Goal: Information Seeking & Learning: Learn about a topic

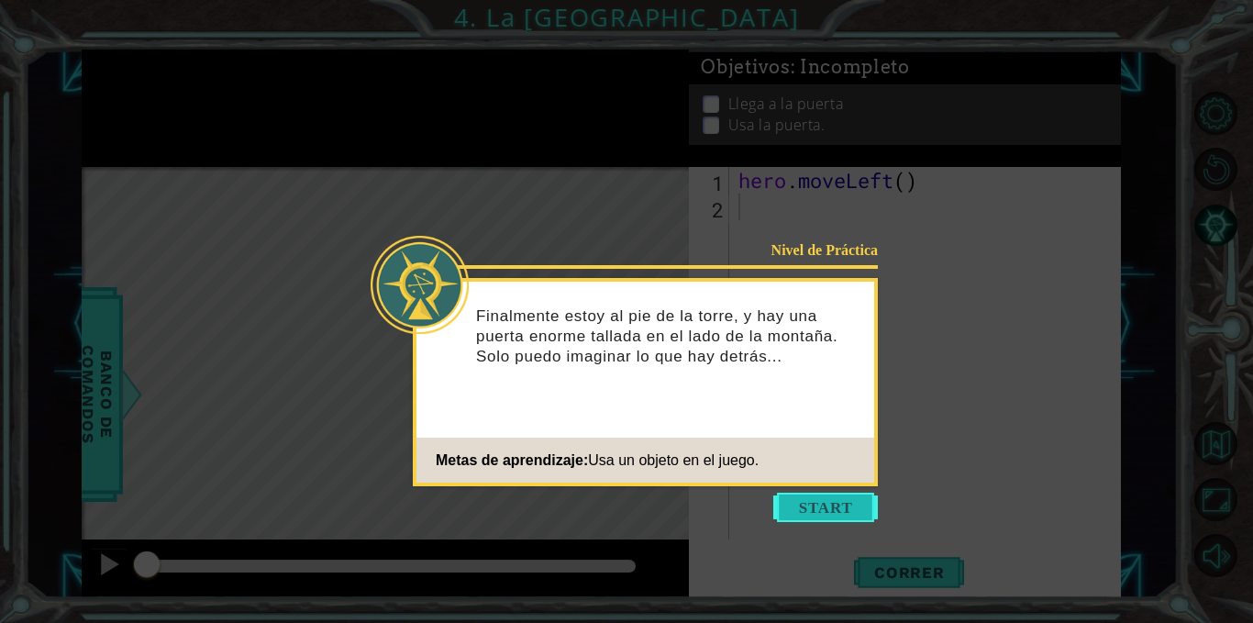
click at [824, 514] on button "Start" at bounding box center [826, 507] width 105 height 29
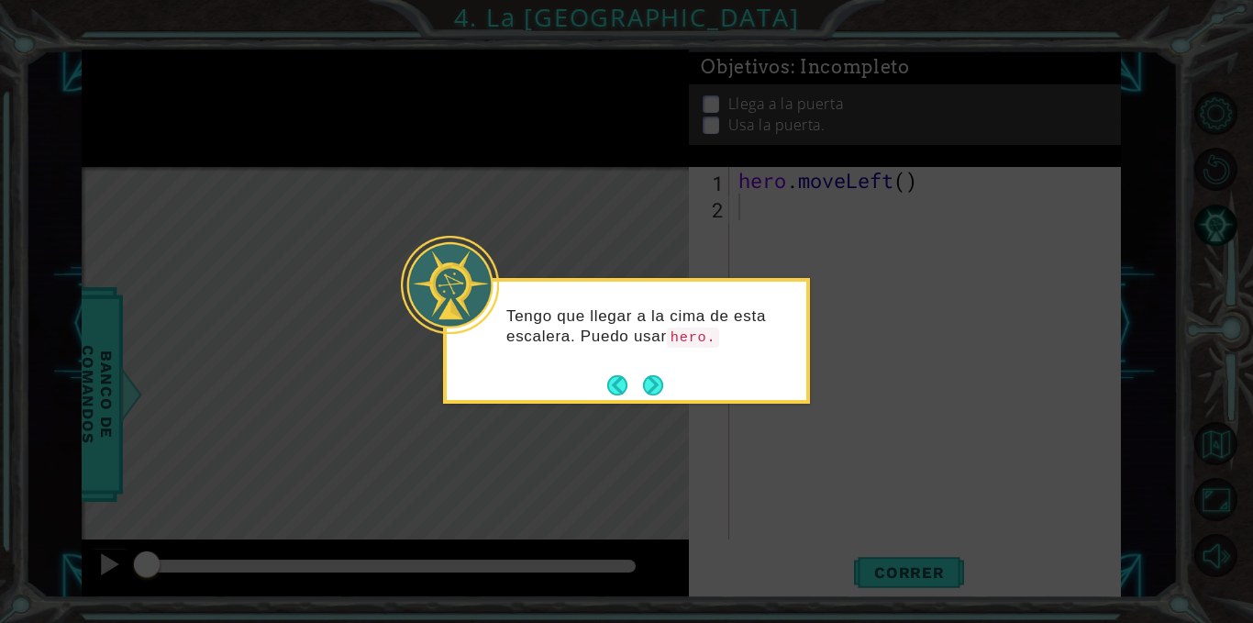
click at [667, 387] on div "Tengo que llegar a la cima de esta escalera. Puedo usar hero." at bounding box center [626, 341] width 367 height 126
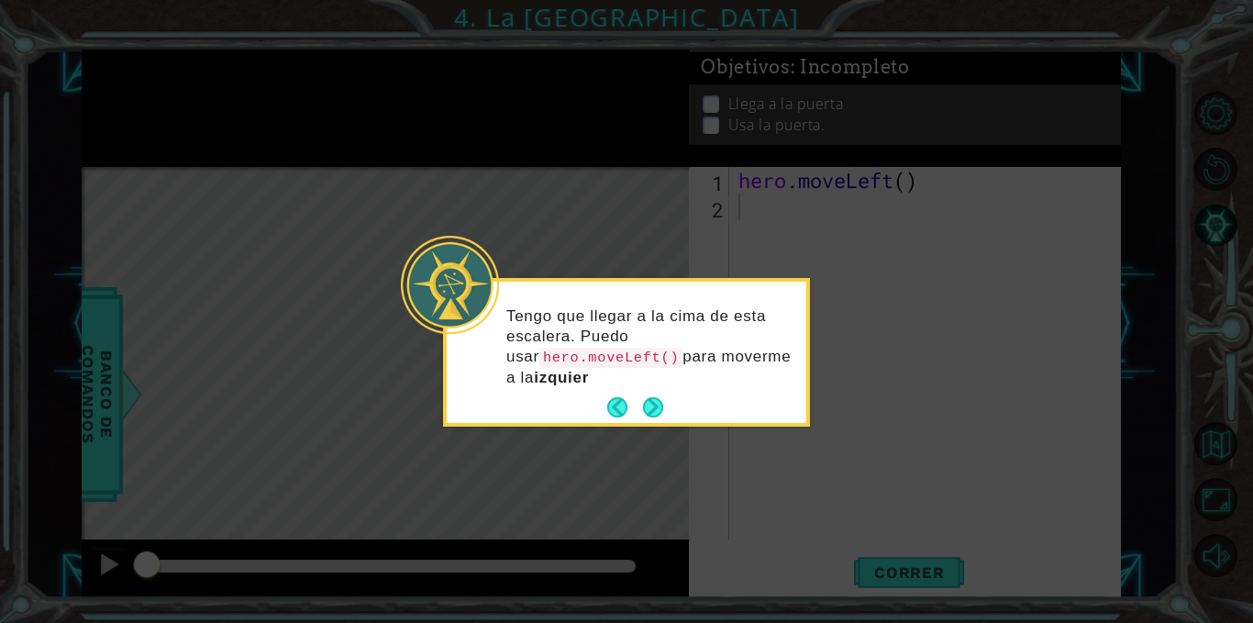
click at [652, 391] on div "Tengo que llegar a la cima de esta escalera. Puedo usar hero.moveLeft() para mo…" at bounding box center [627, 352] width 360 height 141
click at [652, 393] on button "Next" at bounding box center [653, 407] width 29 height 29
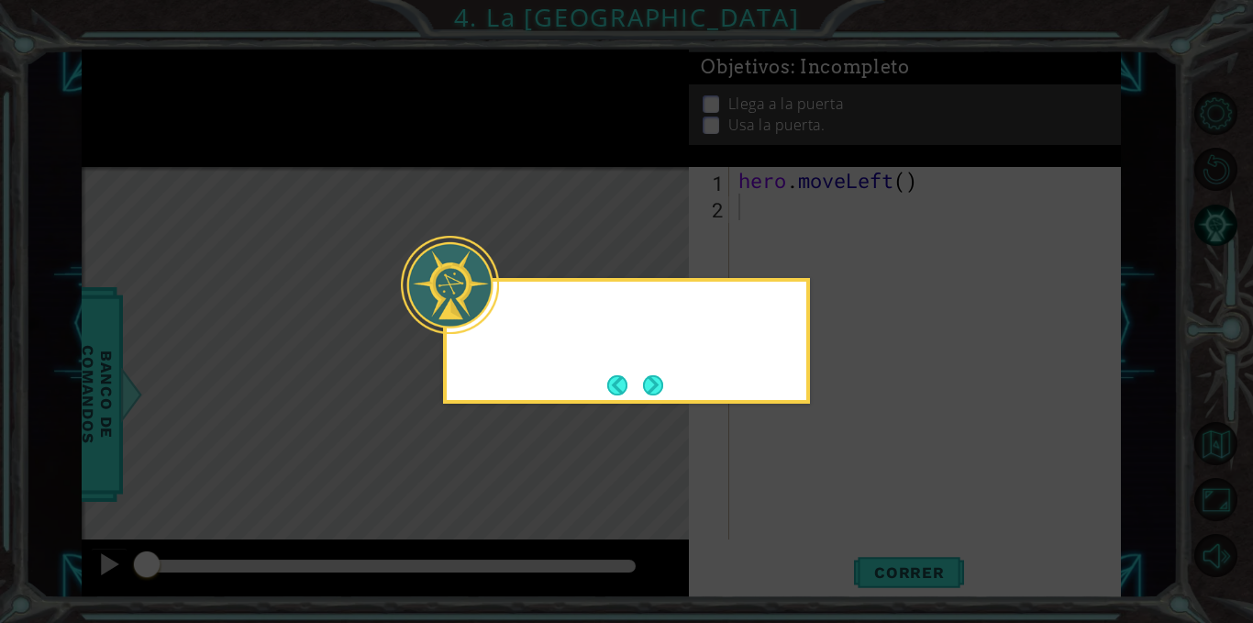
click at [652, 391] on button "Next" at bounding box center [652, 384] width 23 height 23
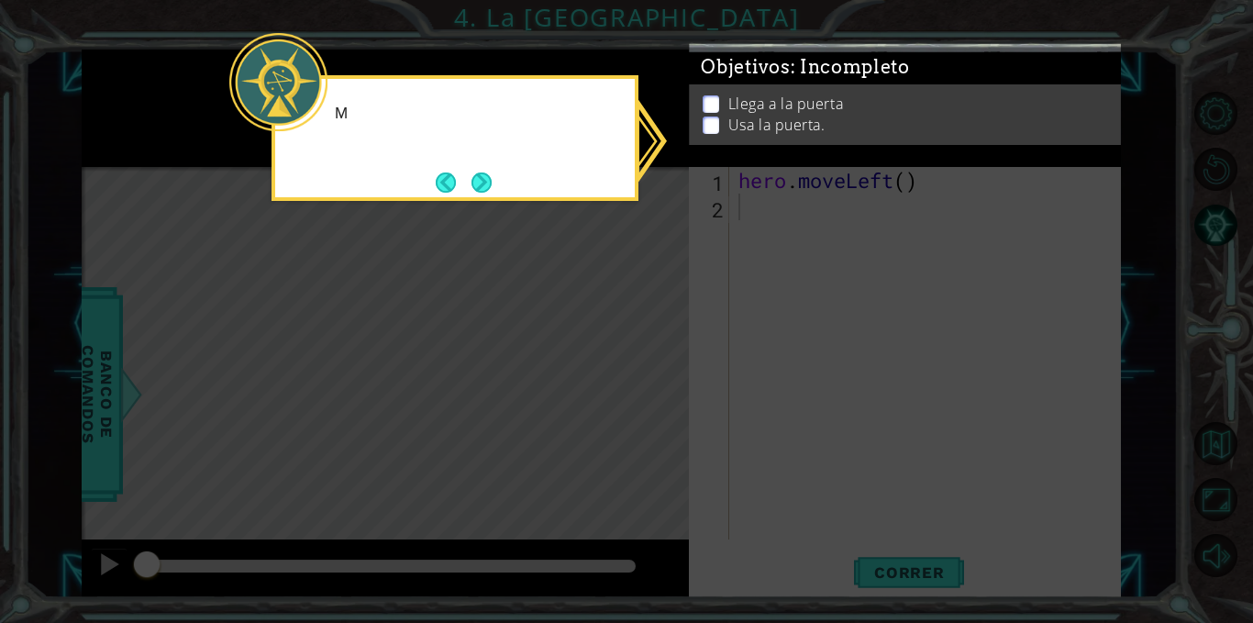
click at [652, 391] on icon at bounding box center [626, 311] width 1253 height 623
click at [604, 275] on icon at bounding box center [626, 311] width 1253 height 623
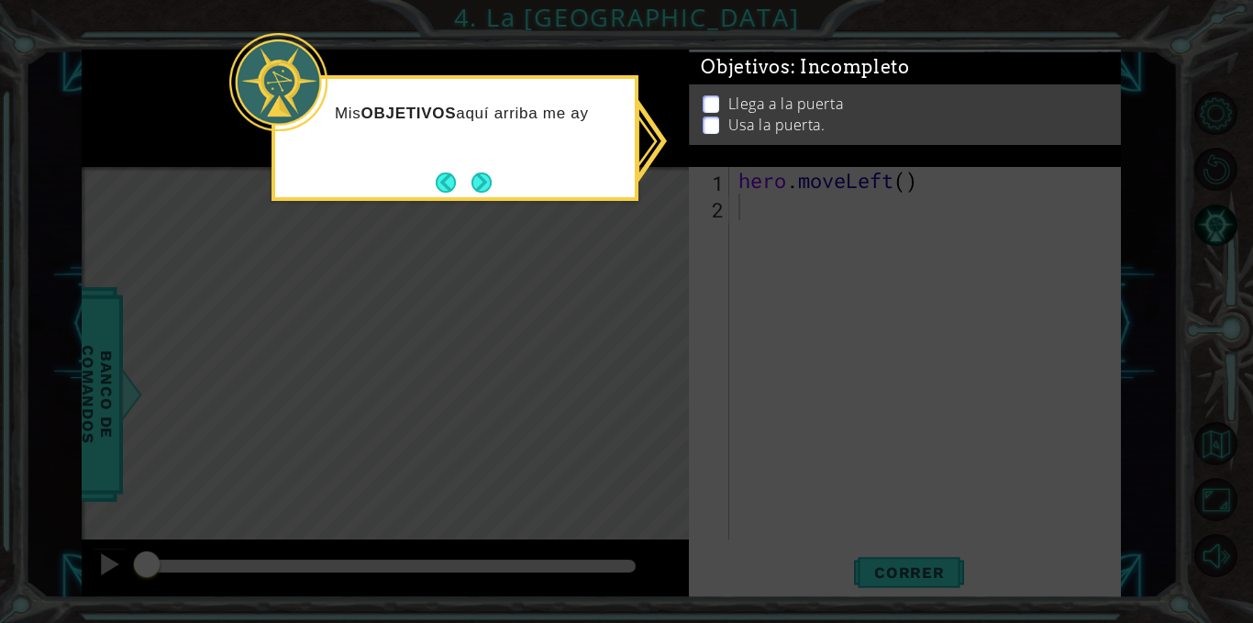
click at [604, 275] on icon at bounding box center [626, 311] width 1253 height 623
click at [988, 227] on icon at bounding box center [626, 311] width 1253 height 623
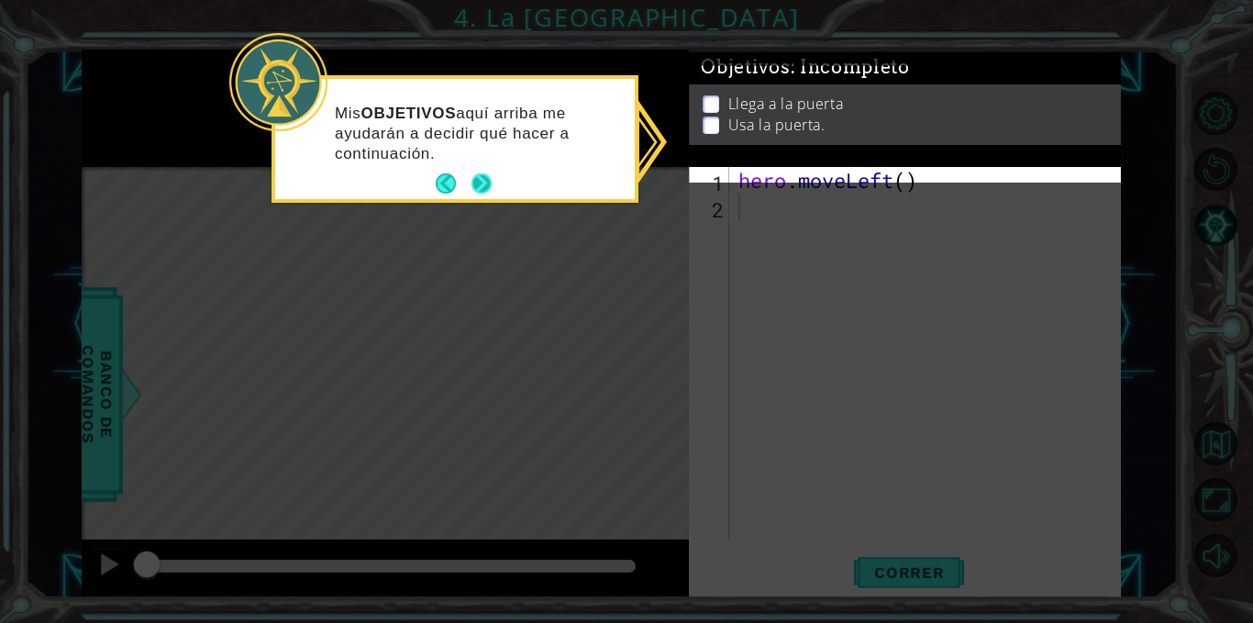
click at [485, 185] on button "Next" at bounding box center [481, 183] width 21 height 21
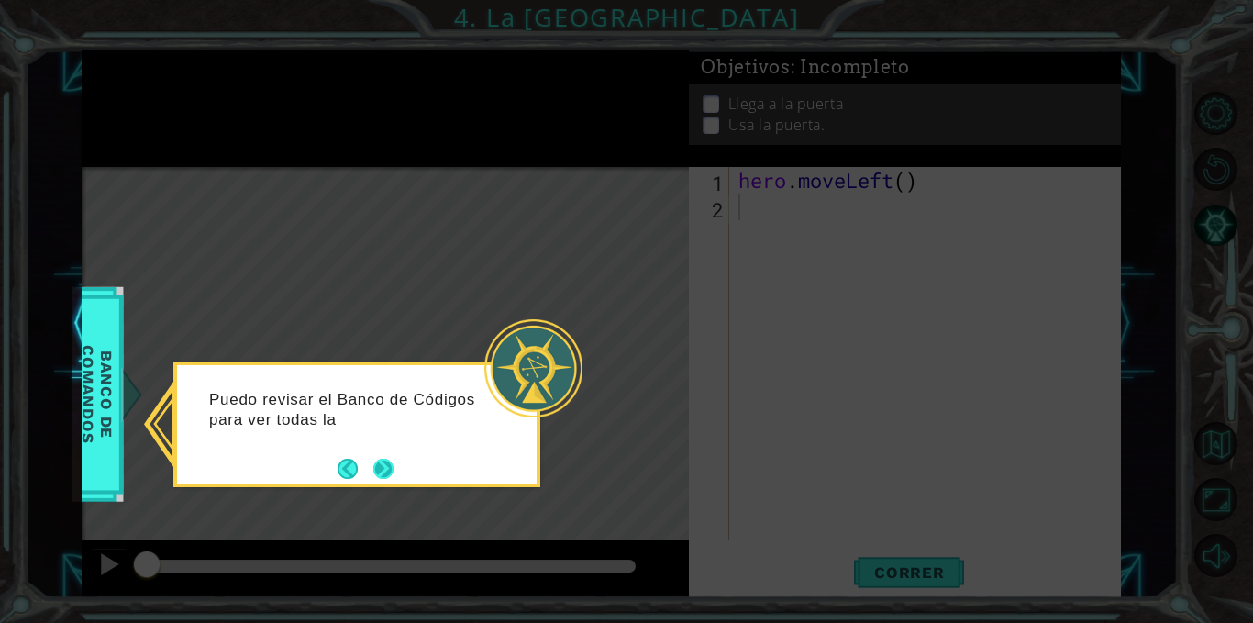
click at [390, 474] on button "Next" at bounding box center [383, 468] width 21 height 21
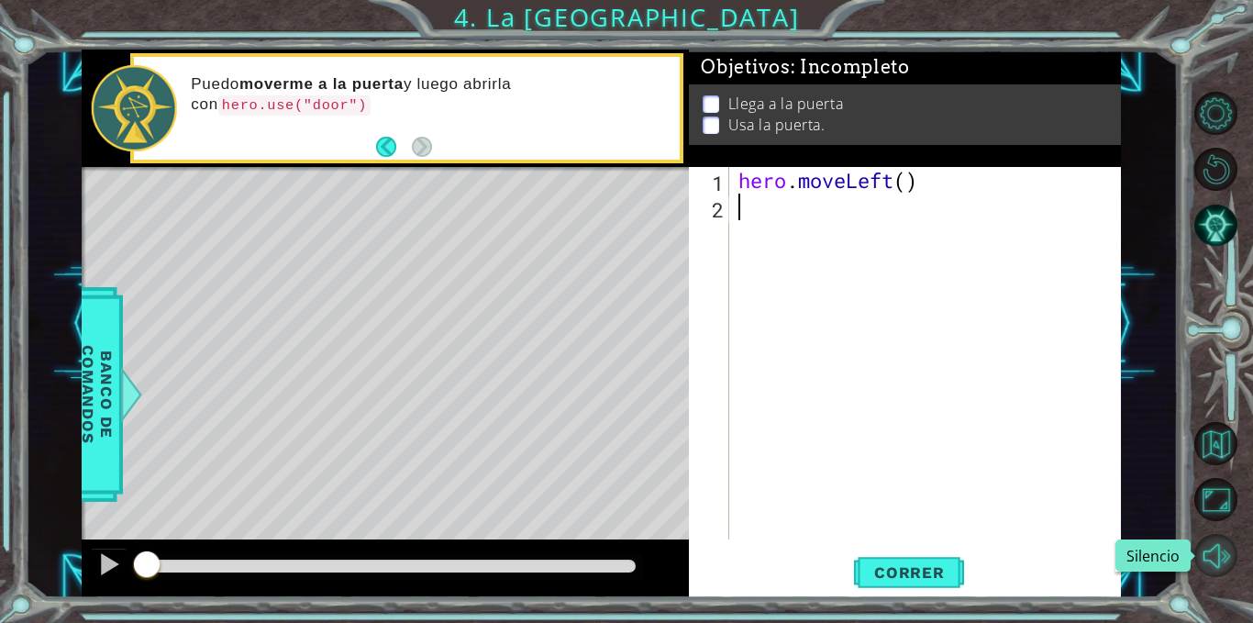
click at [1224, 551] on button "Silencio" at bounding box center [1217, 556] width 44 height 44
click at [909, 185] on div "hero . moveLeft ( )" at bounding box center [930, 380] width 391 height 426
type textarea "hero.moveLeft(2)"
click at [806, 208] on div "hero . moveLeft ( 2 )" at bounding box center [930, 380] width 391 height 426
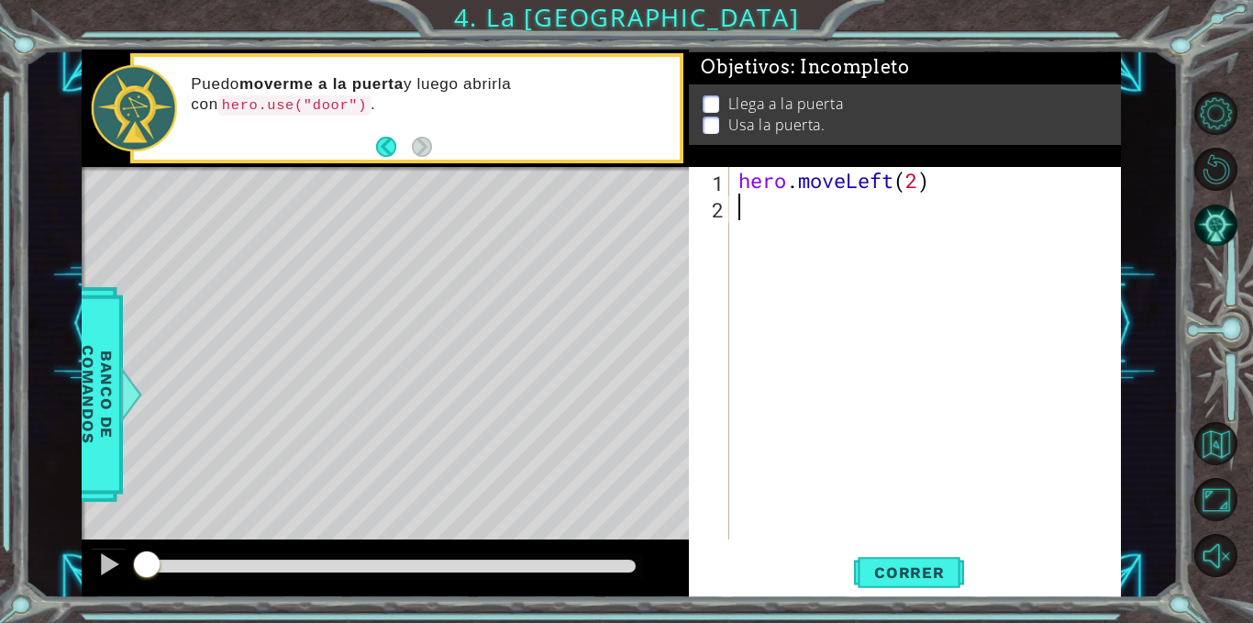
scroll to position [0, 0]
type textarea "h"
click at [880, 213] on div "hero . moveLeft ( 2 ) hero . moveUp ( )" at bounding box center [930, 380] width 391 height 426
type textarea "hero.moveUp(2)"
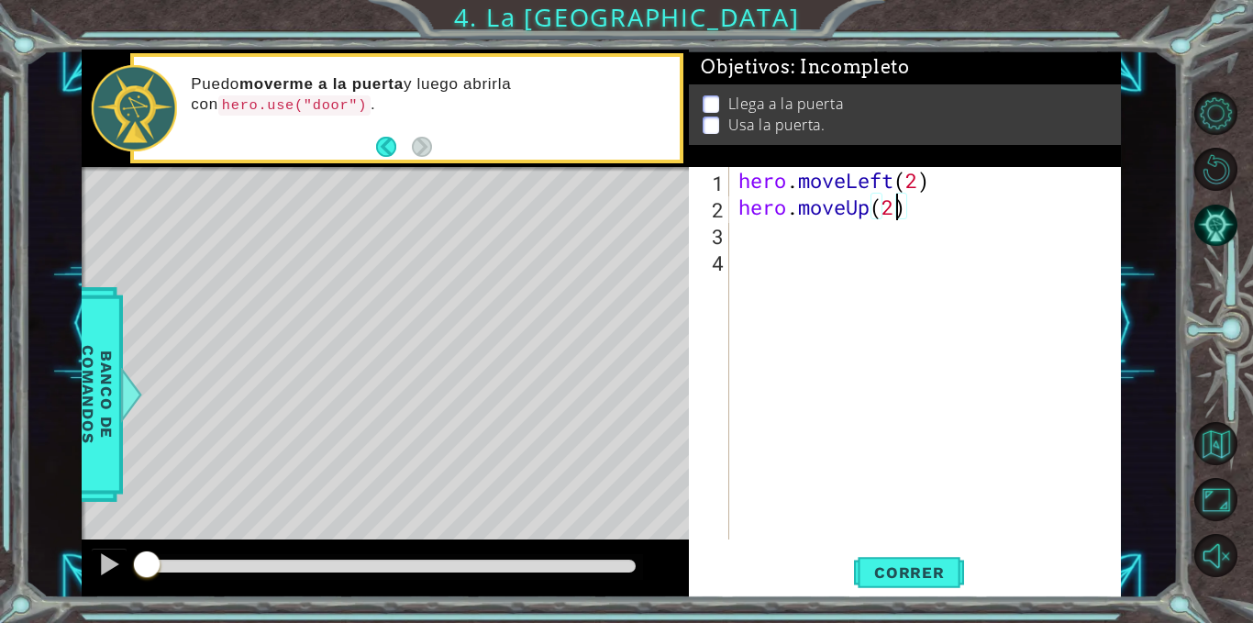
click at [823, 254] on div "hero . moveLeft ( 2 ) hero . moveUp ( 2 )" at bounding box center [930, 380] width 391 height 426
click at [817, 231] on div "hero . moveLeft ( 2 ) hero . moveUp ( 2 )" at bounding box center [930, 380] width 391 height 426
type textarea "h"
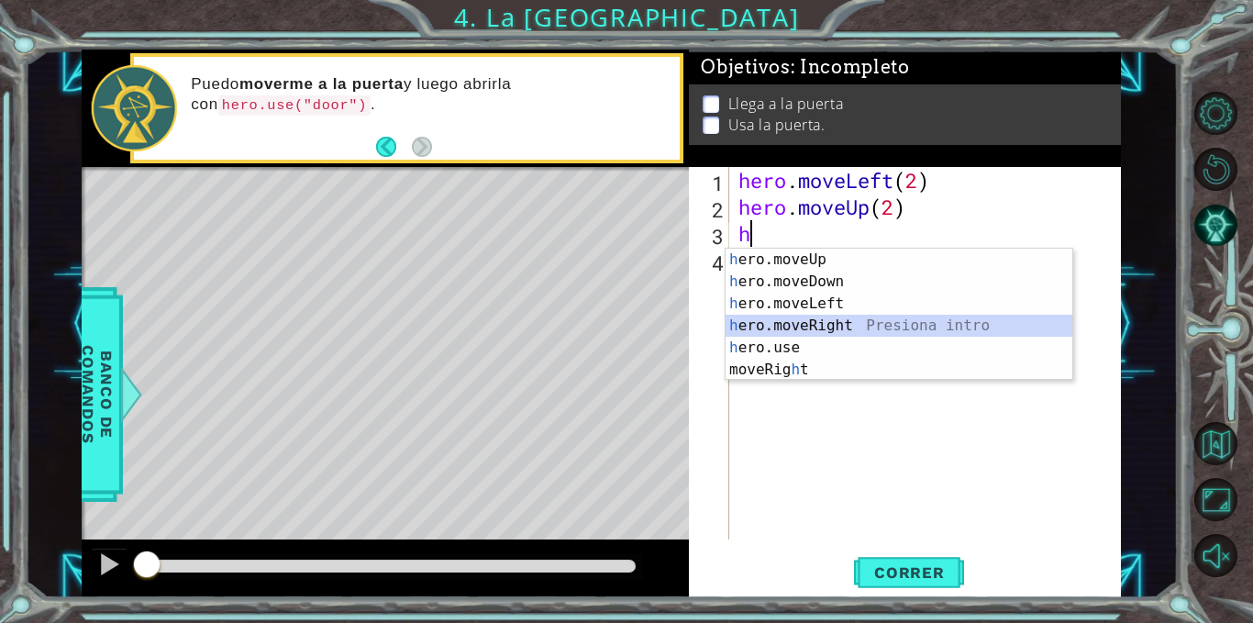
click at [839, 329] on div "h ero.moveUp Presiona intro h ero.moveDown Presiona intro h ero.moveLeft Presio…" at bounding box center [899, 337] width 347 height 176
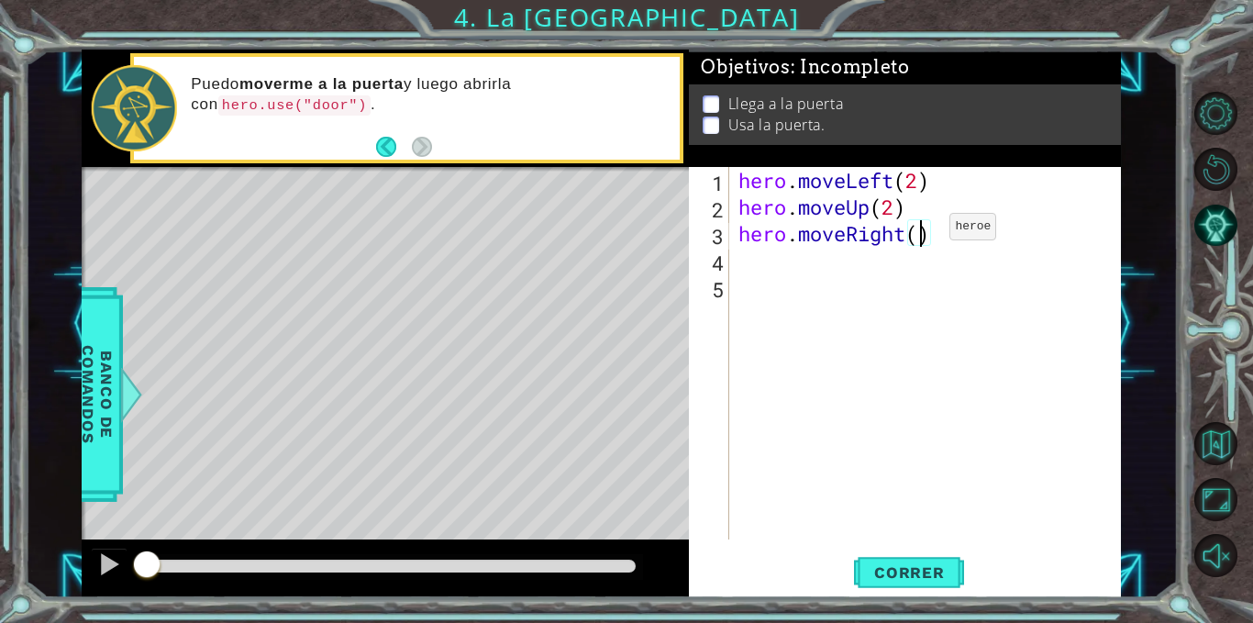
click at [922, 231] on div "hero . moveLeft ( 2 ) hero . moveUp ( 2 ) hero . moveRight ( )" at bounding box center [930, 380] width 391 height 426
type textarea "hero.moveRight(2)"
click at [919, 574] on span "Correr" at bounding box center [909, 572] width 107 height 18
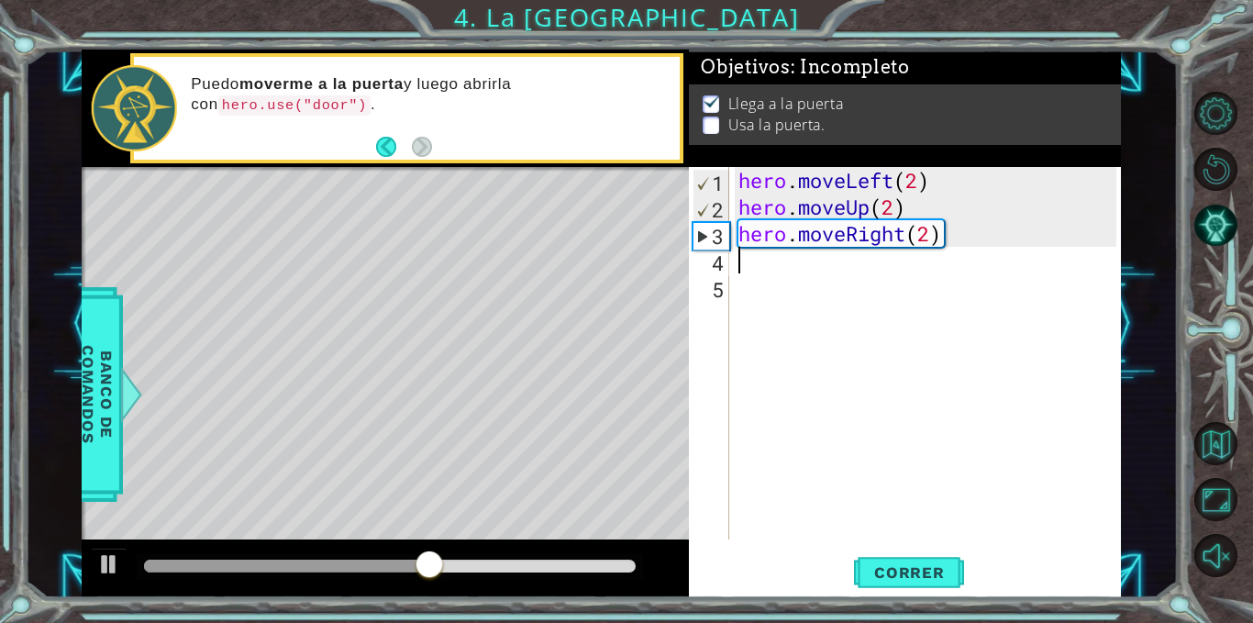
click at [891, 267] on div "hero . moveLeft ( 2 ) hero . moveUp ( 2 ) hero . moveRight ( 2 )" at bounding box center [930, 380] width 391 height 426
type textarea "h"
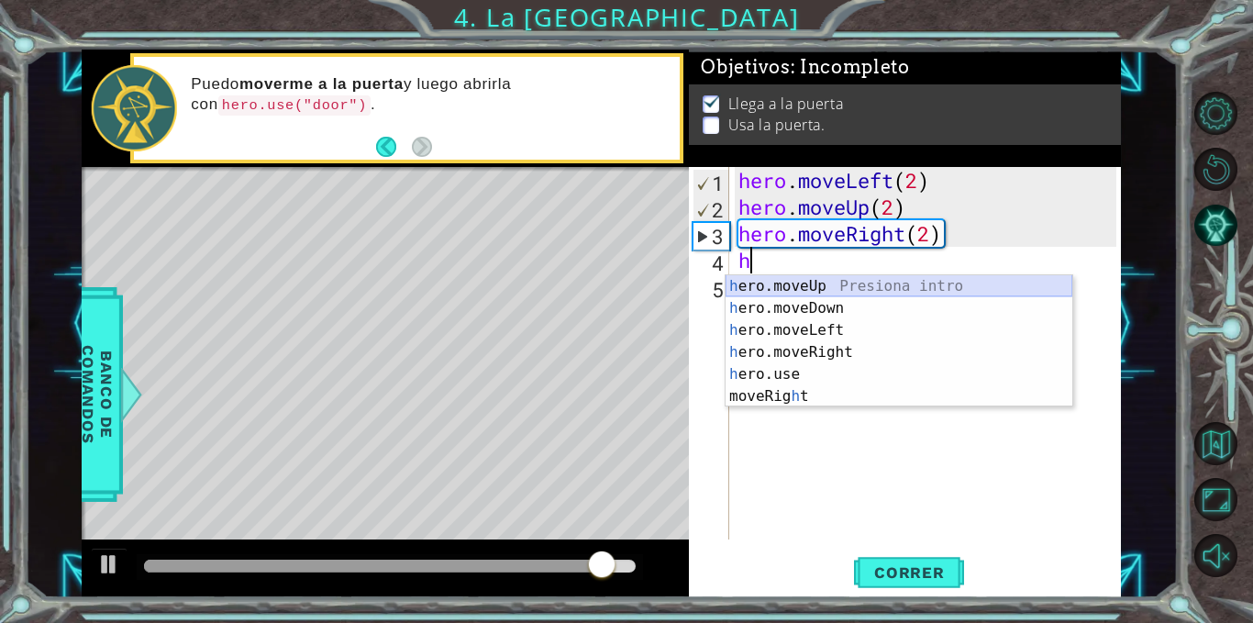
click at [879, 284] on div "h ero.moveUp Presiona intro h ero.moveDown Presiona intro h ero.moveLeft Presio…" at bounding box center [899, 363] width 347 height 176
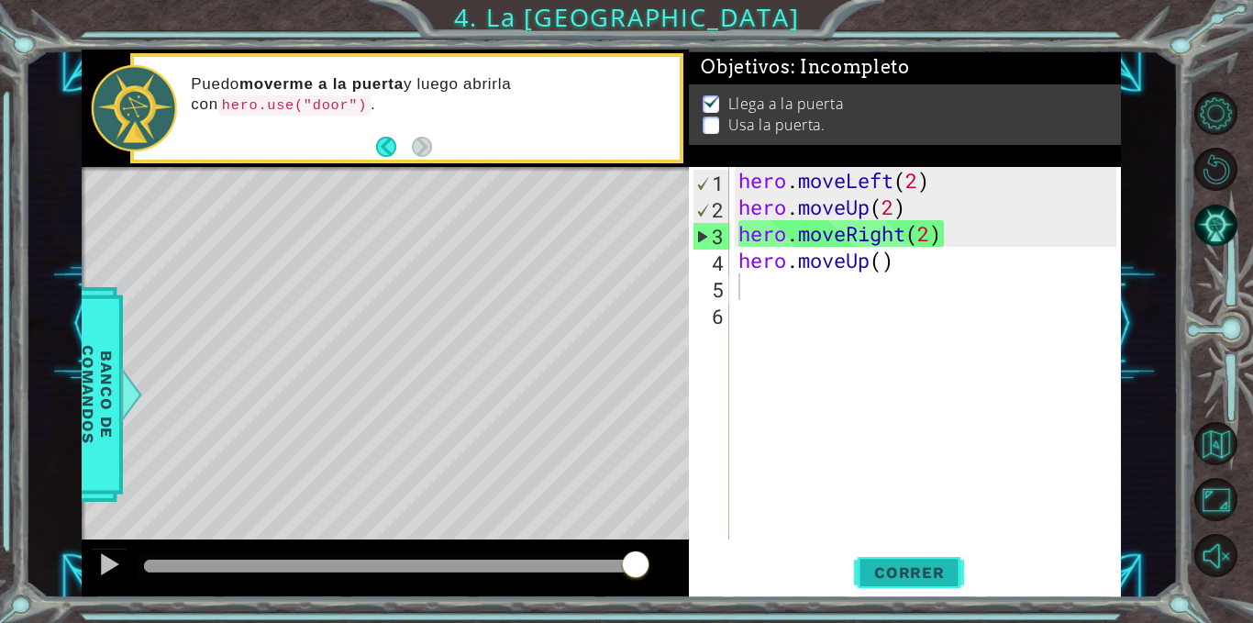
click at [925, 577] on span "Correr" at bounding box center [909, 572] width 107 height 18
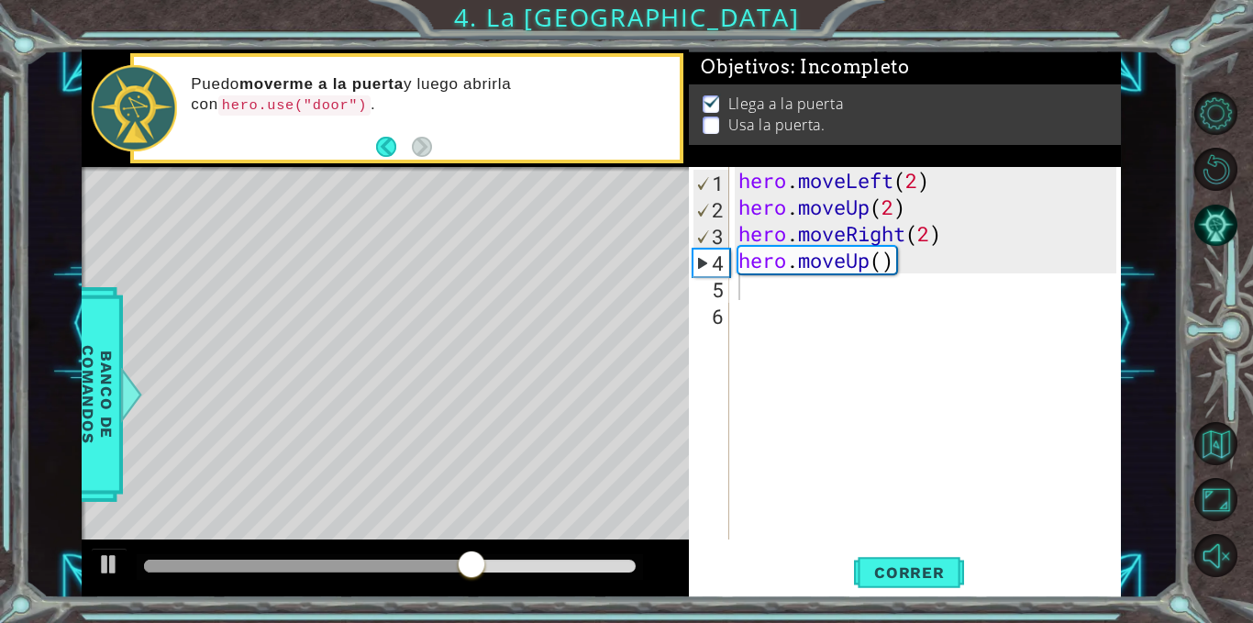
click at [505, 231] on div "Level Map" at bounding box center [506, 437] width 848 height 540
click at [906, 261] on div "hero . moveLeft ( 2 ) hero . moveUp ( 2 ) hero . moveRight ( 2 ) hero . moveUp …" at bounding box center [930, 380] width 391 height 426
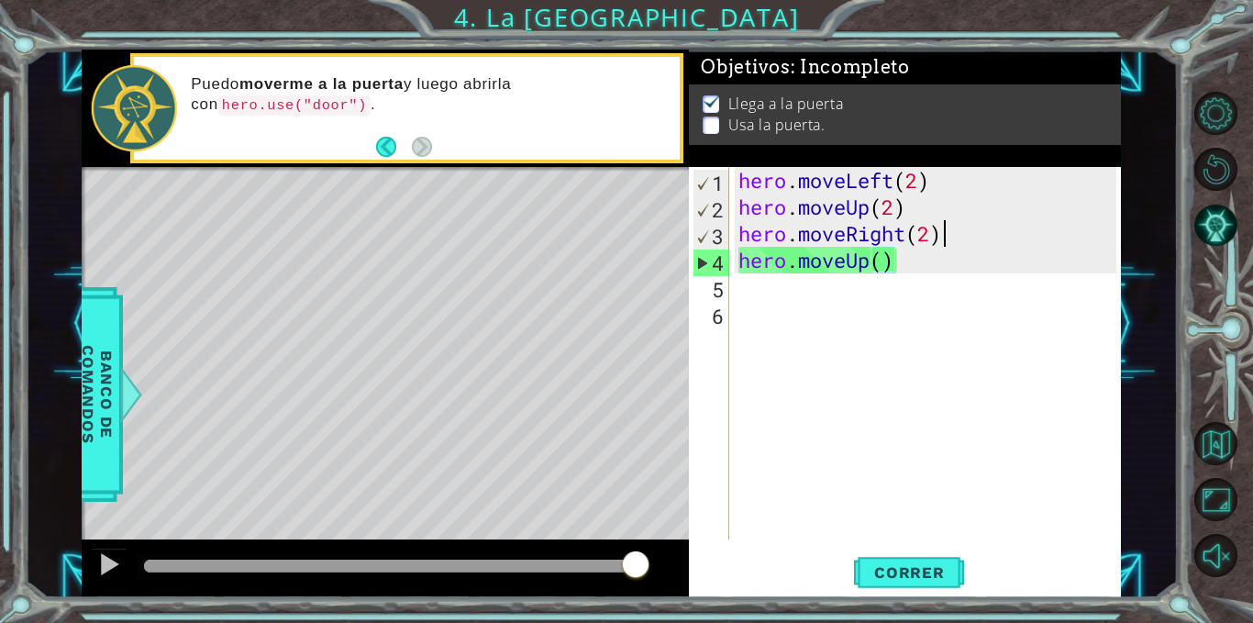
click at [971, 223] on div "hero . moveLeft ( 2 ) hero . moveUp ( 2 ) hero . moveRight ( 2 ) hero . moveUp …" at bounding box center [930, 380] width 391 height 426
type textarea "hero.moveRight(2)"
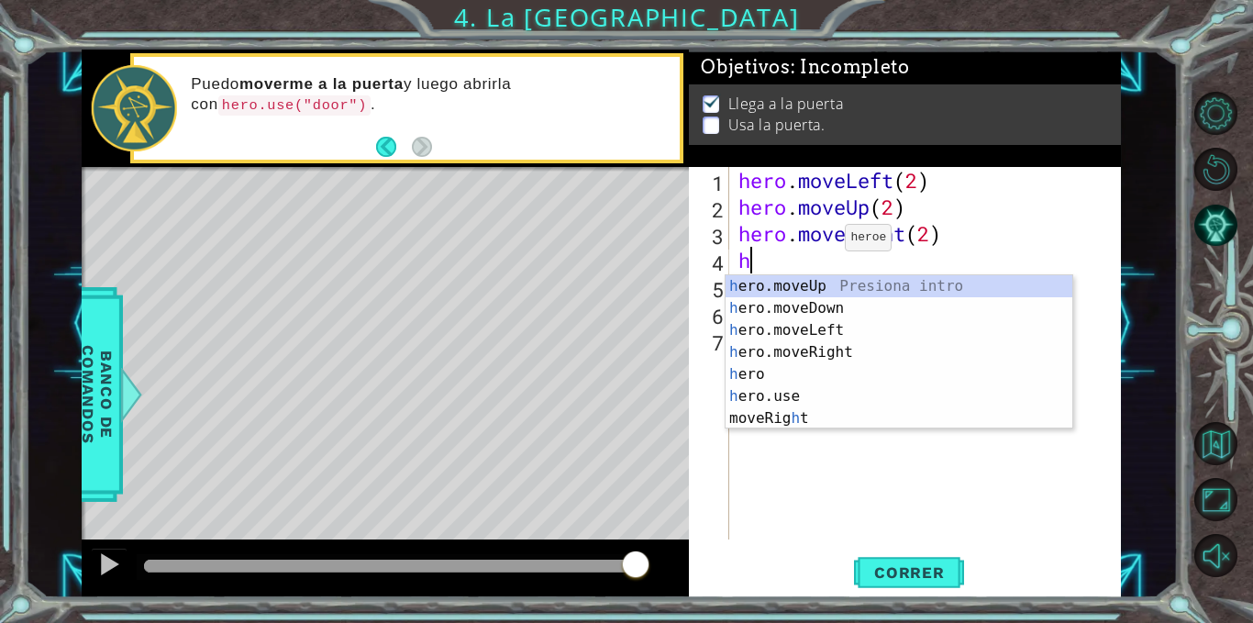
type textarea "h"
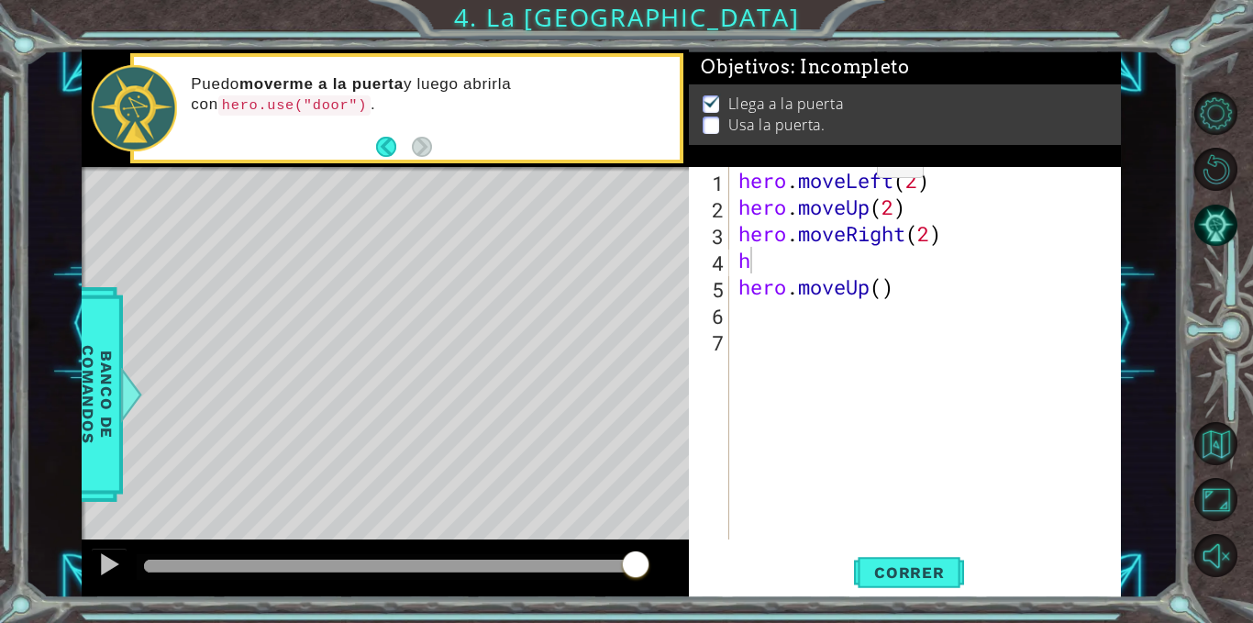
click at [712, 127] on p at bounding box center [711, 135] width 17 height 17
click at [106, 410] on span "Banco de comandos" at bounding box center [83, 394] width 48 height 190
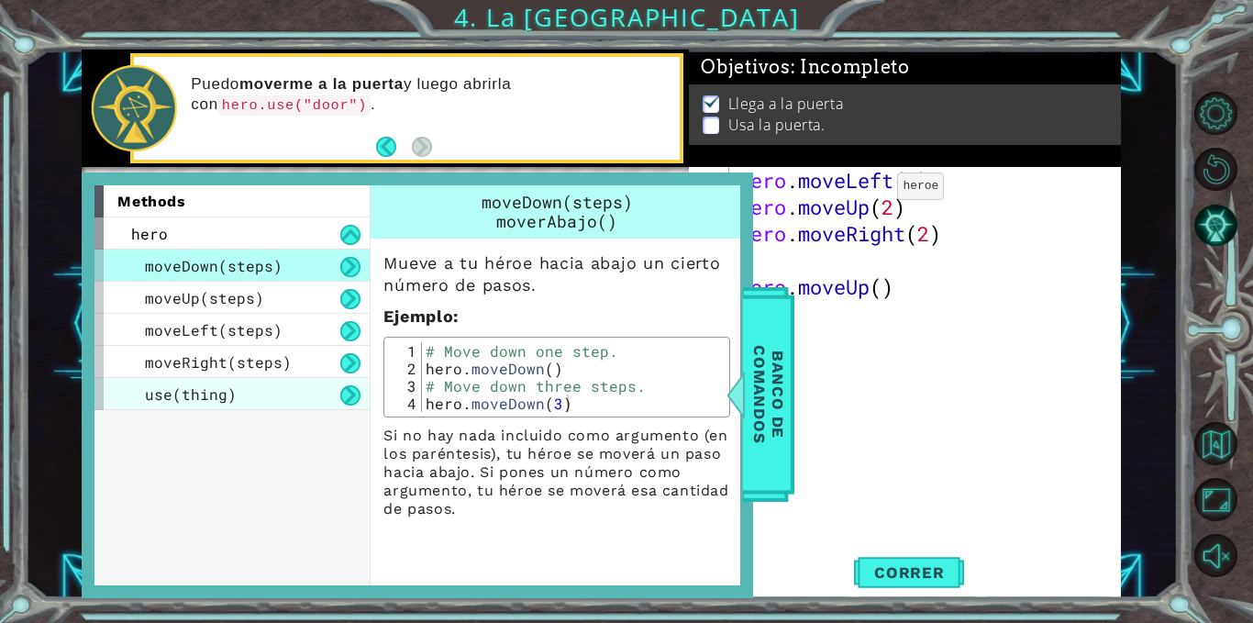
click at [238, 381] on div "use(thing)" at bounding box center [232, 394] width 275 height 32
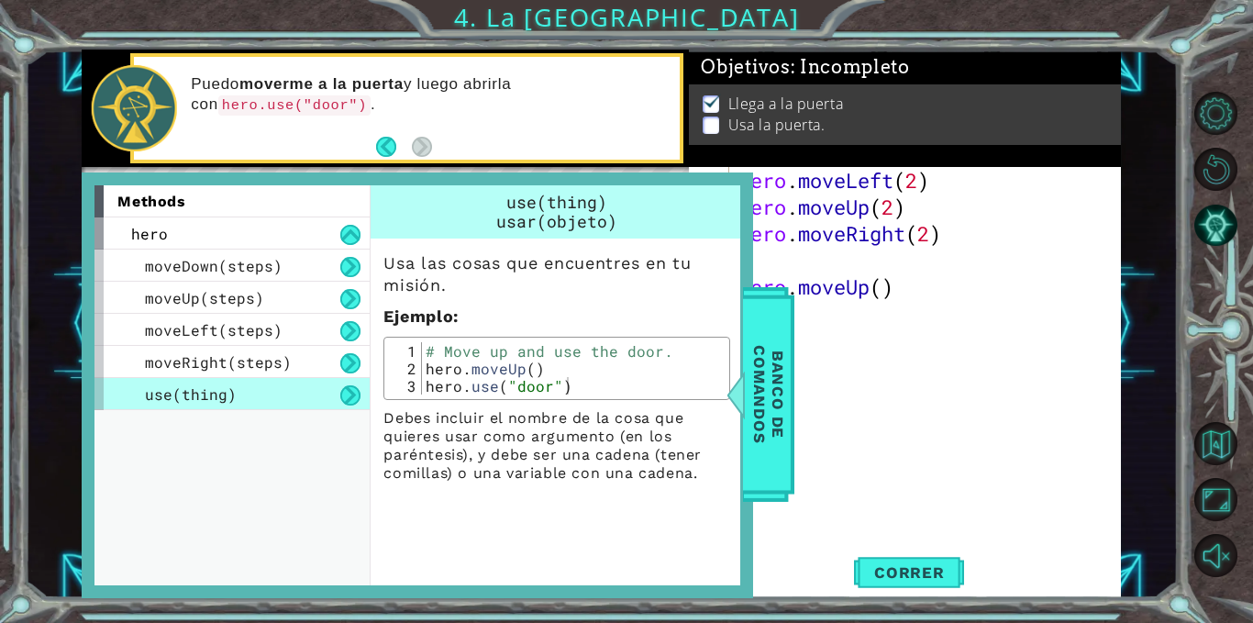
click at [851, 404] on div "hero . moveLeft ( 2 ) hero . moveUp ( 2 ) hero . moveRight ( 2 ) h hero . moveU…" at bounding box center [930, 380] width 391 height 426
click at [853, 258] on div "hero . moveLeft ( 2 ) hero . moveUp ( 2 ) hero . moveRight ( 2 ) h hero . moveU…" at bounding box center [930, 380] width 391 height 426
click at [777, 354] on span "Banco de comandos" at bounding box center [776, 394] width 48 height 190
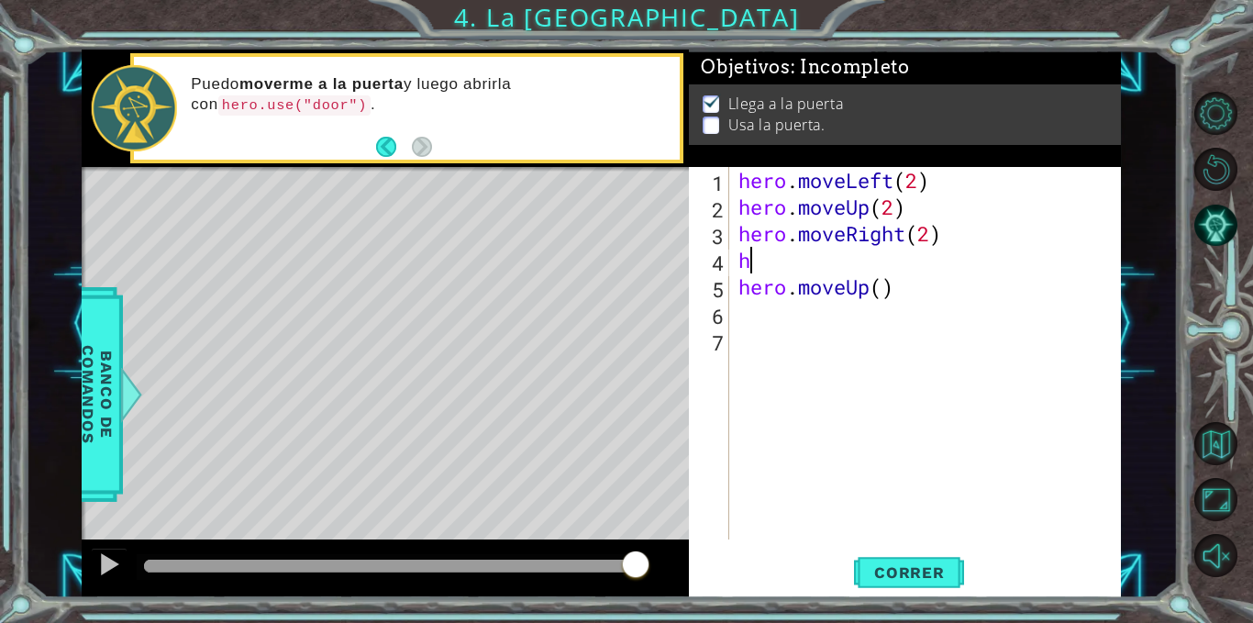
click at [771, 264] on div "hero . moveLeft ( 2 ) hero . moveUp ( 2 ) hero . moveRight ( 2 ) h hero . moveU…" at bounding box center [930, 380] width 391 height 426
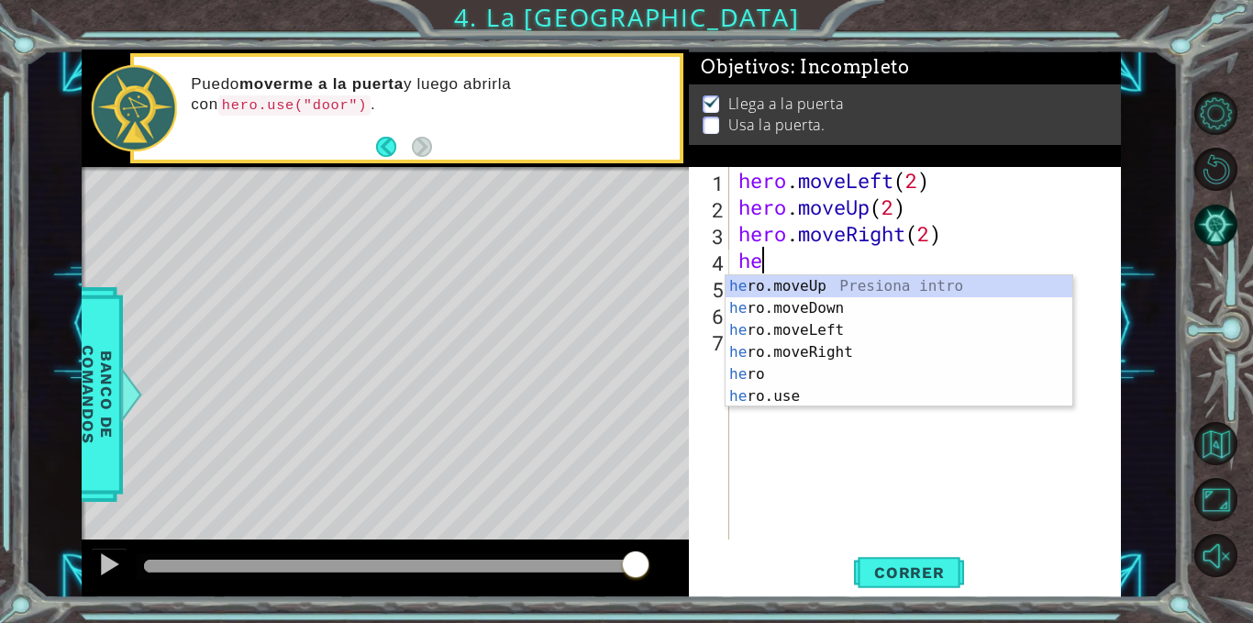
scroll to position [0, 1]
click at [785, 387] on div "hero Presiona intro hero .moveUp Presiona intro hero .moveDown Presiona intro h…" at bounding box center [899, 363] width 347 height 176
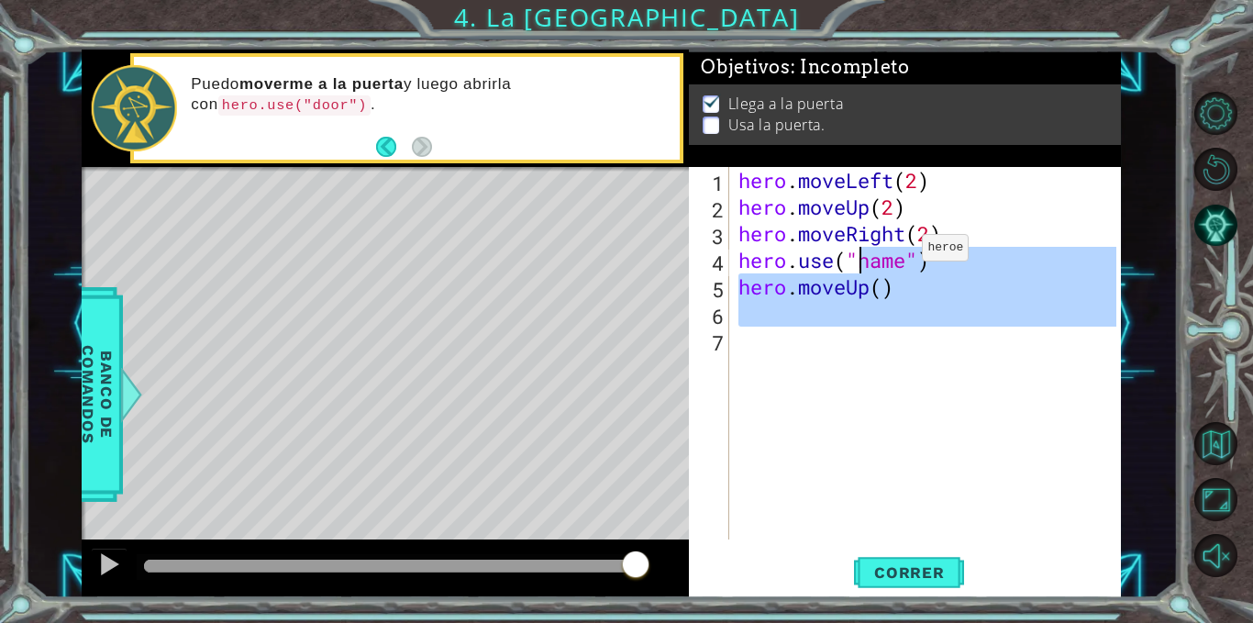
drag, startPoint x: 785, startPoint y: 387, endPoint x: 890, endPoint y: 259, distance: 165.7
click at [890, 259] on div "hero . moveLeft ( 2 ) hero . moveUp ( 2 ) hero . moveRight ( 2 ) hero . use ( "…" at bounding box center [930, 380] width 391 height 426
click at [890, 259] on div "hero . moveLeft ( 2 ) hero . moveUp ( 2 ) hero . moveRight ( 2 ) hero . use ( "…" at bounding box center [926, 353] width 382 height 373
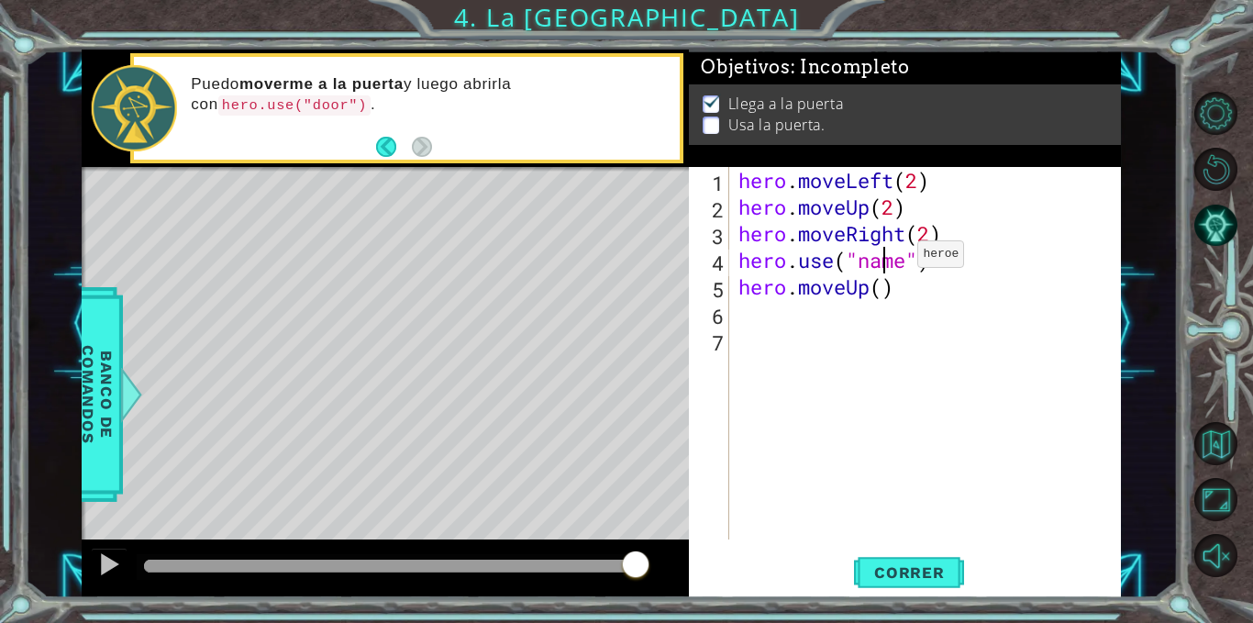
click at [890, 259] on div "hero . moveLeft ( 2 ) hero . moveUp ( 2 ) hero . moveRight ( 2 ) hero . use ( "…" at bounding box center [930, 380] width 391 height 426
type textarea "hero.use("door")"
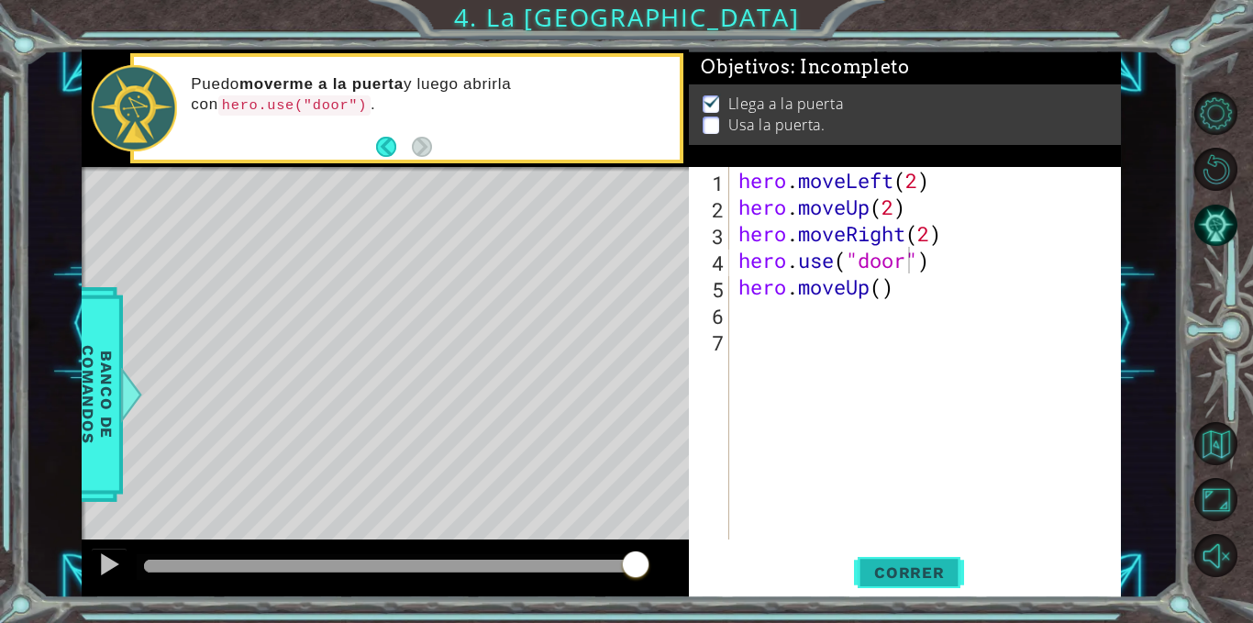
click at [888, 580] on span "Correr" at bounding box center [909, 572] width 107 height 18
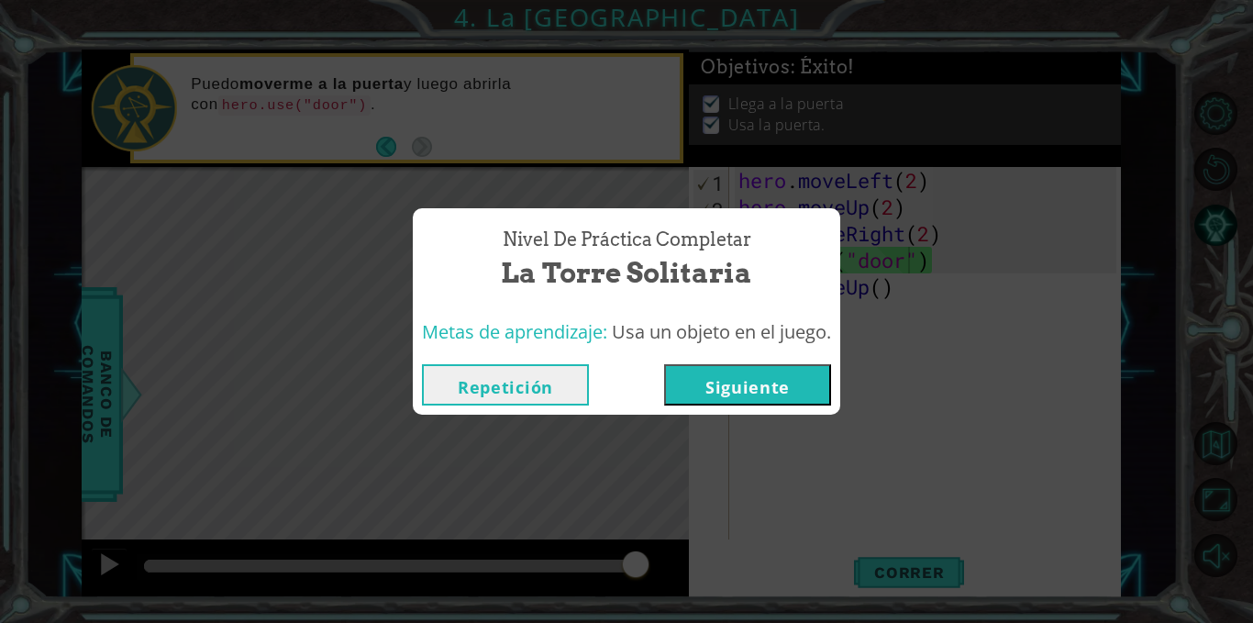
click at [753, 381] on button "Siguiente" at bounding box center [747, 384] width 167 height 41
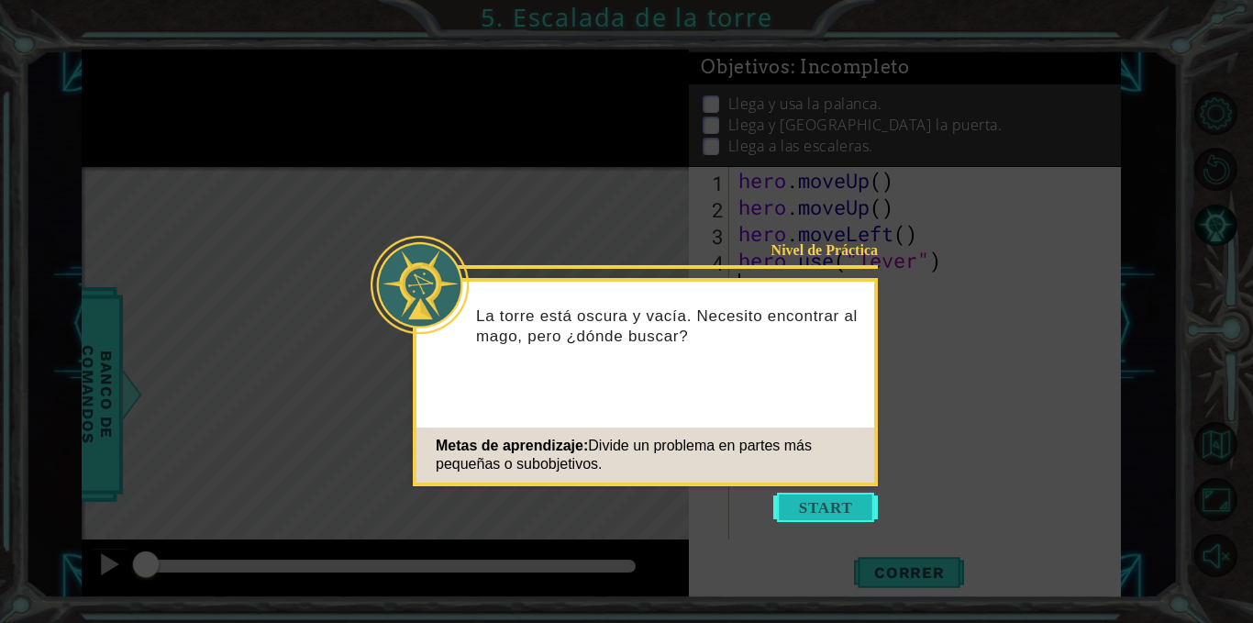
click at [871, 502] on button "Start" at bounding box center [826, 507] width 105 height 29
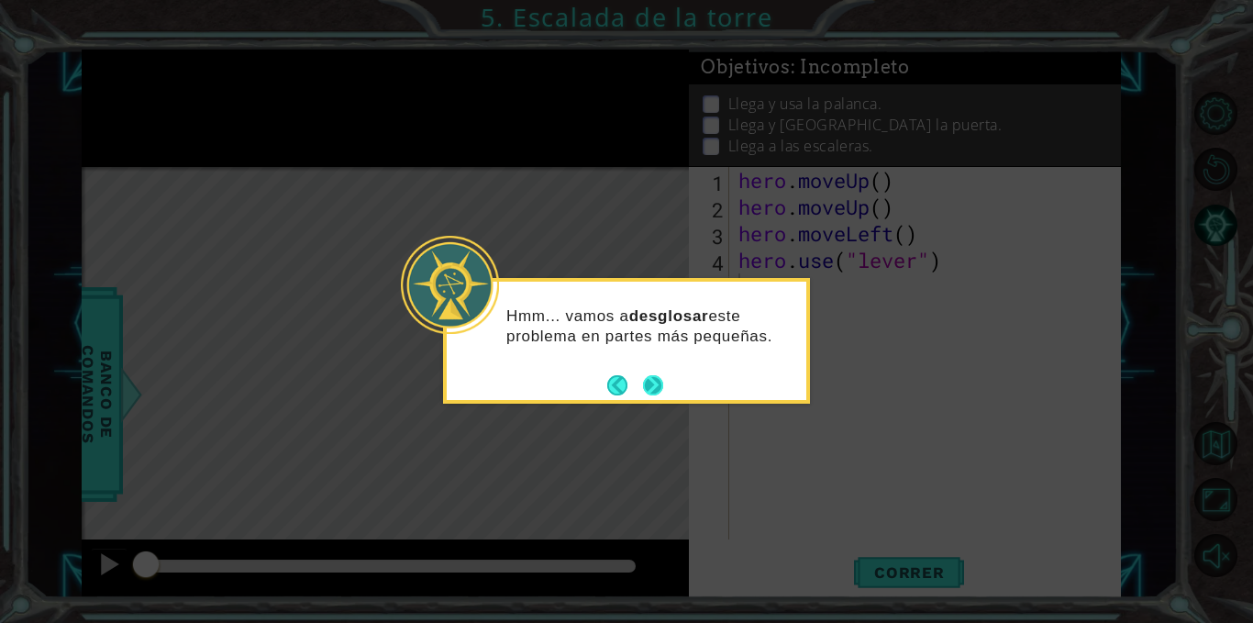
click at [661, 384] on button "Next" at bounding box center [652, 384] width 23 height 23
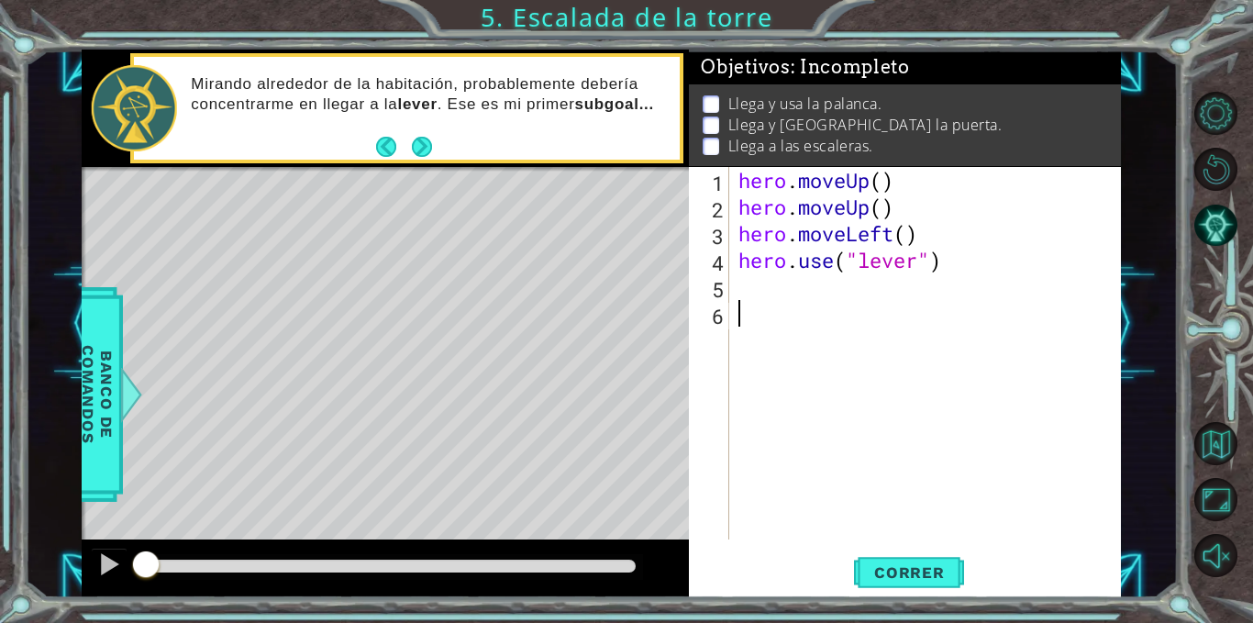
click at [774, 283] on div "hero . moveUp ( ) hero . moveUp ( ) hero . moveLeft ( ) hero . use ( "lever" )" at bounding box center [931, 380] width 392 height 426
click at [885, 179] on div "hero . moveUp ( ) hero . moveUp ( ) hero . moveLeft ( ) hero . use ( "lever" )" at bounding box center [931, 380] width 392 height 426
click at [880, 210] on div "hero . moveUp ( 2 ) hero . moveUp ( ) hero . moveLeft ( ) hero . use ( "lever" )" at bounding box center [931, 380] width 392 height 426
click at [898, 184] on div "hero . moveUp ( 2 ) hero . moveUp ( ) hero . moveLeft ( ) hero . use ( "lever" )" at bounding box center [931, 380] width 392 height 426
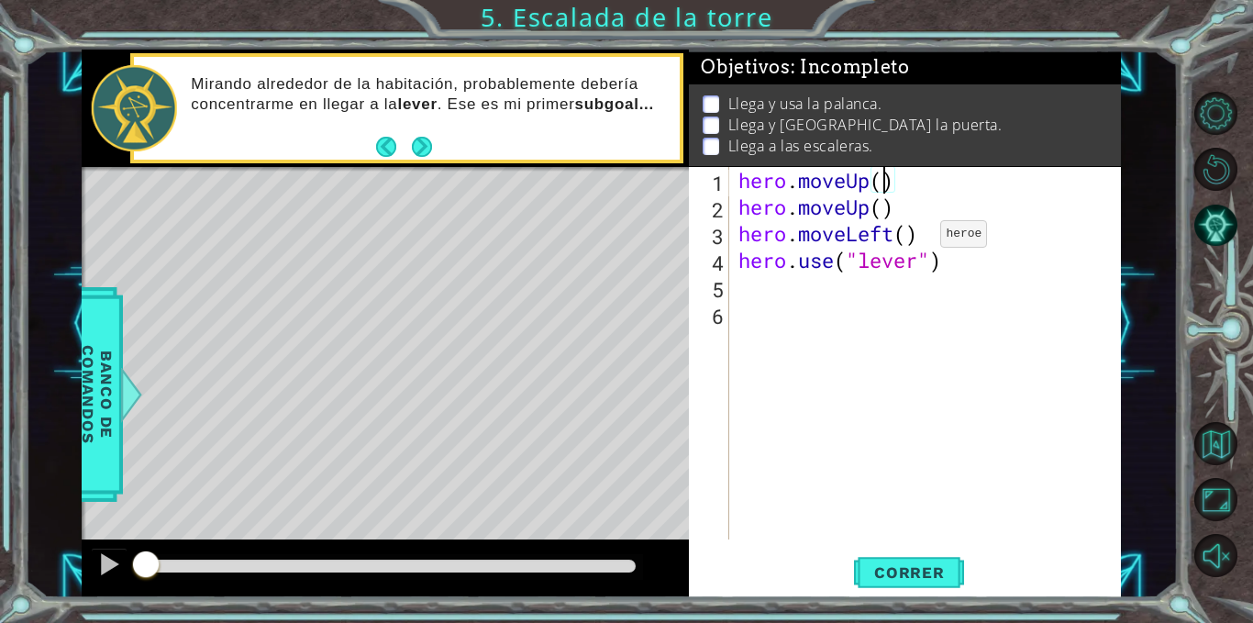
click at [913, 239] on div "hero . moveUp ( ) hero . moveUp ( ) hero . moveLeft ( ) hero . use ( "lever" )" at bounding box center [931, 380] width 392 height 426
type textarea "hero.moveLeft()"
click at [765, 295] on div "hero . moveUp ( ) hero . moveUp ( ) hero . moveLeft ( ) hero . use ( "lever" )" at bounding box center [931, 380] width 392 height 426
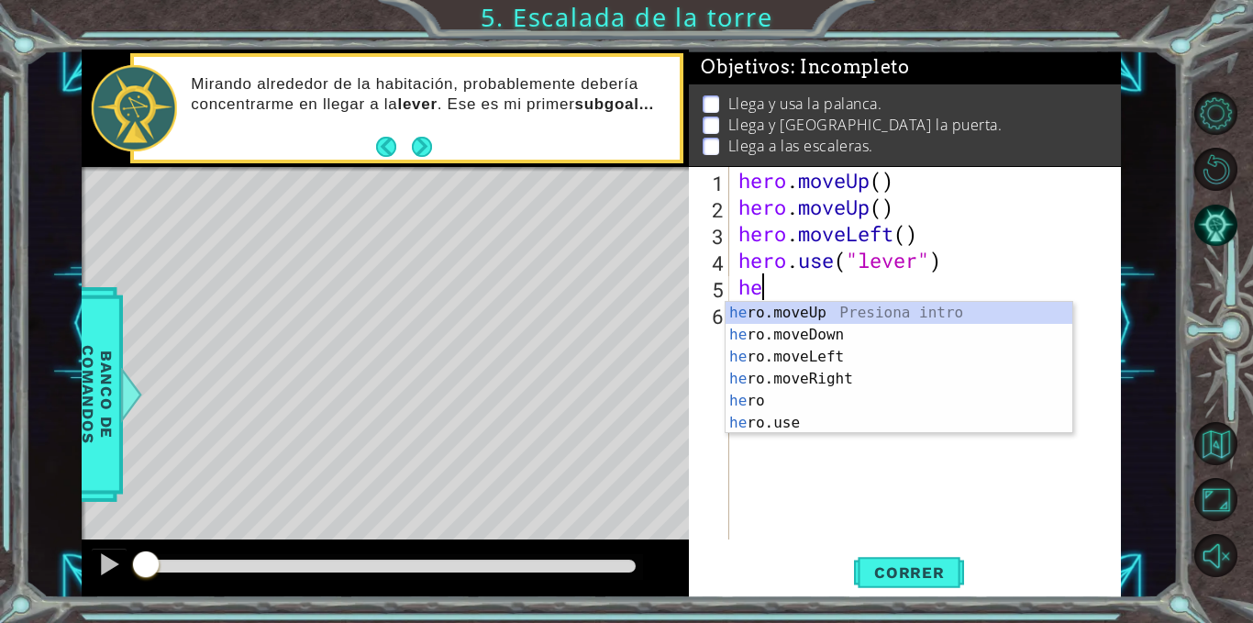
type textarea "her"
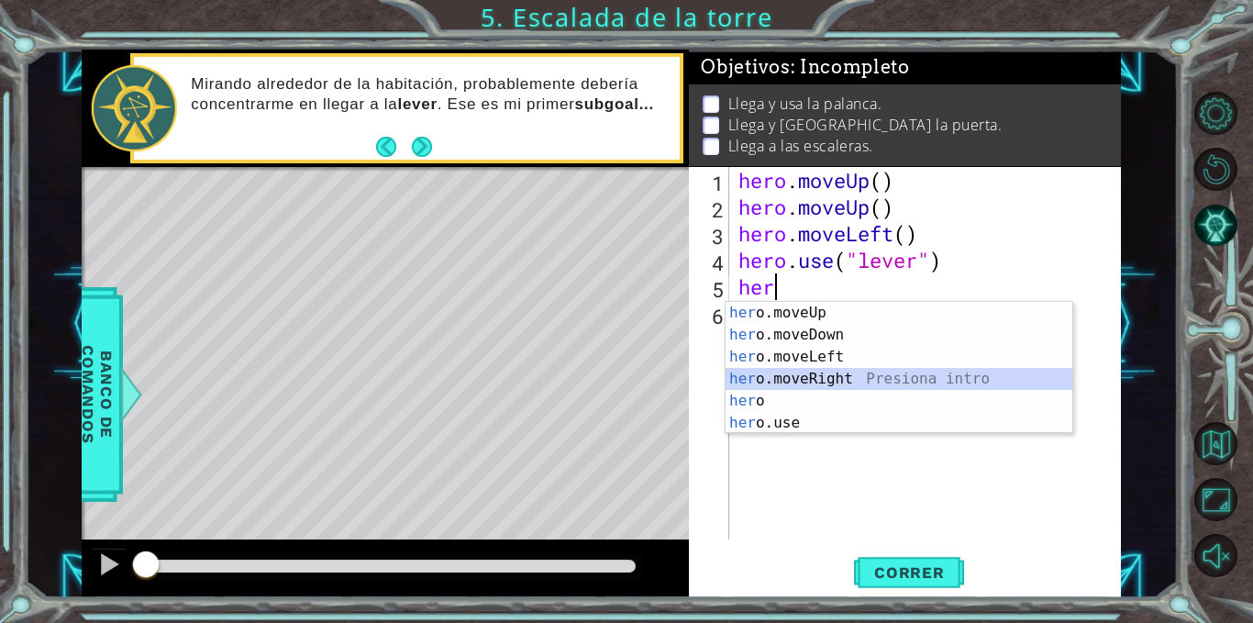
click at [815, 373] on div "her o.moveUp Presiona intro her o.moveDown Presiona intro her o.moveLeft Presio…" at bounding box center [899, 390] width 347 height 176
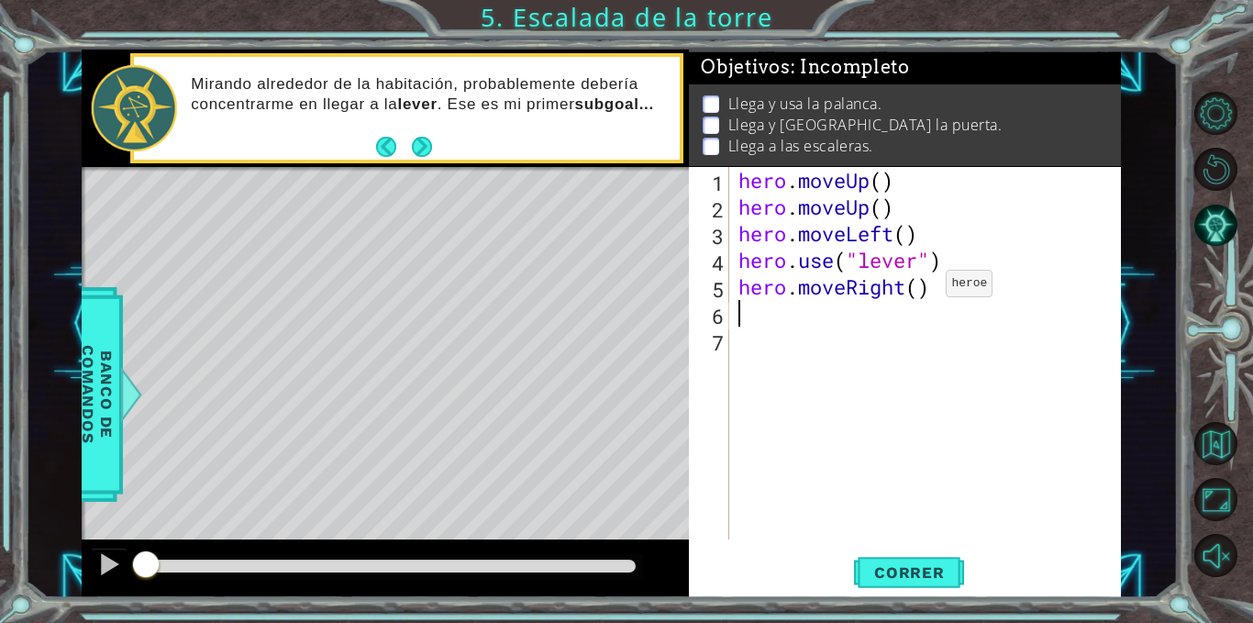
click at [919, 288] on div "hero . moveUp ( ) hero . moveUp ( ) hero . moveLeft ( ) hero . use ( "lever" ) …" at bounding box center [931, 380] width 392 height 426
type textarea "hero.moveRight(3)"
click at [978, 282] on div "hero . moveUp ( ) hero . moveUp ( ) hero . moveLeft ( ) hero . use ( "lever" ) …" at bounding box center [931, 380] width 392 height 426
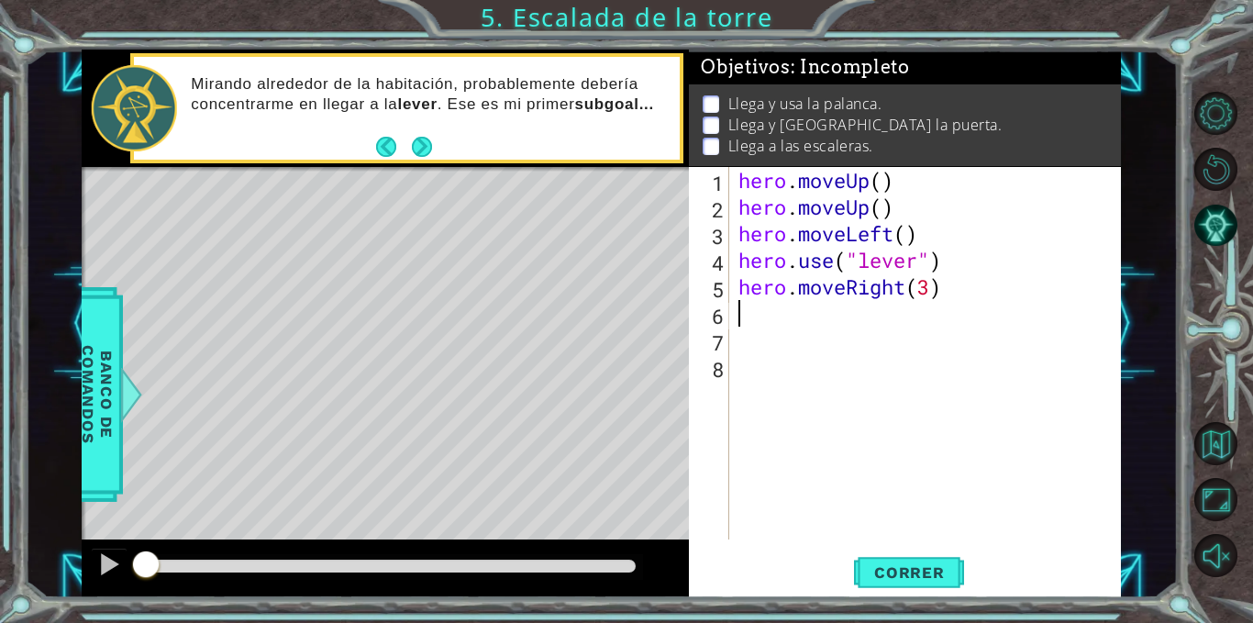
type textarea "hero.moveRight(3)"
click at [801, 309] on div "hero . moveUp ( ) hero . moveUp ( ) hero . moveLeft ( ) hero . use ( "lever" ) …" at bounding box center [931, 380] width 392 height 426
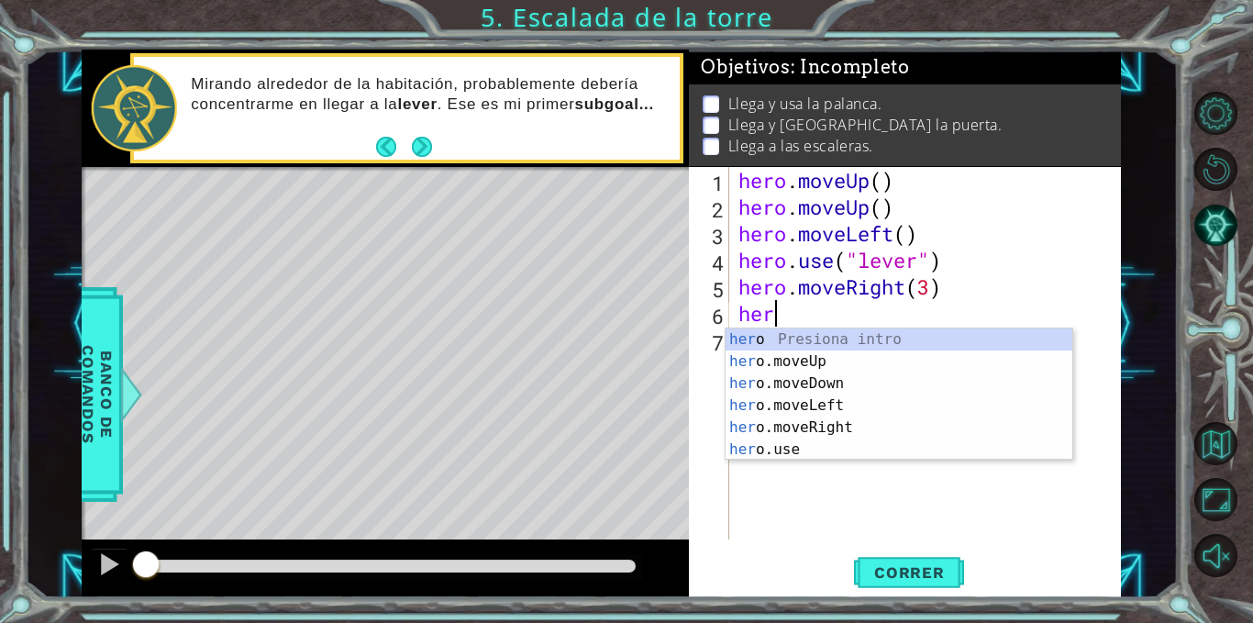
scroll to position [0, 1]
click at [772, 445] on div "her o Presiona intro her o.moveUp Presiona intro her o.moveDown Presiona intro …" at bounding box center [899, 417] width 347 height 176
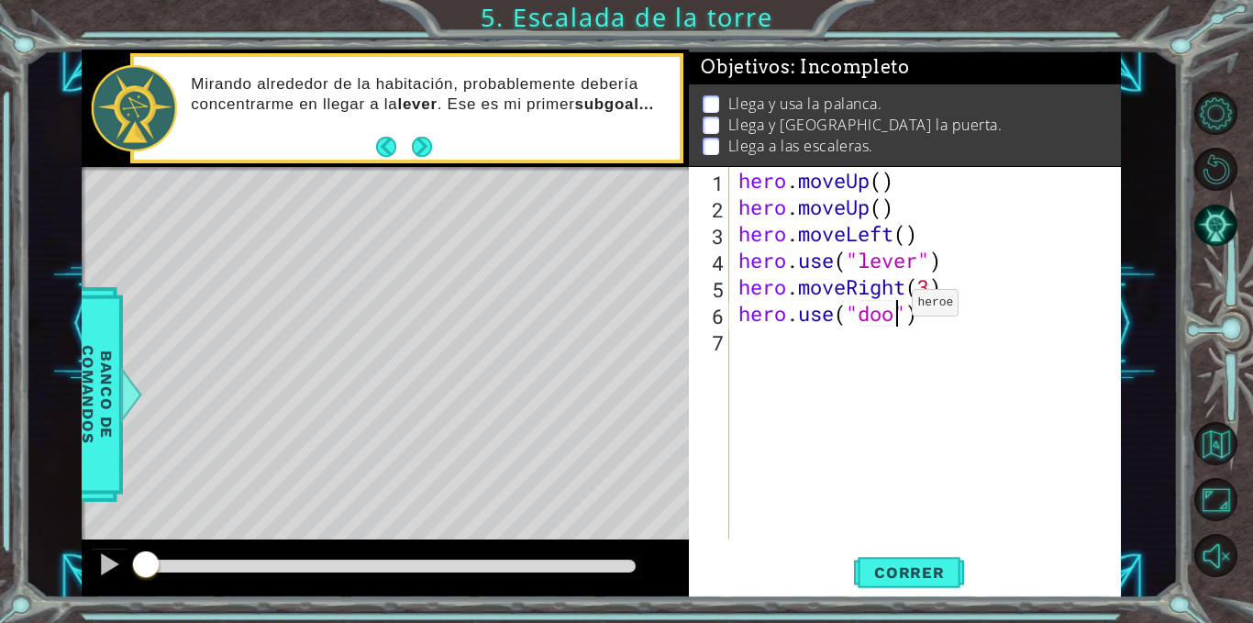
scroll to position [0, 8]
type textarea "hero.use("door")"
click at [918, 567] on span "Correr" at bounding box center [909, 572] width 107 height 18
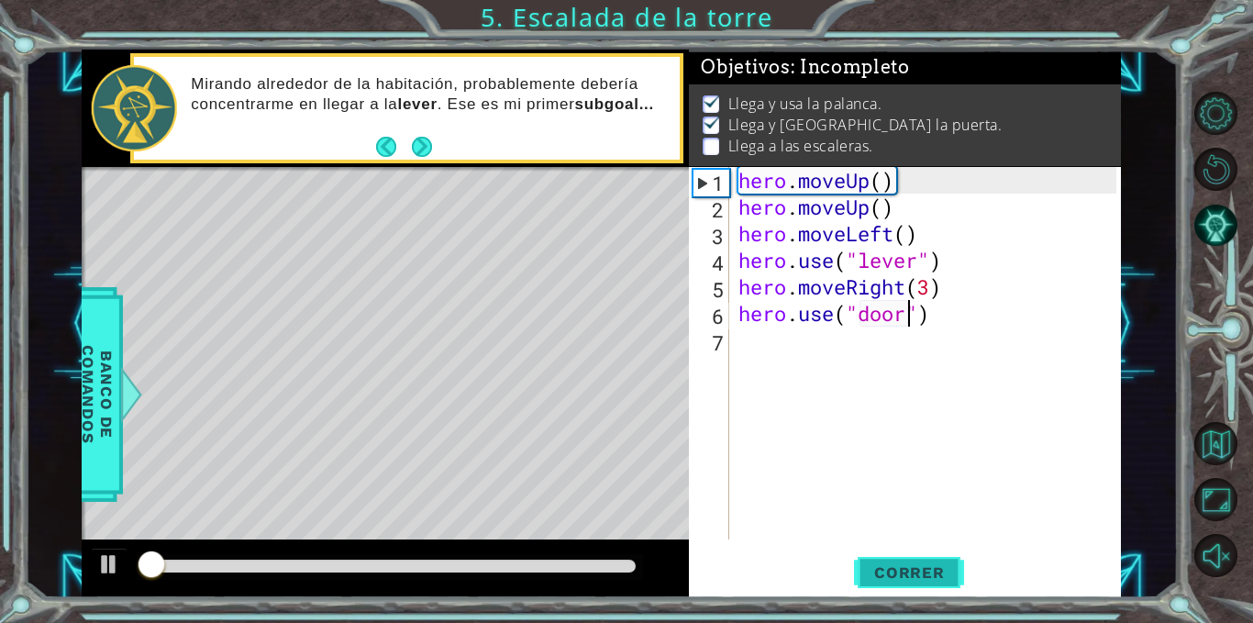
scroll to position [12, 0]
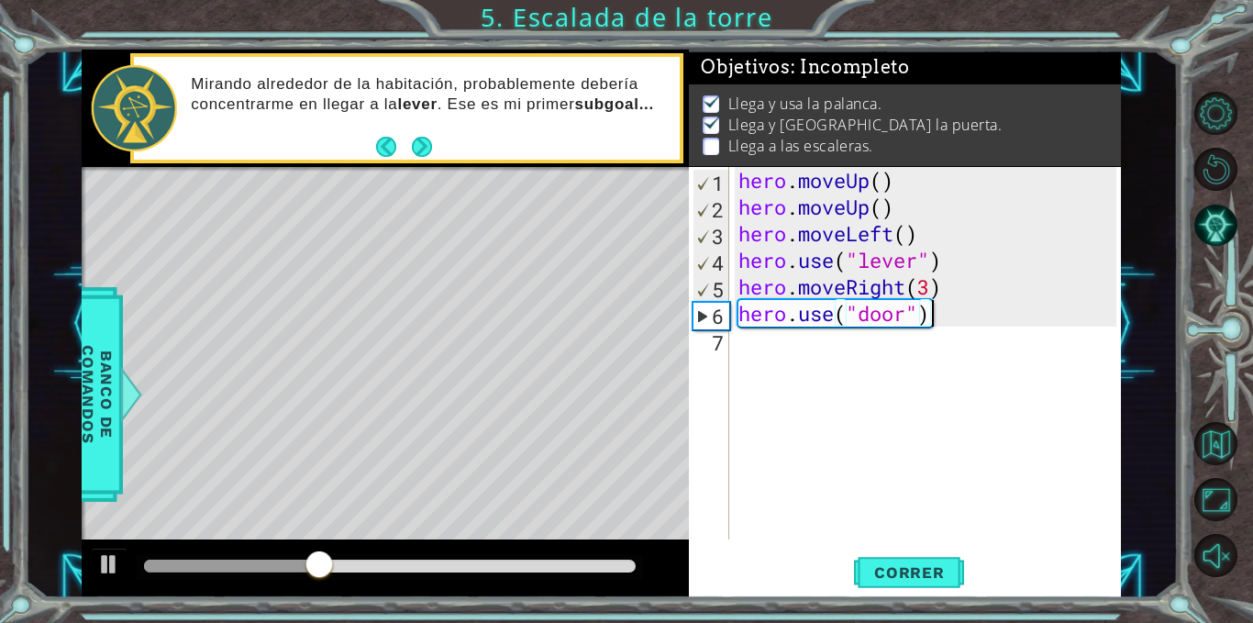
click at [986, 313] on div "hero . moveUp ( ) hero . moveUp ( ) hero . moveLeft ( ) hero . use ( "lever" ) …" at bounding box center [931, 380] width 392 height 426
click at [793, 353] on div "hero . moveUp ( ) hero . moveUp ( ) hero . moveLeft ( ) hero . use ( "lever" ) …" at bounding box center [931, 380] width 392 height 426
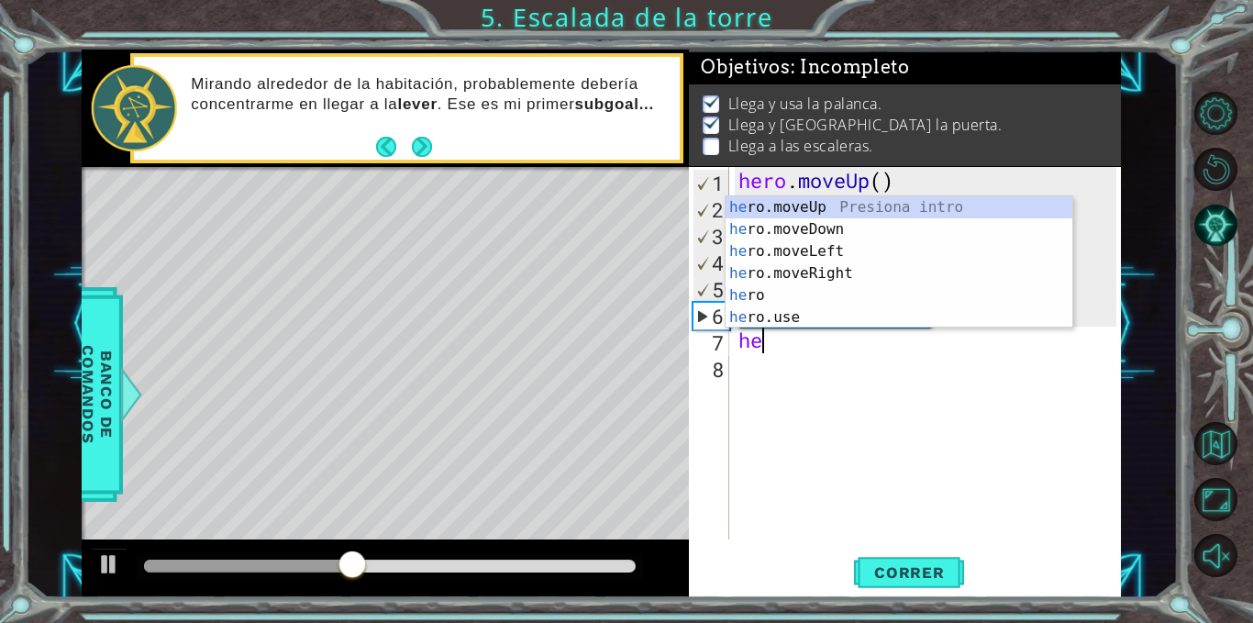
scroll to position [0, 1]
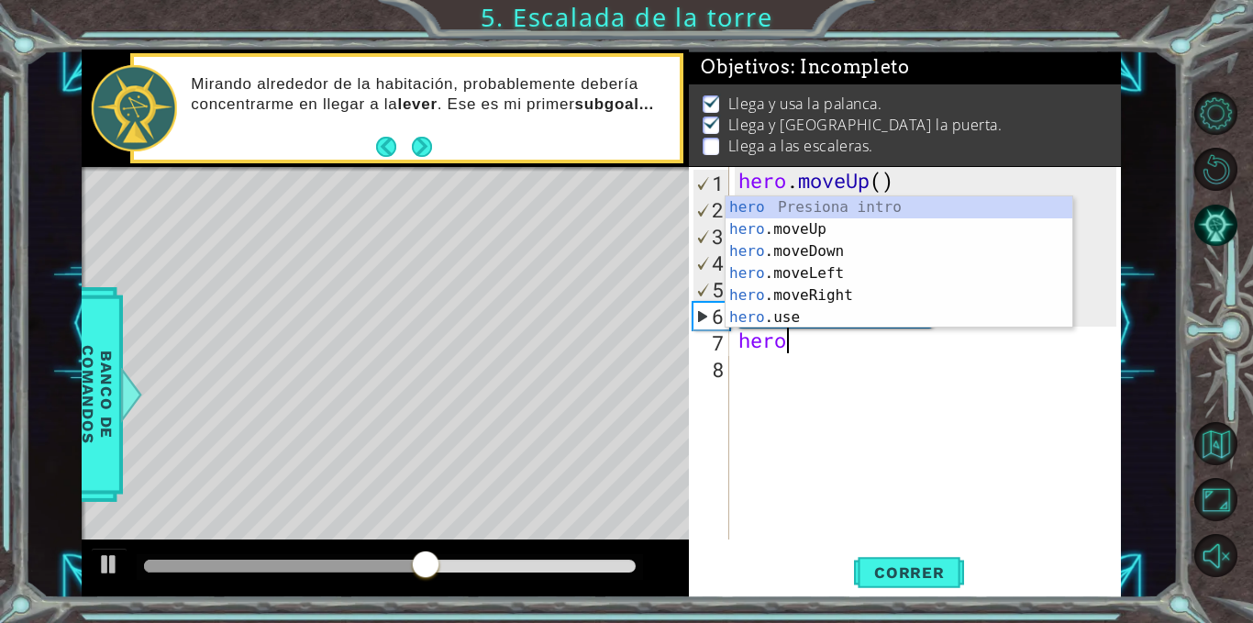
type textarea "hero"
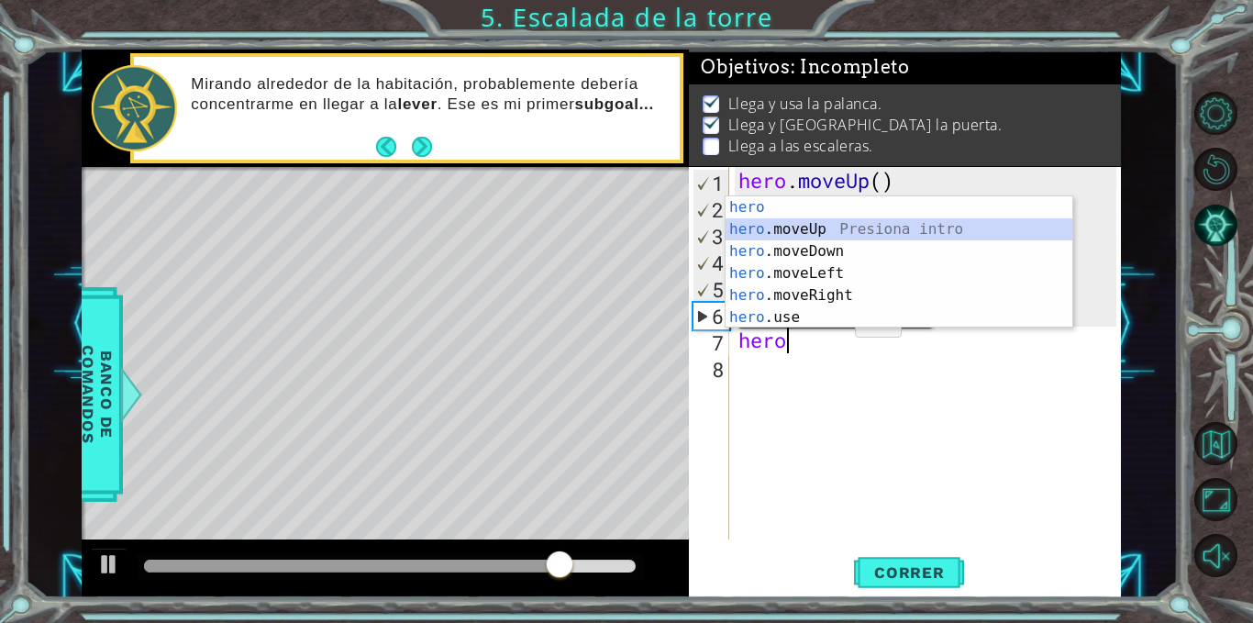
click at [836, 228] on div "hero Presiona intro hero .moveUp Presiona intro hero .moveDown Presiona intro h…" at bounding box center [899, 284] width 347 height 176
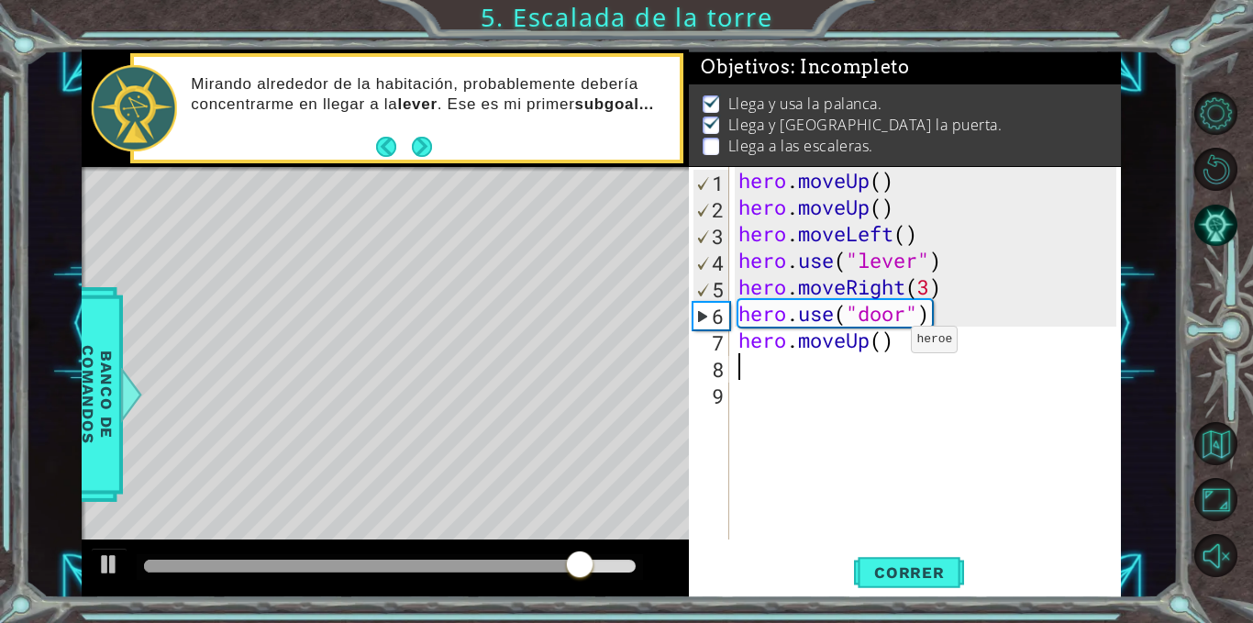
click at [884, 344] on div "hero . moveUp ( ) hero . moveUp ( ) hero . moveLeft ( ) hero . use ( "lever" ) …" at bounding box center [931, 380] width 392 height 426
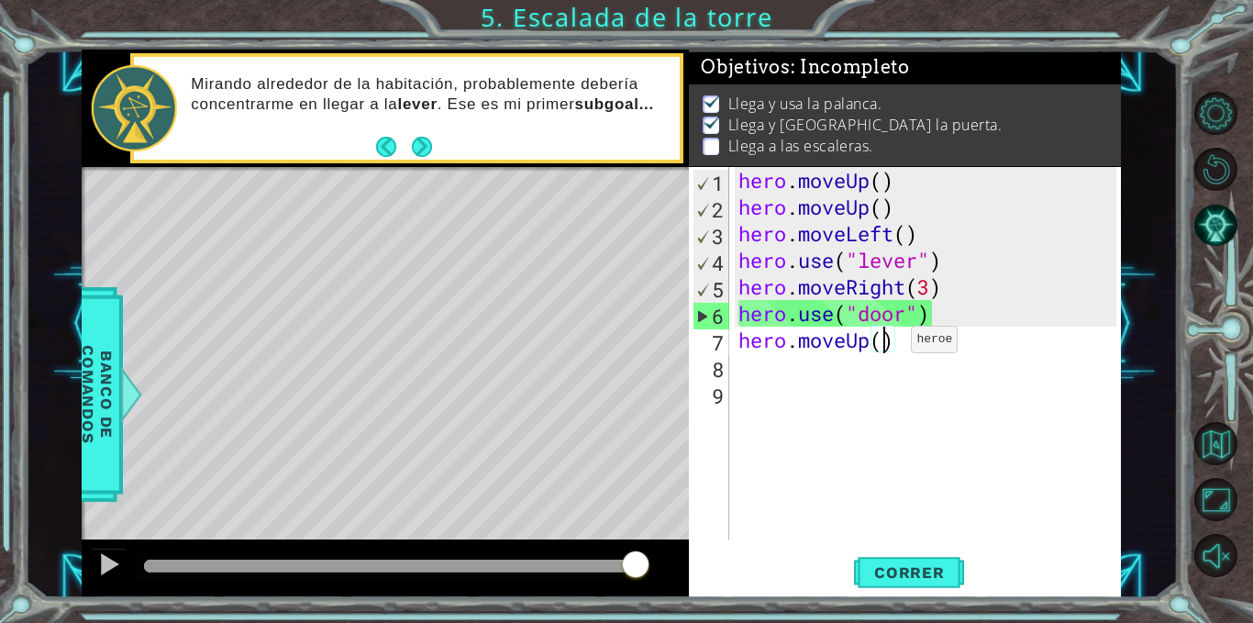
type textarea "hero.moveUp(2)"
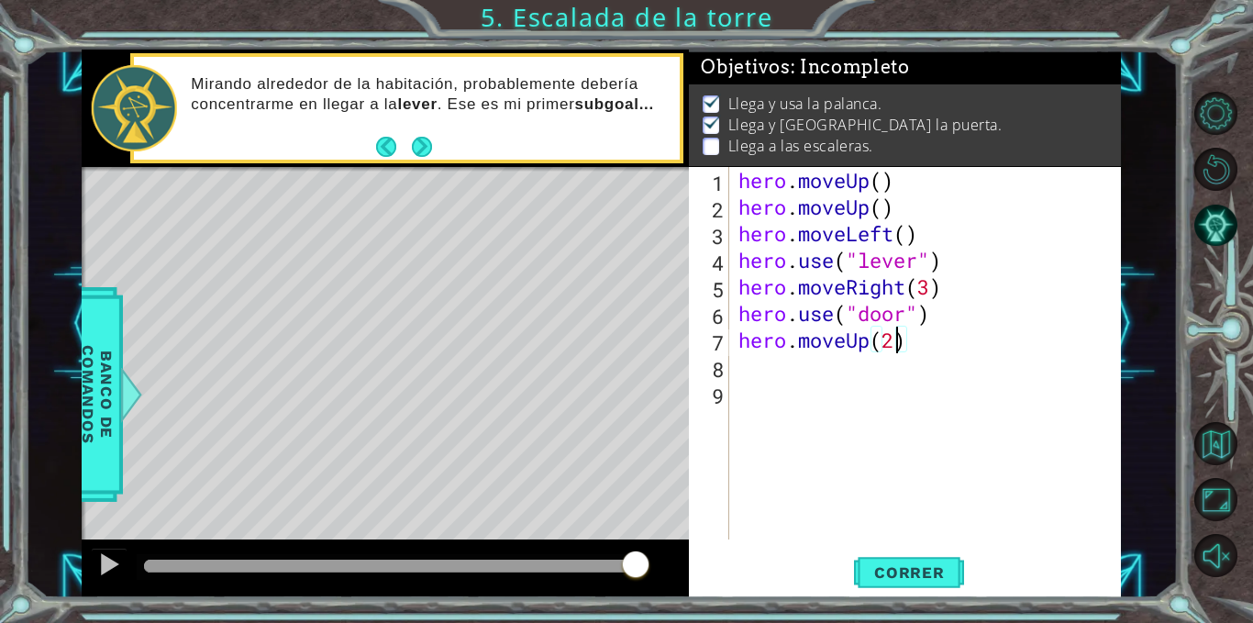
click at [929, 340] on div "hero . moveUp ( ) hero . moveUp ( ) hero . moveLeft ( ) hero . use ( "lever" ) …" at bounding box center [931, 380] width 392 height 426
click at [754, 368] on div "hero . moveUp ( ) hero . moveUp ( ) hero . moveLeft ( ) hero . use ( "lever" ) …" at bounding box center [931, 380] width 392 height 426
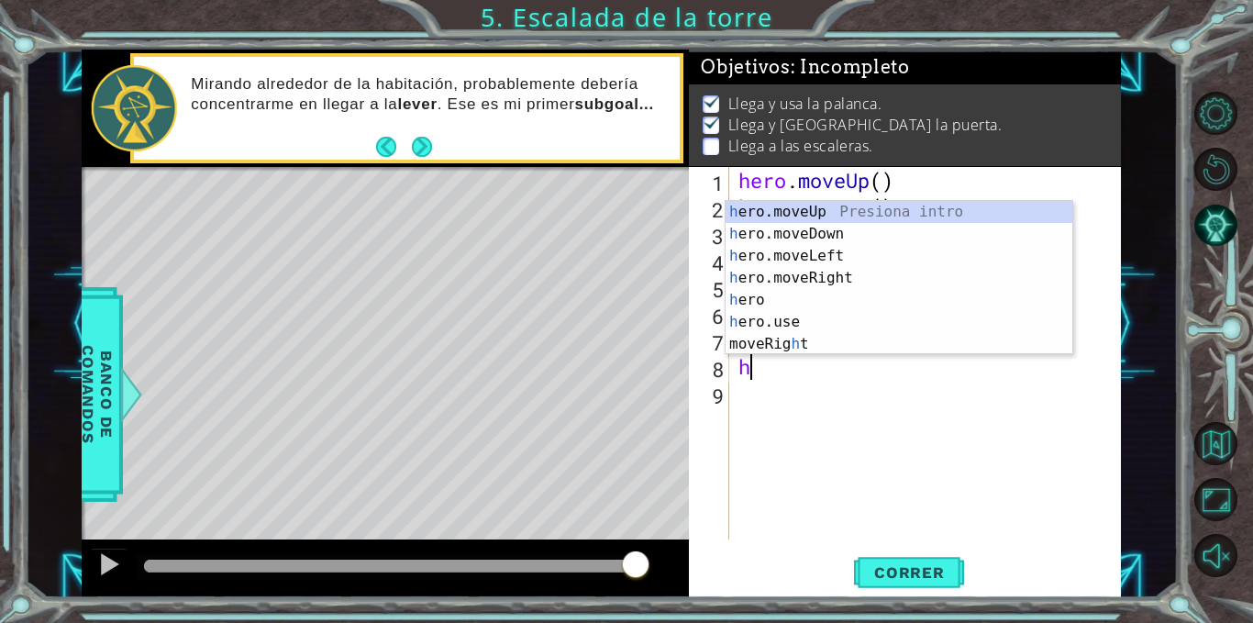
type textarea "he"
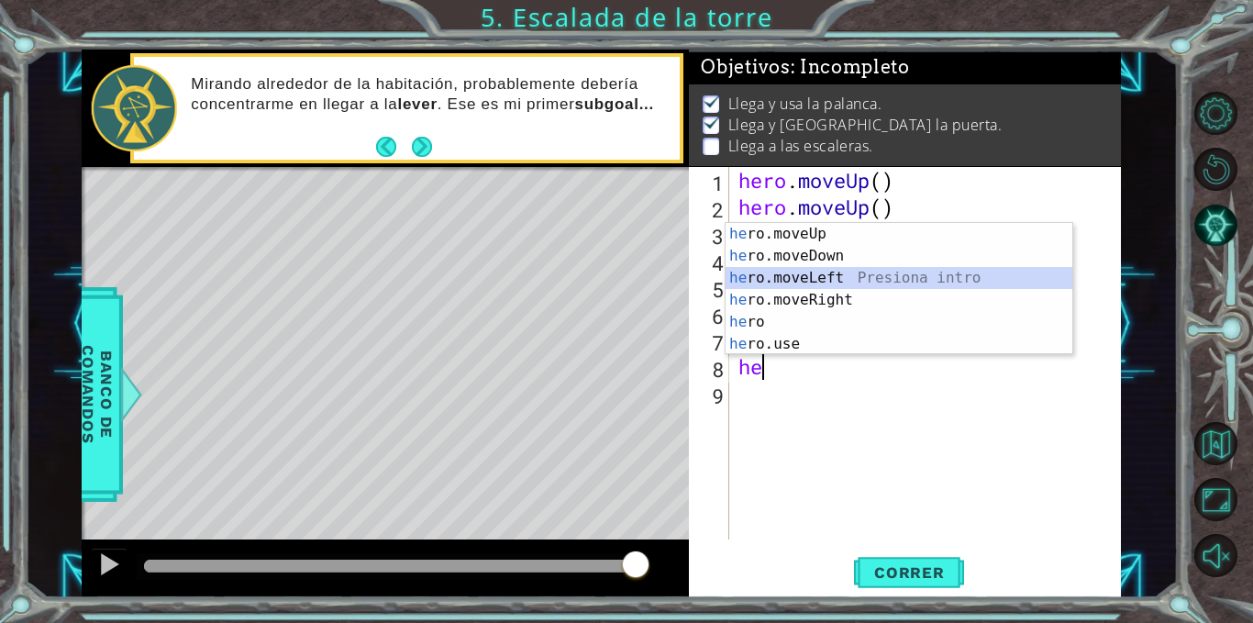
click at [828, 273] on div "he ro.moveUp Presiona intro he ro.moveDown Presiona intro he ro.moveLeft Presio…" at bounding box center [899, 311] width 347 height 176
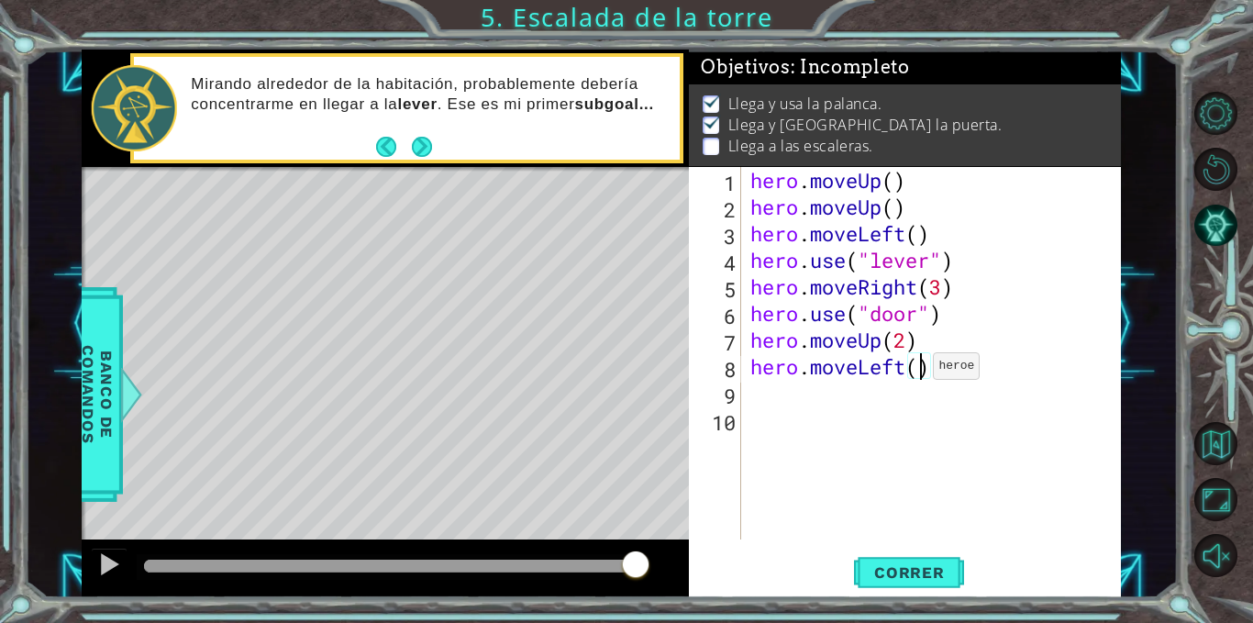
click at [918, 371] on div "hero . moveUp ( ) hero . moveUp ( ) hero . moveLeft ( ) hero . use ( "lever" ) …" at bounding box center [937, 380] width 380 height 426
type textarea "hero.moveLeft(3)"
click at [935, 574] on span "Correr" at bounding box center [909, 572] width 107 height 18
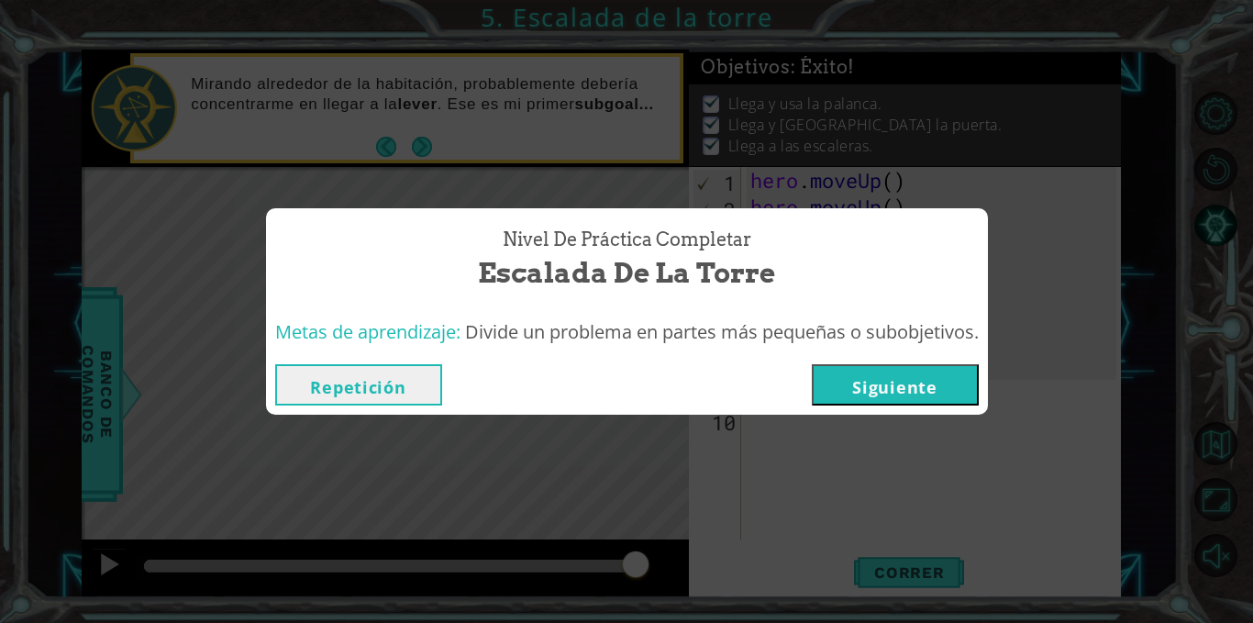
click at [943, 386] on button "Siguiente" at bounding box center [895, 384] width 167 height 41
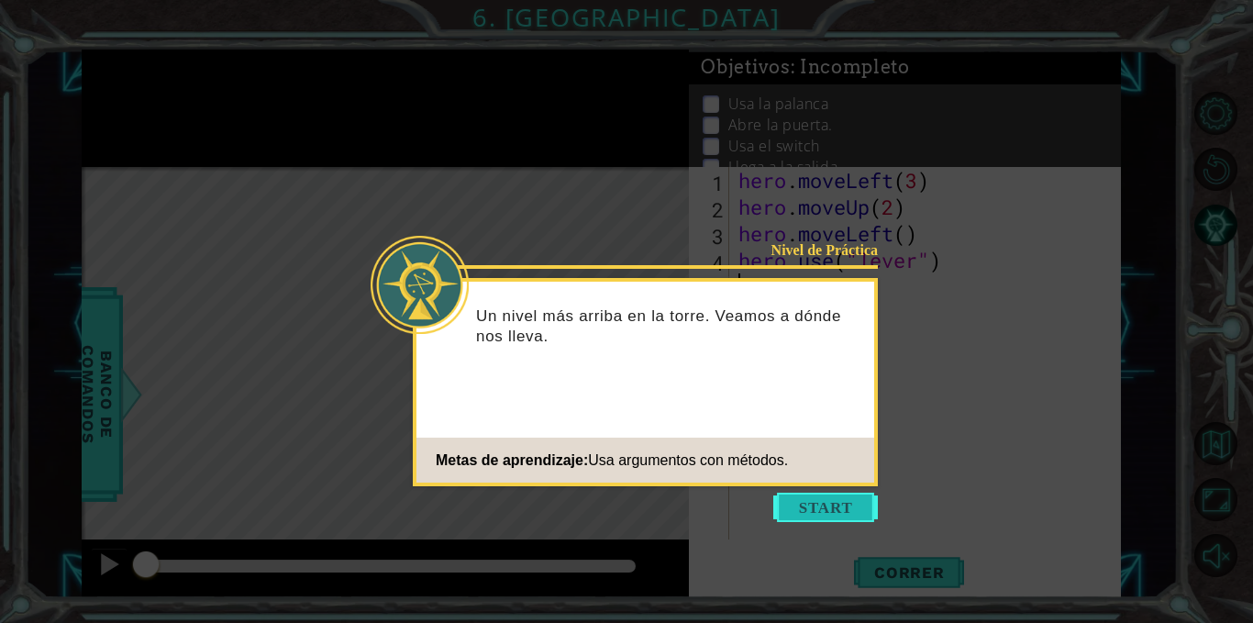
click at [836, 511] on button "Start" at bounding box center [826, 507] width 105 height 29
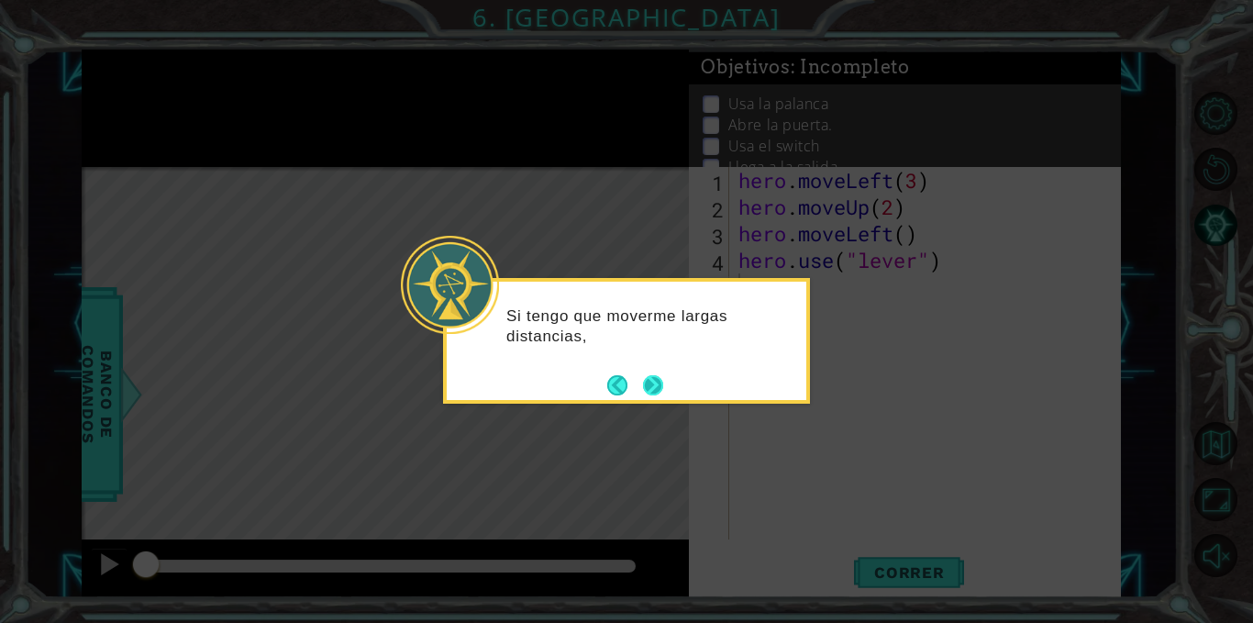
click at [653, 386] on button "Next" at bounding box center [653, 385] width 22 height 22
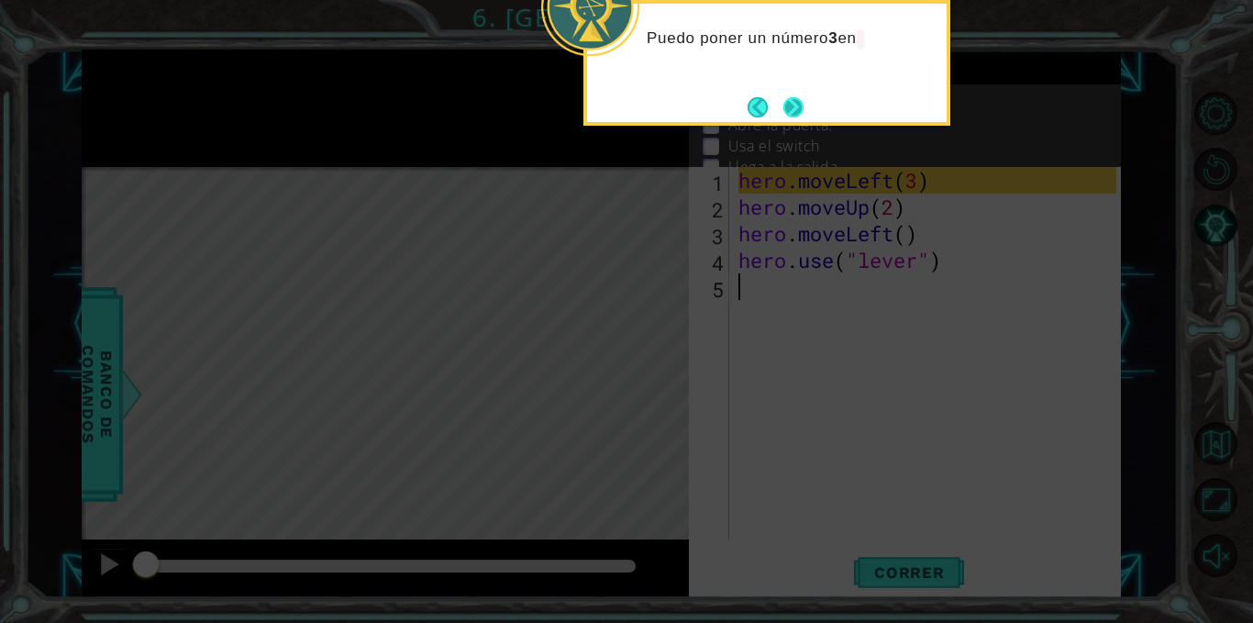
click at [797, 103] on button "Next" at bounding box center [793, 107] width 25 height 25
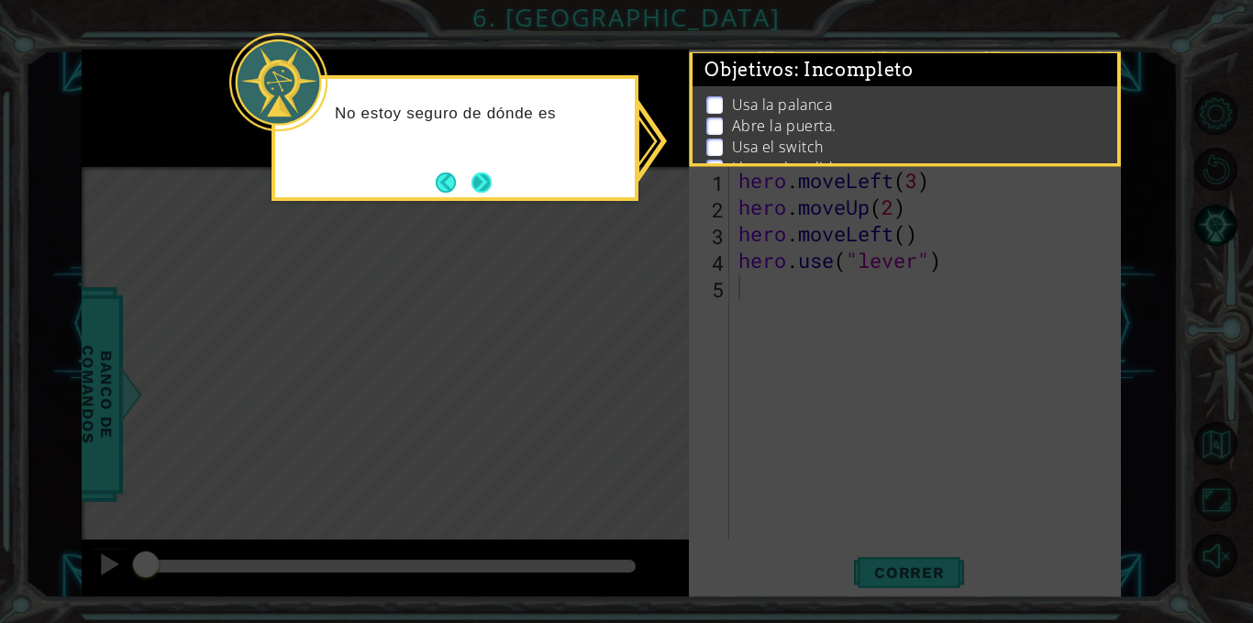
click at [485, 189] on button "Next" at bounding box center [482, 183] width 24 height 24
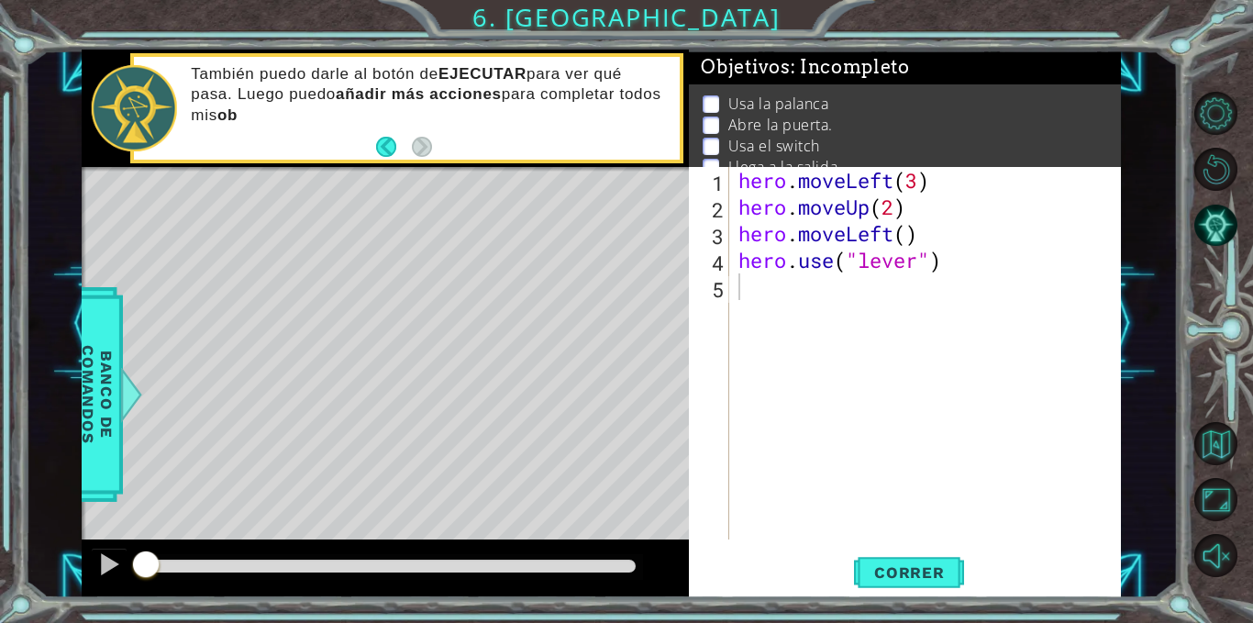
click at [450, 128] on div "También puedo darle al botón de EJECUTAR para ver qué pasa. Luego puedo añadir …" at bounding box center [428, 108] width 501 height 106
type textarea "hero.use("lever")"
click at [960, 254] on div "hero . moveLeft ( 3 ) hero . moveUp ( 2 ) hero . moveLeft ( ) hero . use ( "lev…" at bounding box center [931, 380] width 392 height 426
click at [747, 287] on div "hero . moveLeft ( 3 ) hero . moveUp ( 2 ) hero . moveLeft ( ) hero . use ( "lev…" at bounding box center [931, 380] width 392 height 426
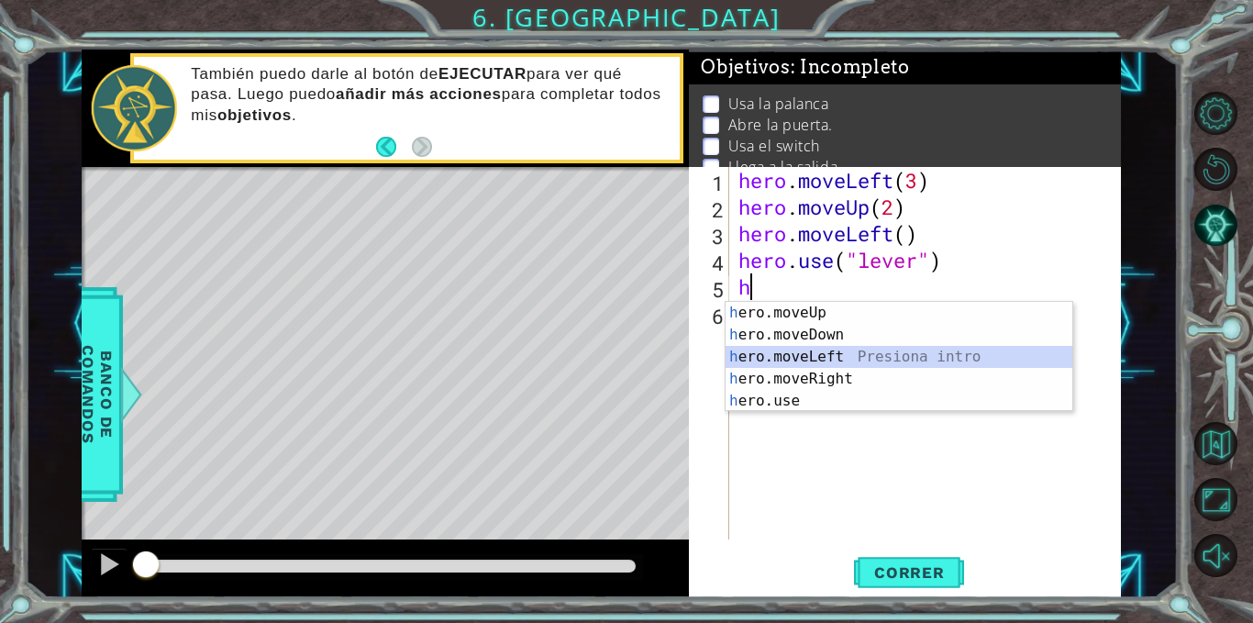
click at [781, 350] on div "h ero.moveUp Presiona intro h ero.moveDown Presiona intro h ero.moveLeft Presio…" at bounding box center [899, 379] width 347 height 154
type textarea "hero.moveLeft(1)"
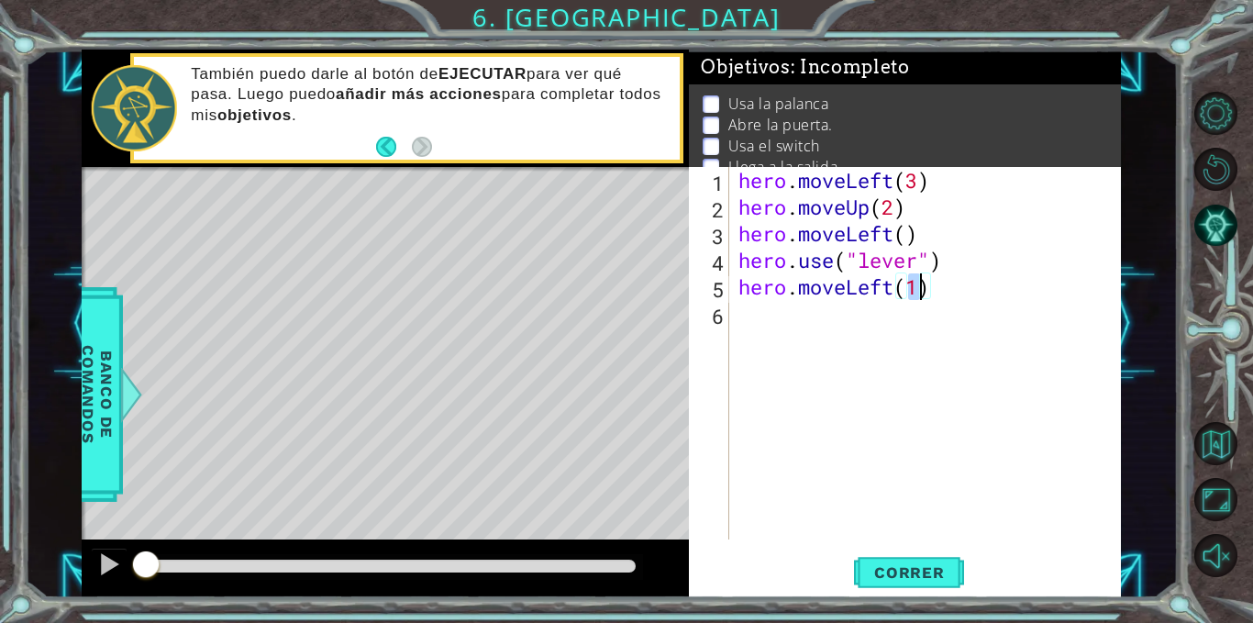
click at [941, 287] on div "hero . moveLeft ( 3 ) hero . moveUp ( 2 ) hero . moveLeft ( ) hero . use ( "lev…" at bounding box center [931, 380] width 392 height 426
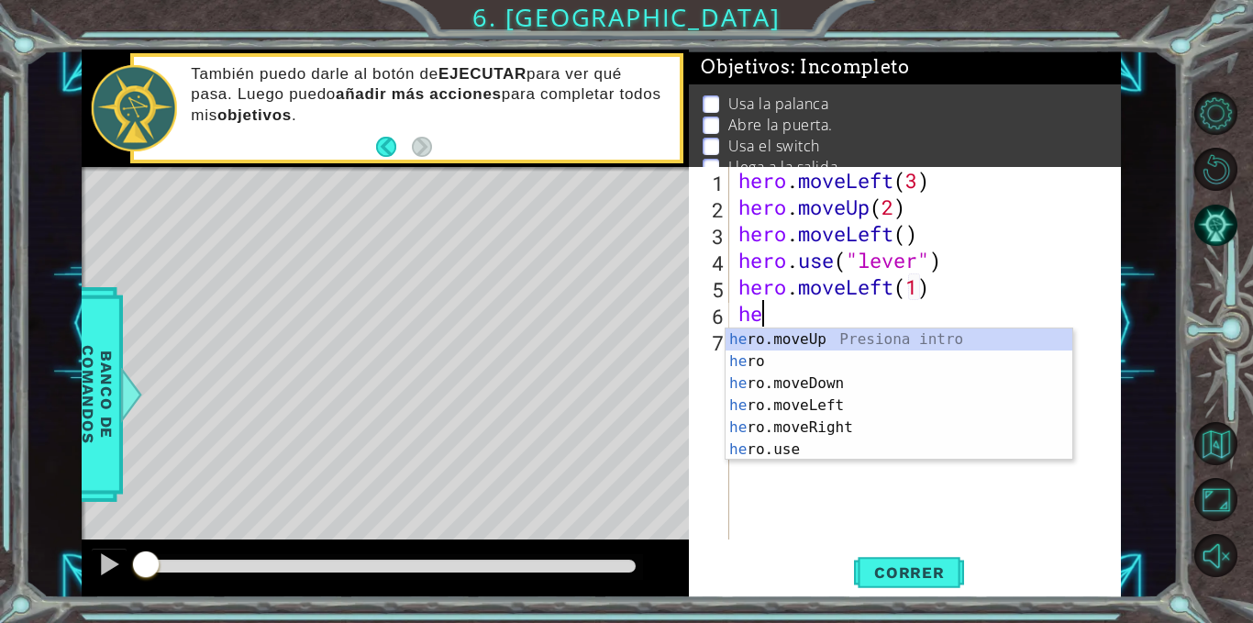
scroll to position [0, 1]
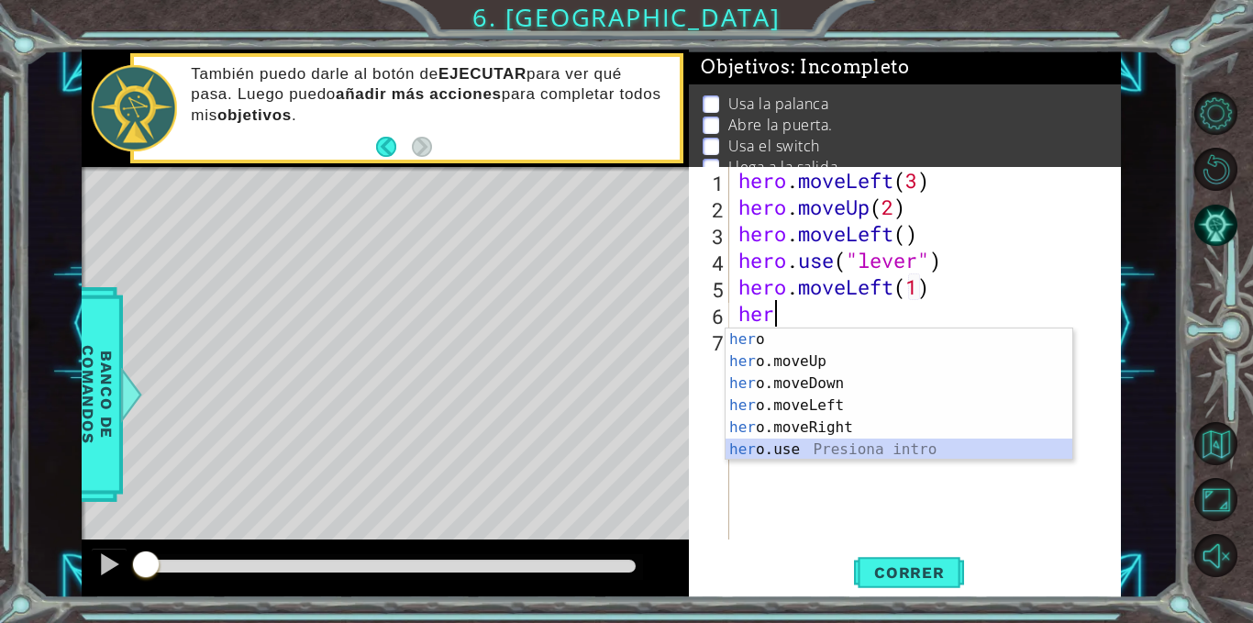
click at [802, 455] on div "her o Presiona intro her o.moveUp Presiona intro her o.moveDown Presiona intro …" at bounding box center [899, 417] width 347 height 176
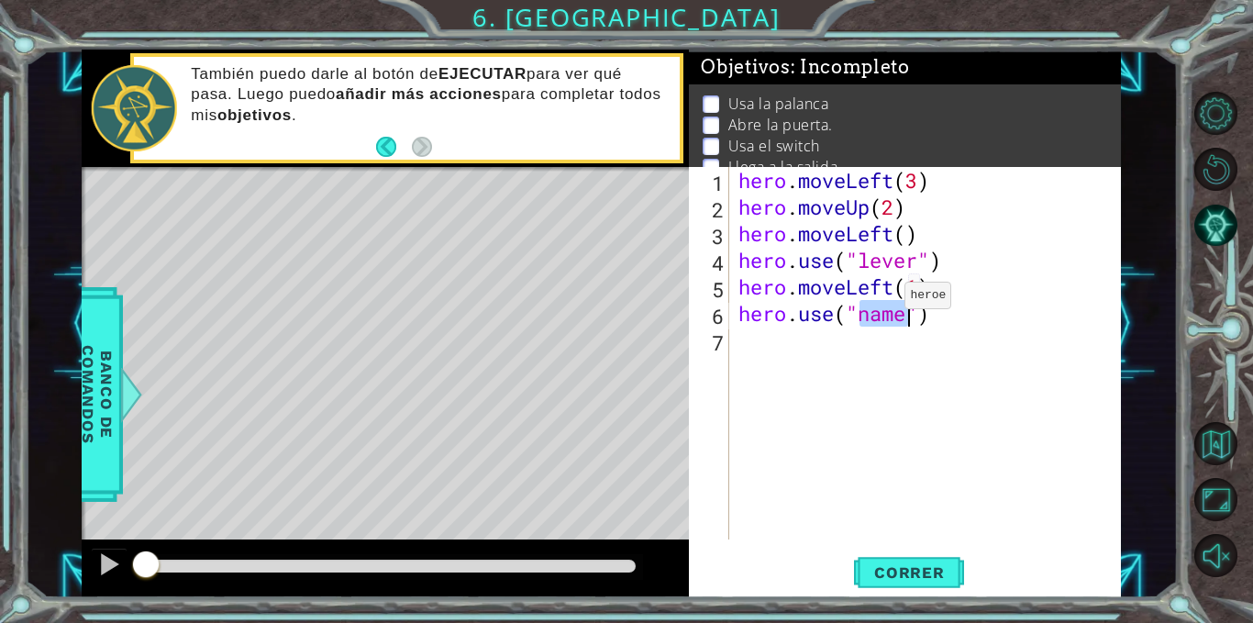
scroll to position [0, 6]
type textarea "hero.use("door")"
click at [781, 354] on div "hero . moveLeft ( 3 ) hero . moveUp ( 2 ) hero . moveLeft ( ) hero . use ( "lev…" at bounding box center [931, 380] width 392 height 426
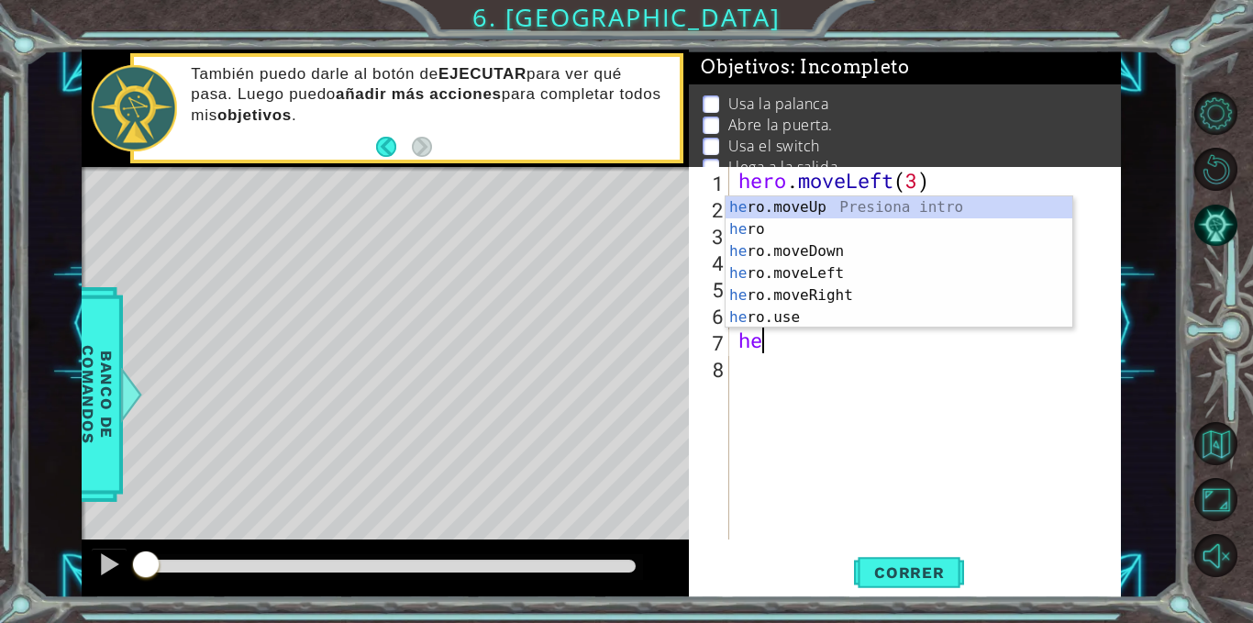
scroll to position [0, 1]
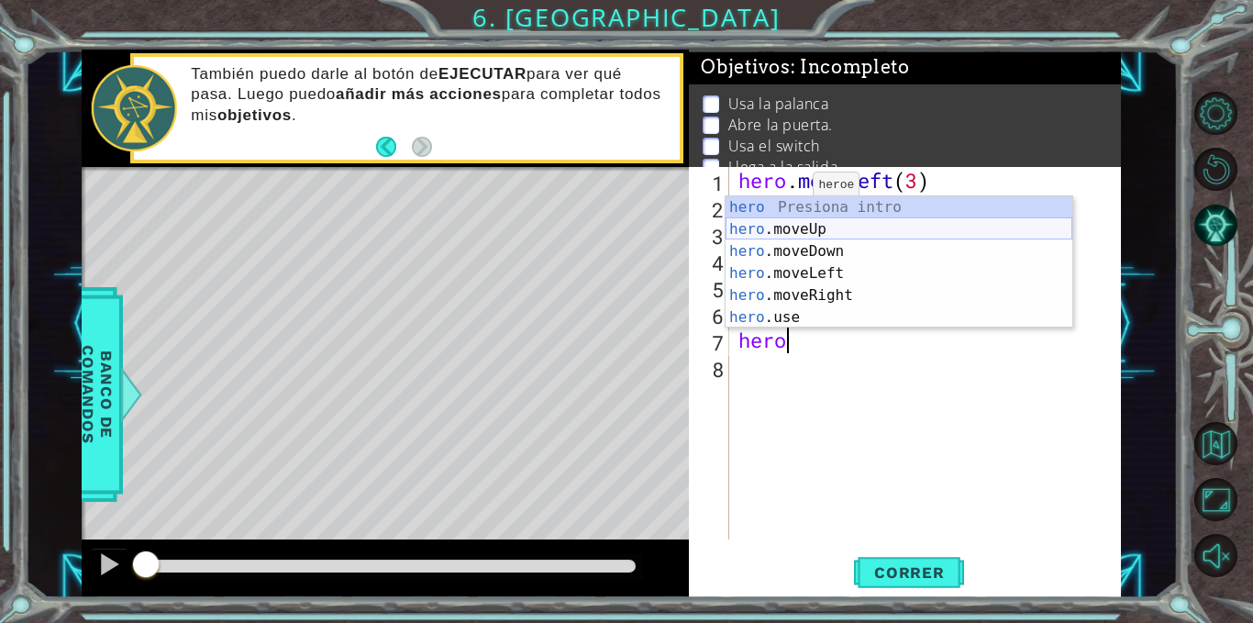
click at [776, 227] on div "hero Presiona intro hero .moveUp Presiona intro hero .moveDown Presiona intro h…" at bounding box center [899, 284] width 347 height 176
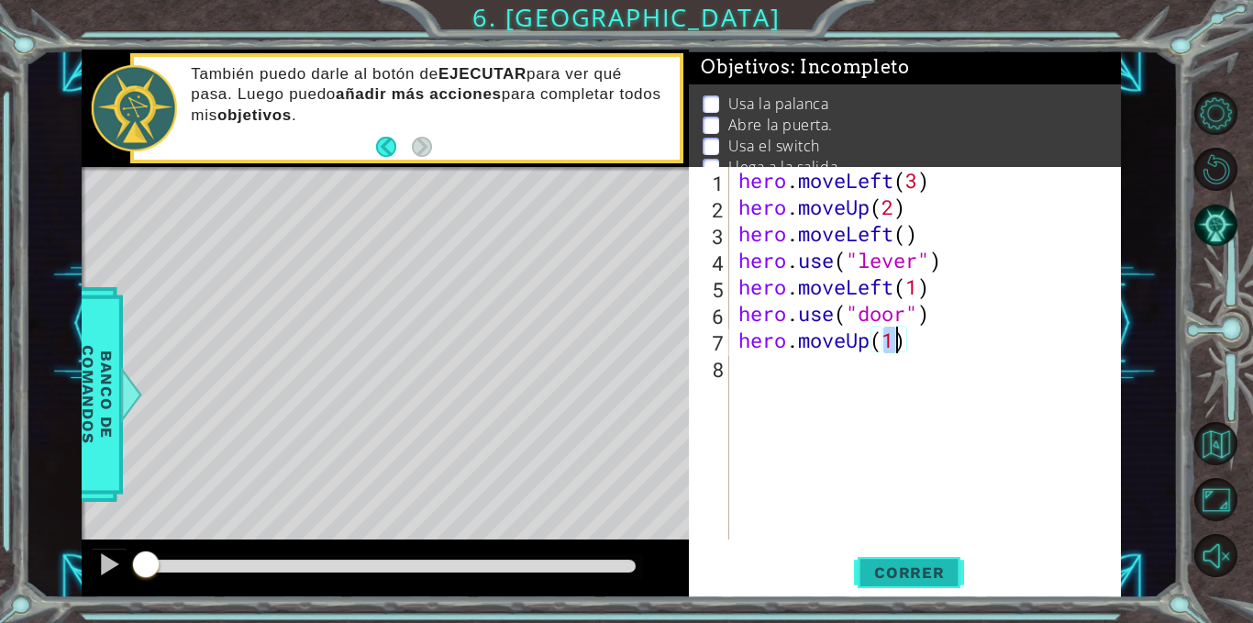
click at [883, 572] on span "Correr" at bounding box center [909, 572] width 107 height 18
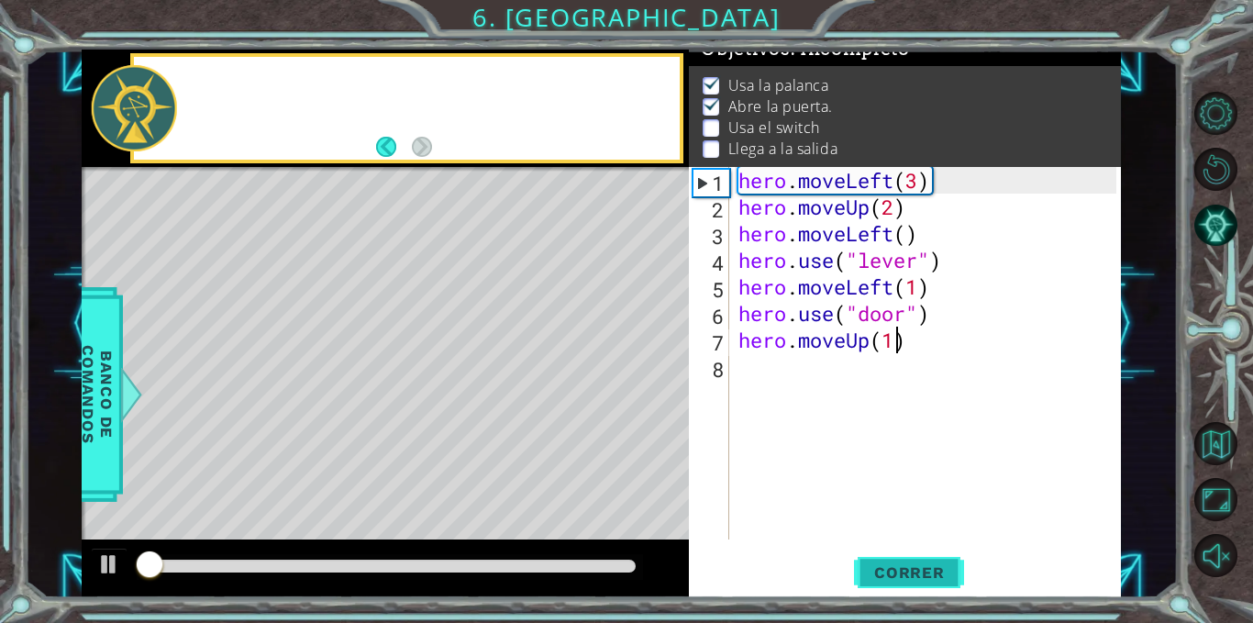
scroll to position [22, 0]
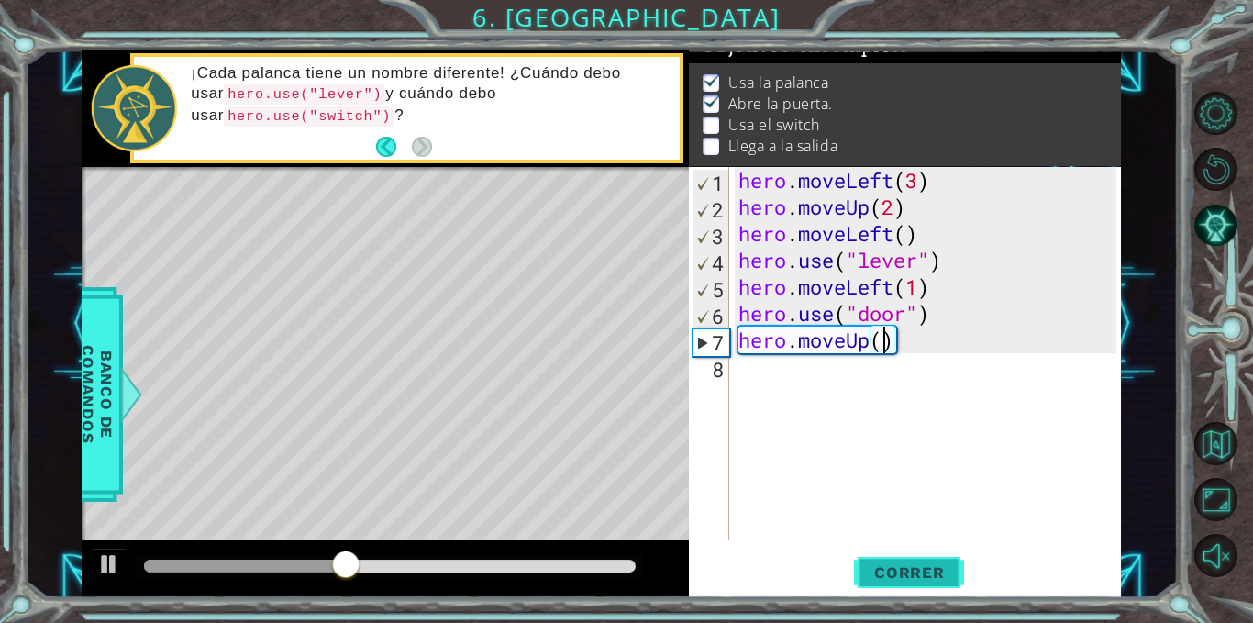
type textarea "hero.moveUp(2)"
click at [850, 365] on div "hero . moveLeft ( 3 ) hero . moveUp ( 2 ) hero . moveLeft ( ) hero . use ( "lev…" at bounding box center [931, 380] width 392 height 426
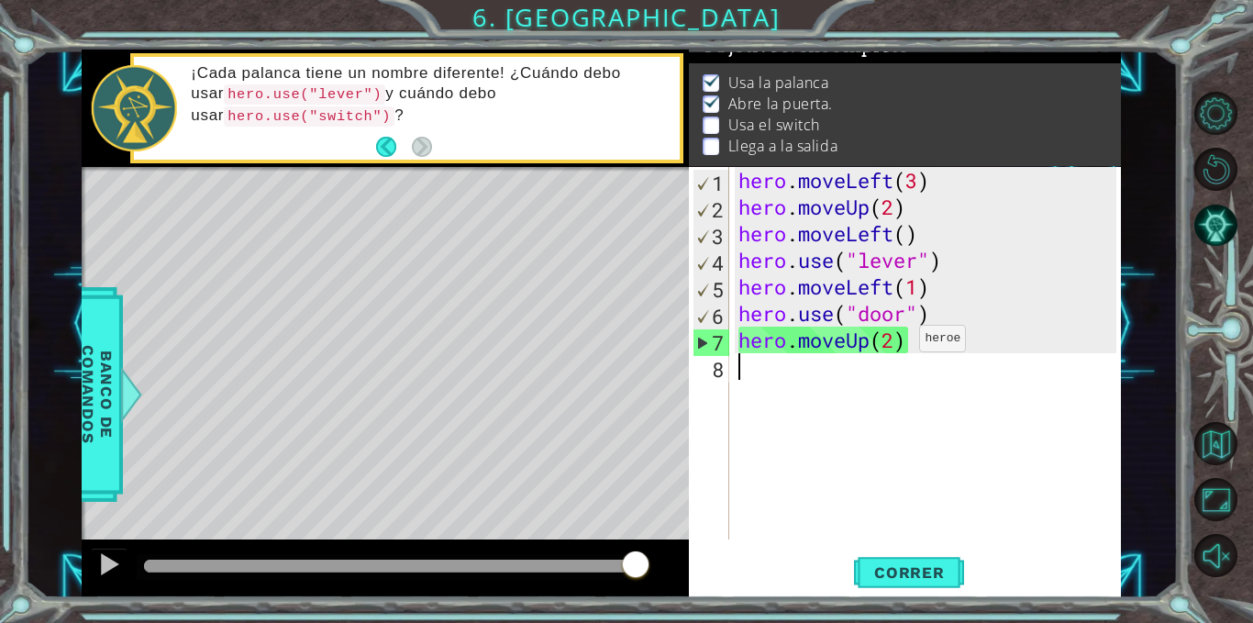
click at [892, 343] on div "hero . moveLeft ( 3 ) hero . moveUp ( 2 ) hero . moveLeft ( ) hero . use ( "lev…" at bounding box center [931, 380] width 392 height 426
type textarea "hero.moveUp(2)"
click at [937, 345] on div "hero . moveLeft ( 3 ) hero . moveUp ( 2 ) hero . moveLeft ( ) hero . use ( "lev…" at bounding box center [931, 380] width 392 height 426
click at [801, 364] on div "hero . moveLeft ( 3 ) hero . moveUp ( 2 ) hero . moveLeft ( ) hero . use ( "lev…" at bounding box center [931, 380] width 392 height 426
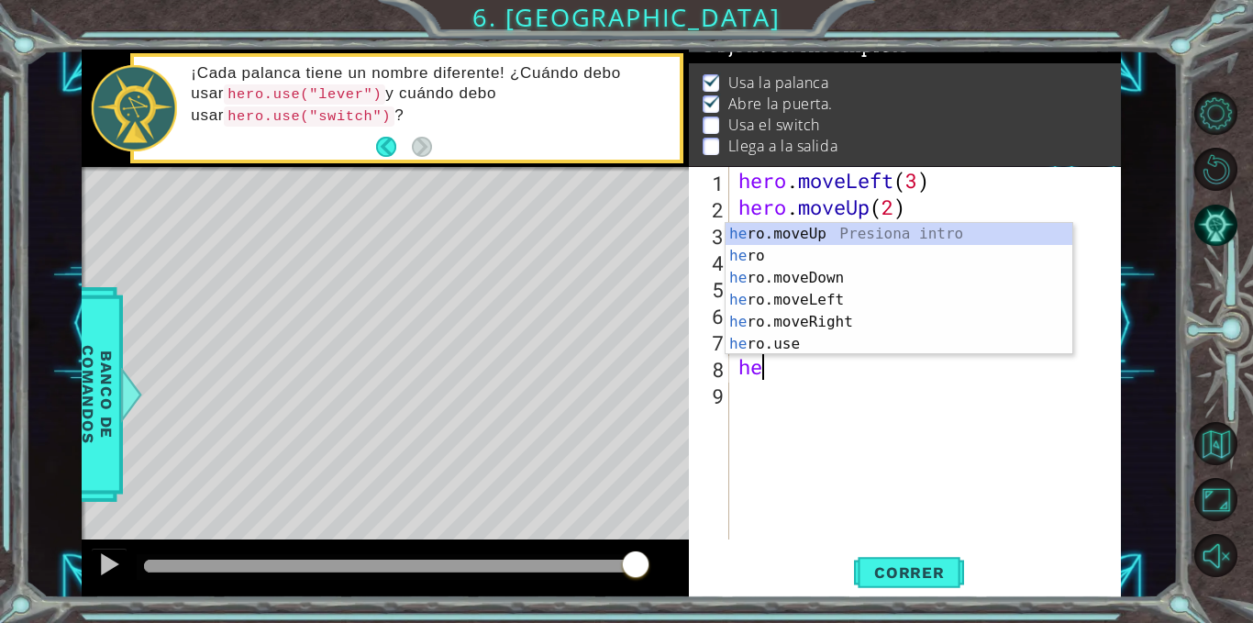
scroll to position [0, 1]
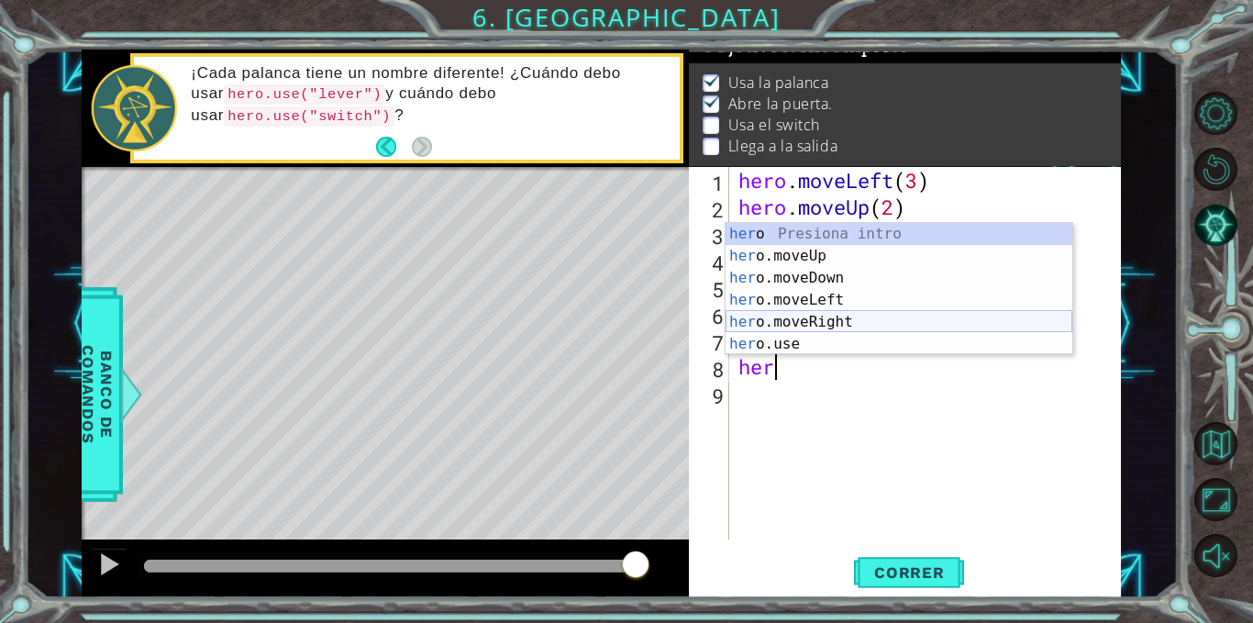
click at [825, 321] on div "her o Presiona intro her o.moveUp Presiona intro her o.moveDown Presiona intro …" at bounding box center [899, 311] width 347 height 176
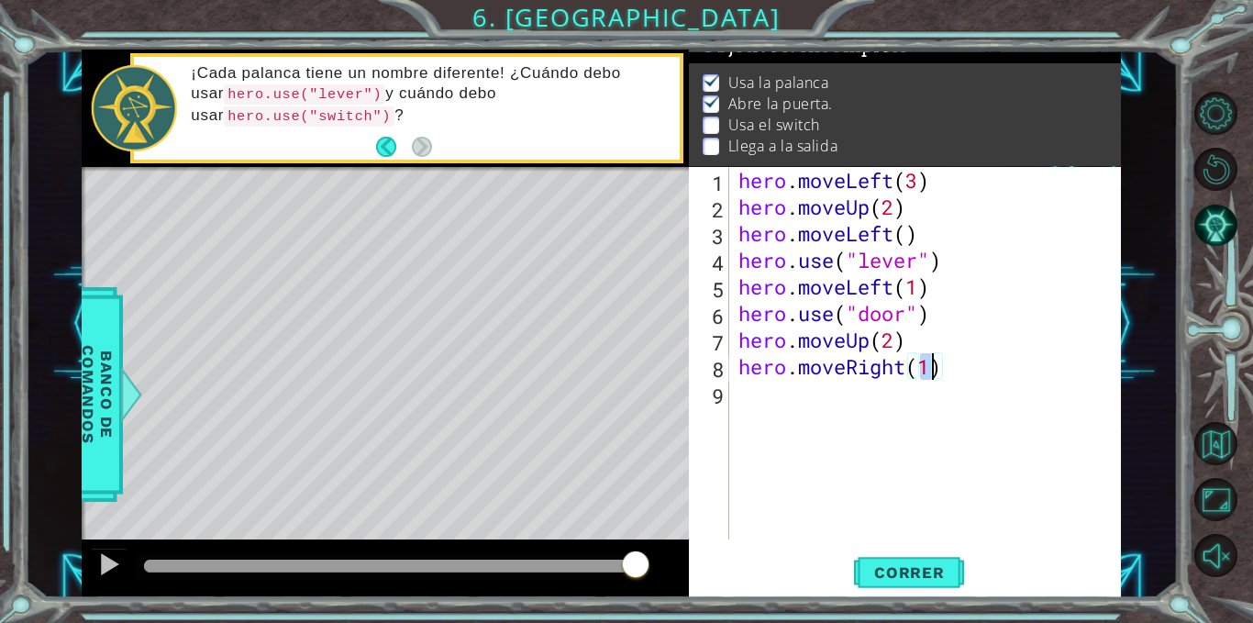
type textarea "hero.moveRight(2)"
click at [965, 379] on div "hero . moveLeft ( 3 ) hero . moveUp ( 2 ) hero . moveLeft ( ) hero . use ( "lev…" at bounding box center [931, 380] width 392 height 426
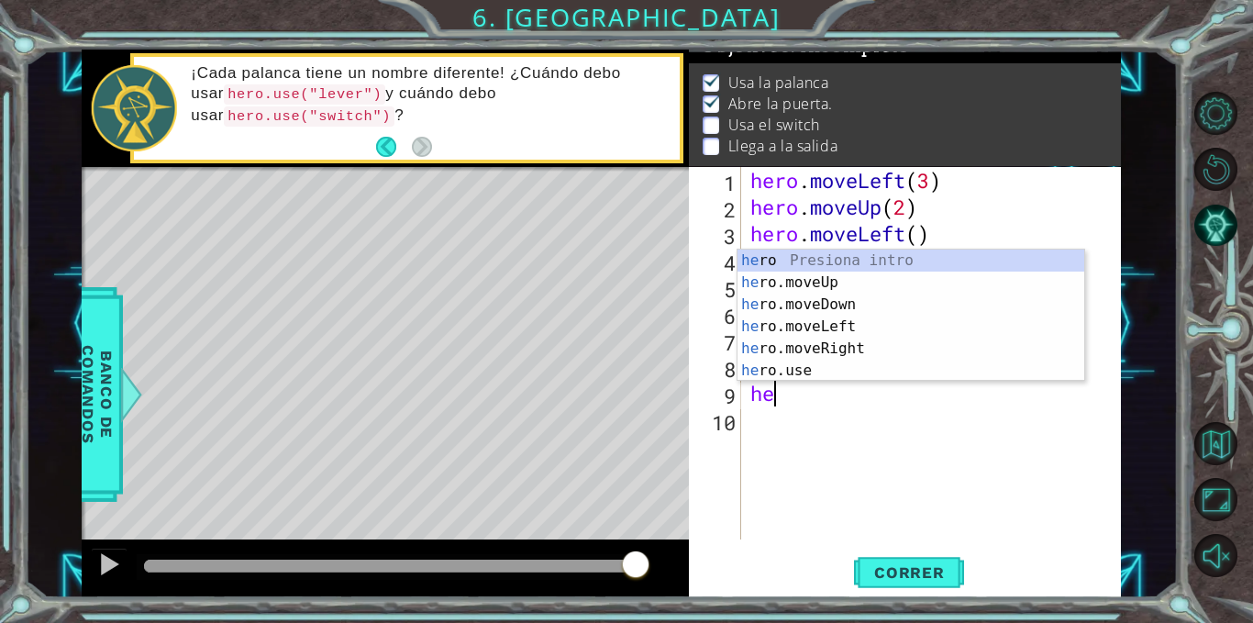
scroll to position [0, 1]
click at [852, 368] on div "hero Presiona intro hero .moveUp Presiona intro hero .moveDown Presiona intro h…" at bounding box center [911, 338] width 347 height 176
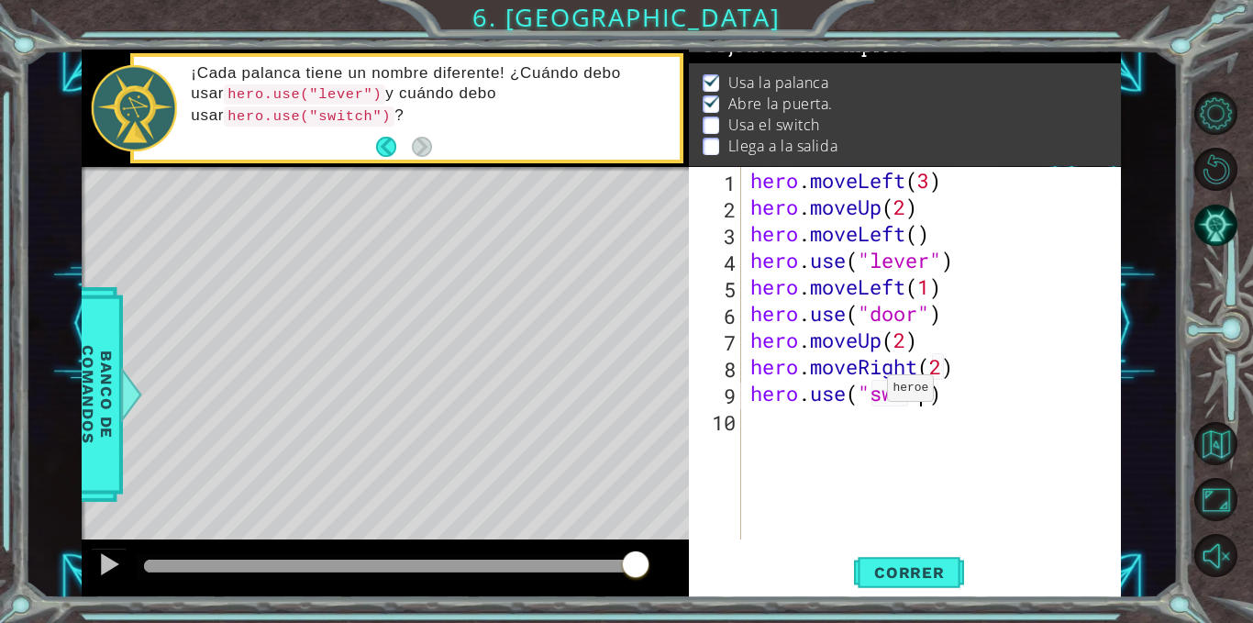
scroll to position [0, 8]
type textarea "hero.use("switch")"
click at [809, 424] on div "hero . moveLeft ( 3 ) hero . moveUp ( 2 ) hero . moveLeft ( ) hero . use ( "lev…" at bounding box center [937, 380] width 380 height 426
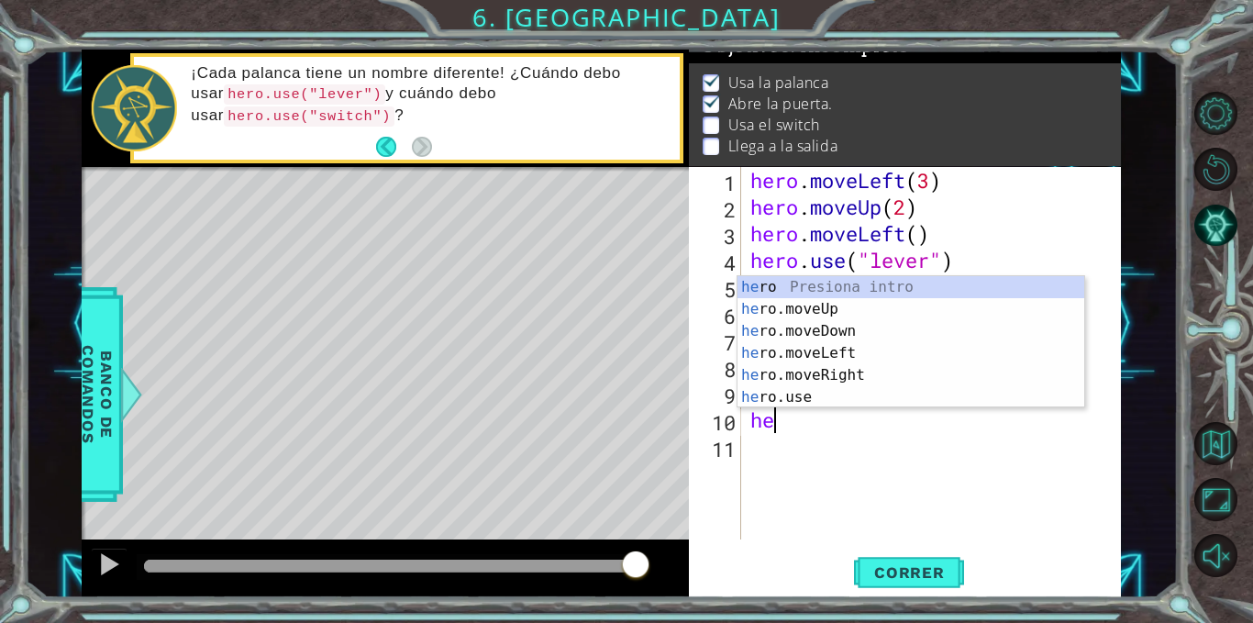
scroll to position [0, 1]
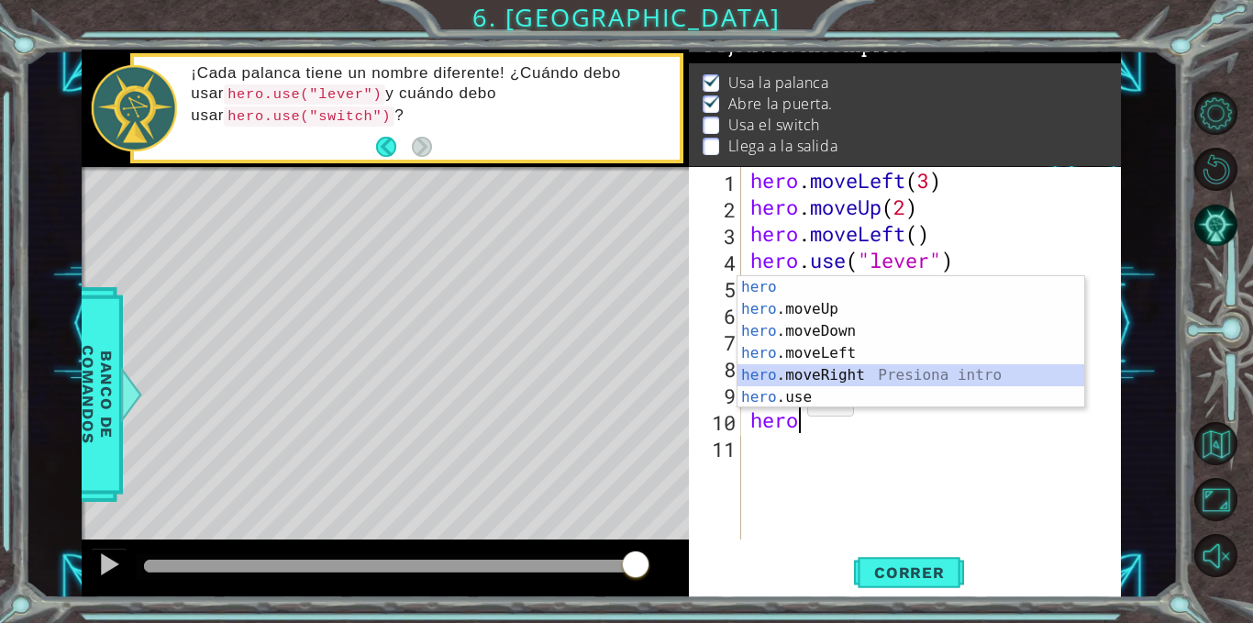
click at [824, 370] on div "hero Presiona intro hero .moveUp Presiona intro hero .moveDown Presiona intro h…" at bounding box center [911, 364] width 347 height 176
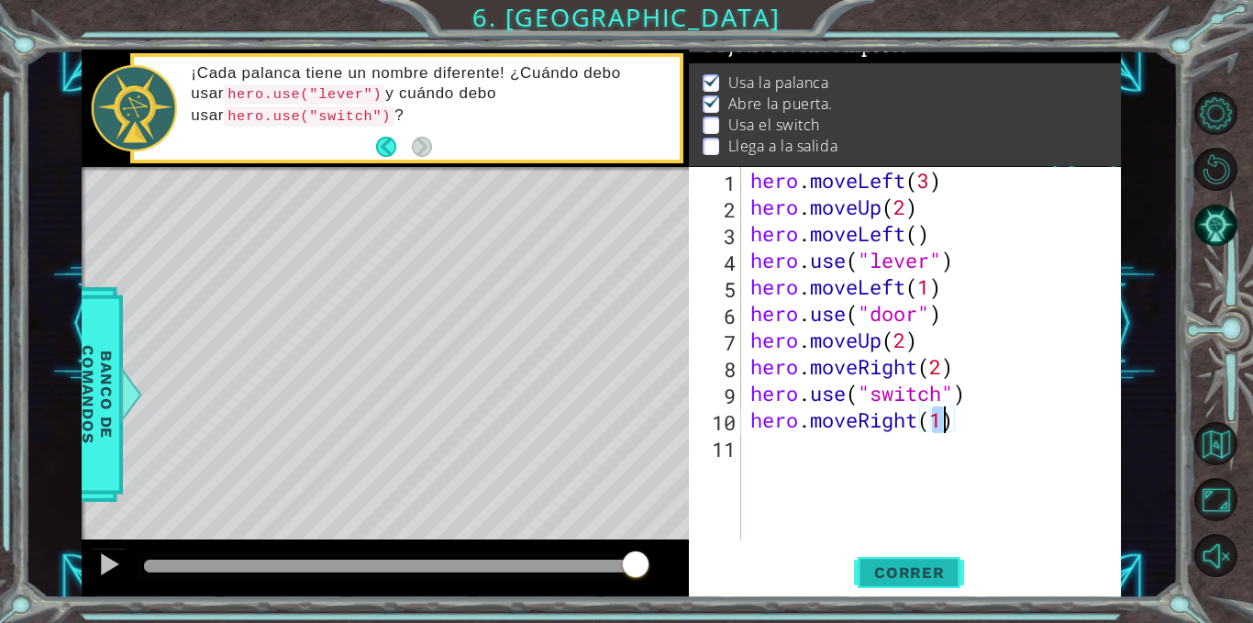
type textarea "hero.moveRight(1)"
click at [896, 570] on span "Correr" at bounding box center [909, 572] width 107 height 18
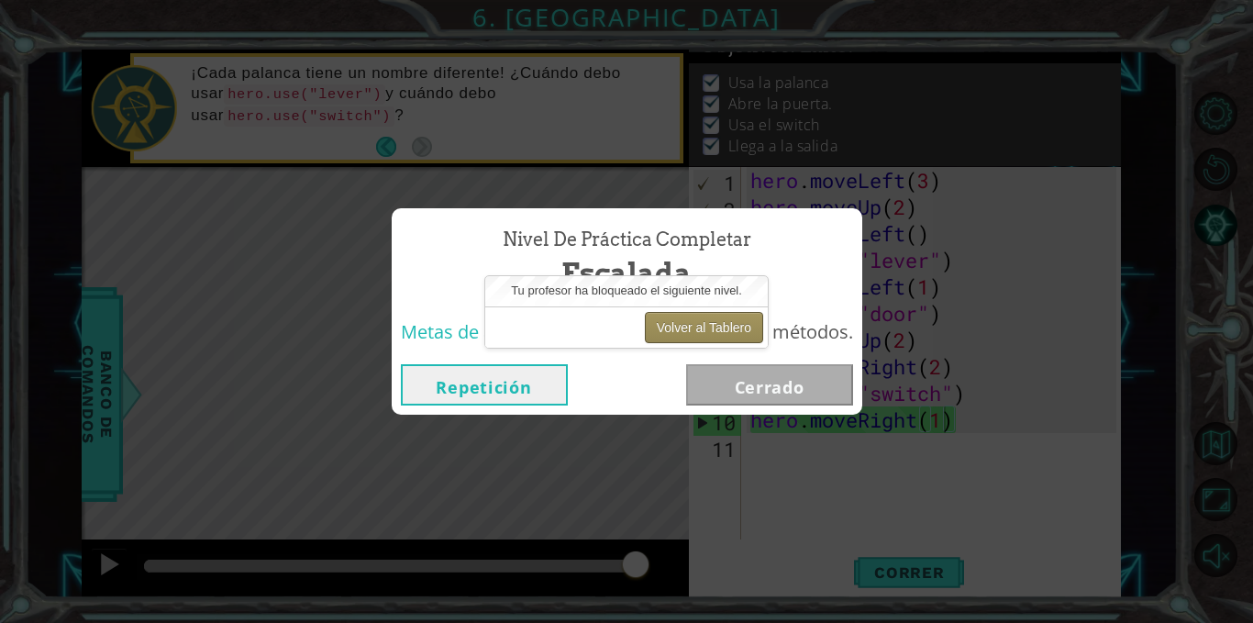
click at [696, 323] on button "Volver al Tablero" at bounding box center [704, 327] width 118 height 31
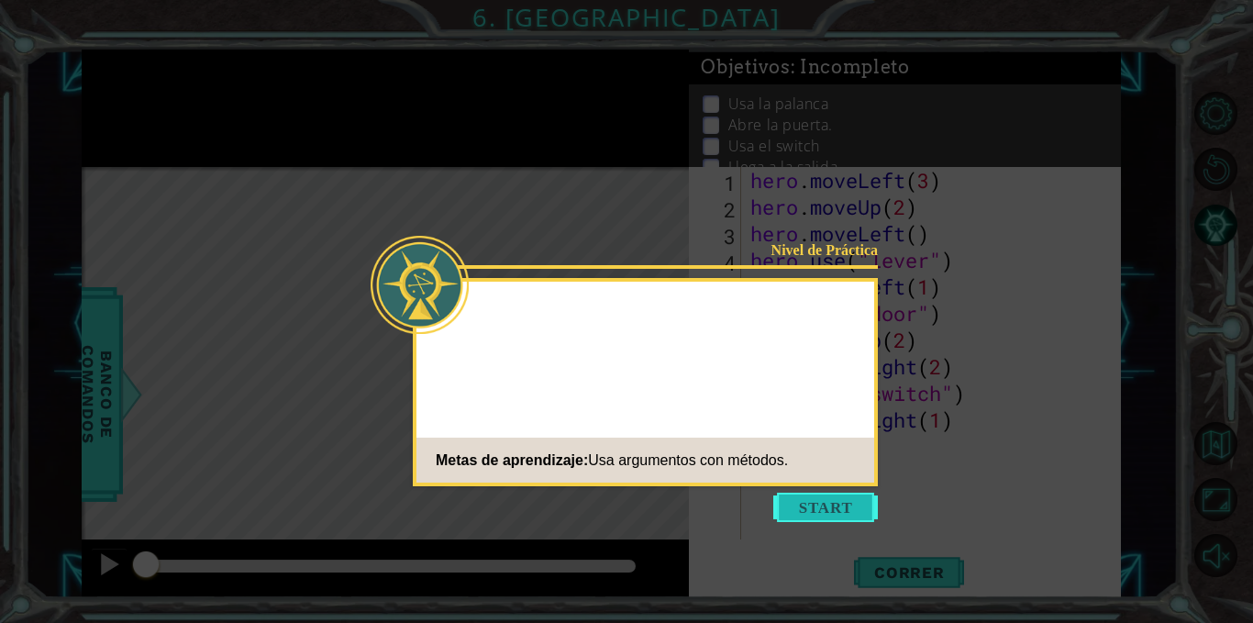
click at [836, 510] on button "Start" at bounding box center [826, 507] width 105 height 29
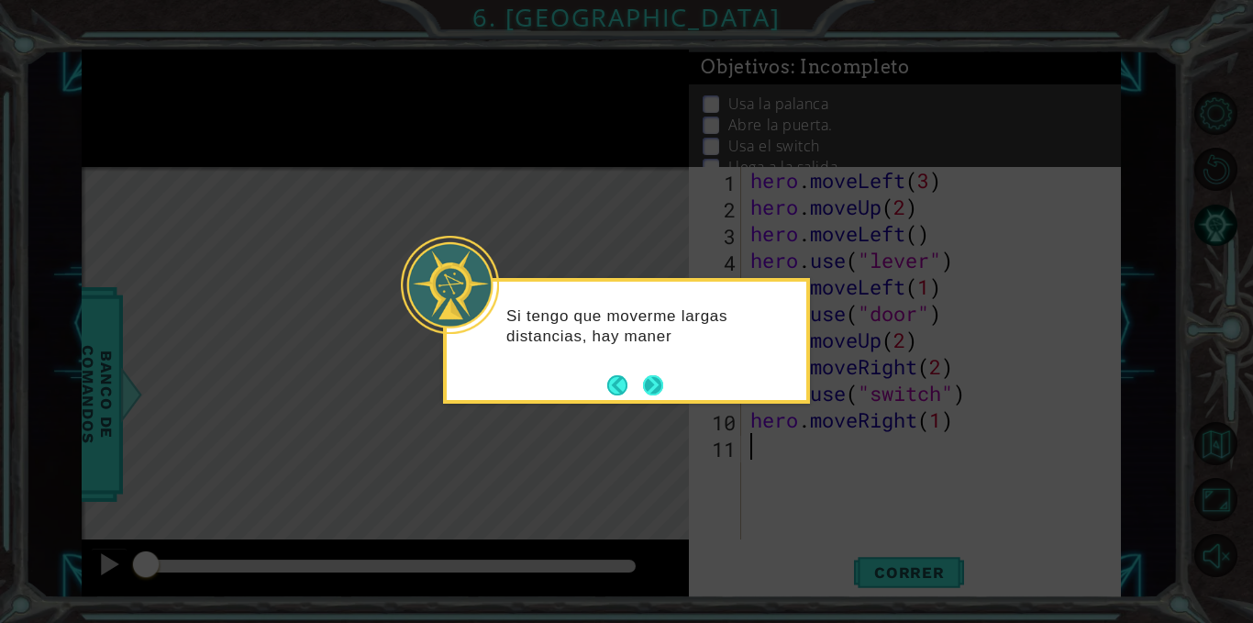
click at [645, 378] on button "Next" at bounding box center [653, 385] width 29 height 29
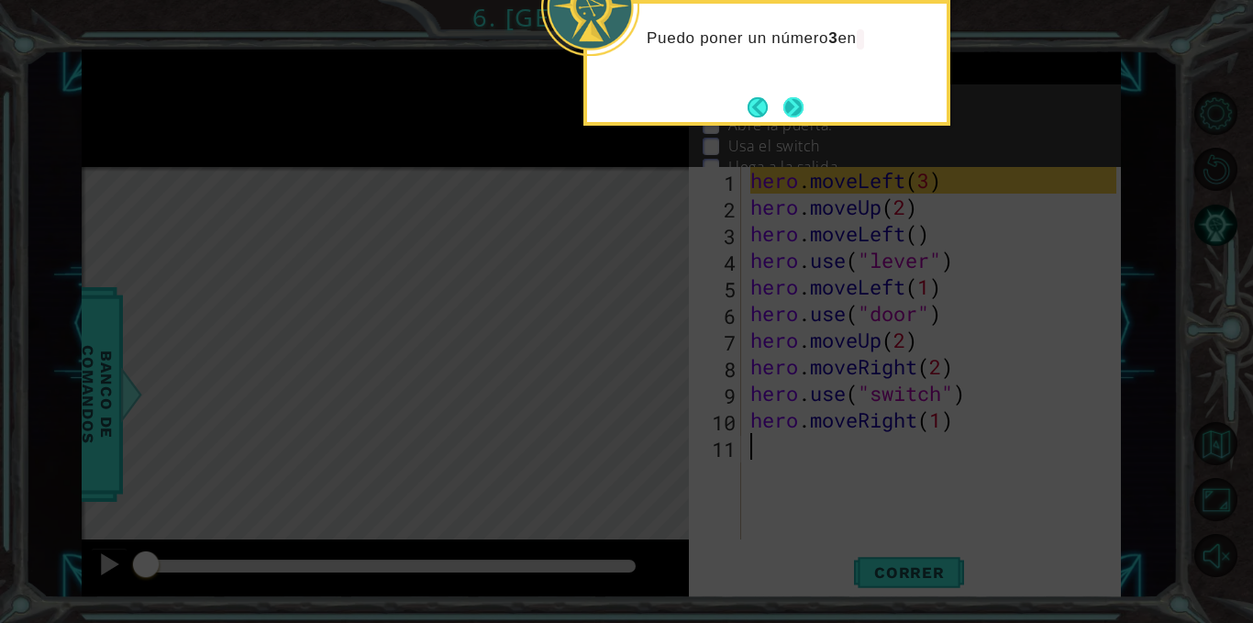
click at [781, 110] on button "Next" at bounding box center [794, 108] width 28 height 28
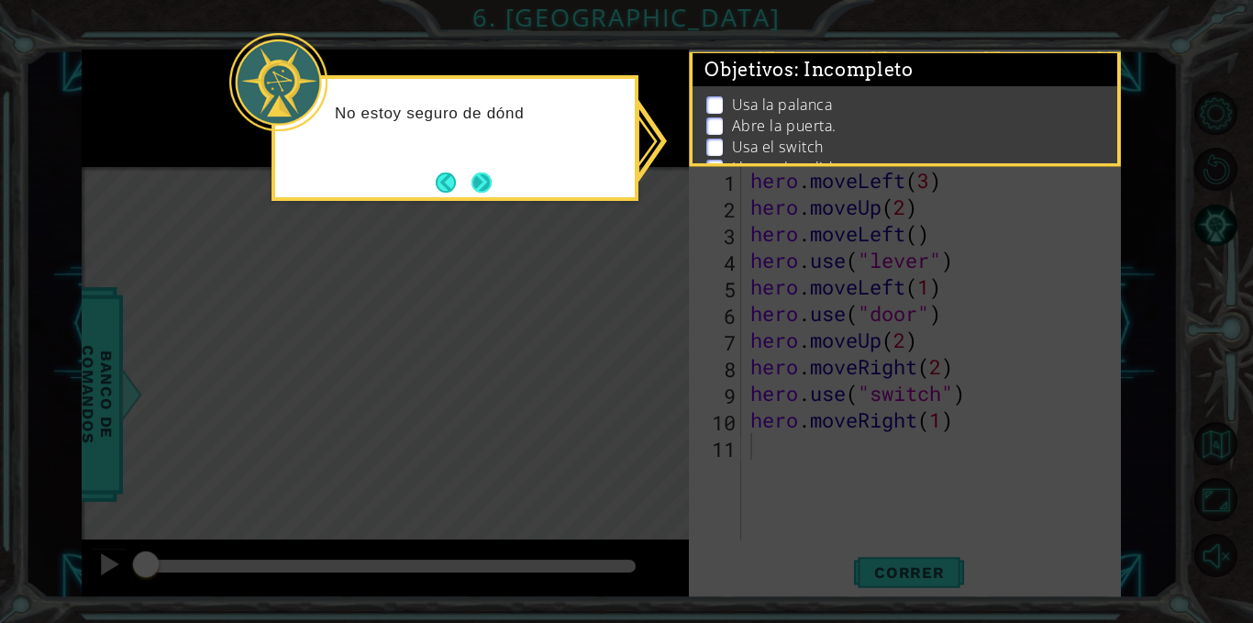
click at [476, 184] on button "Next" at bounding box center [481, 182] width 25 height 25
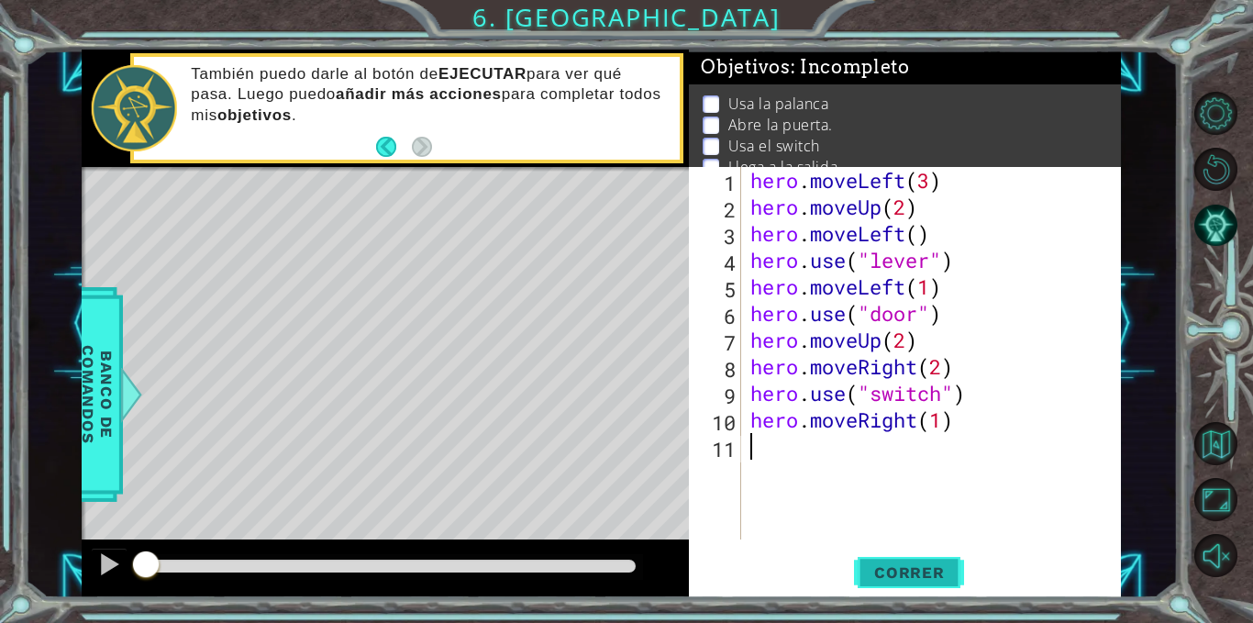
click at [886, 566] on span "Correr" at bounding box center [909, 572] width 107 height 18
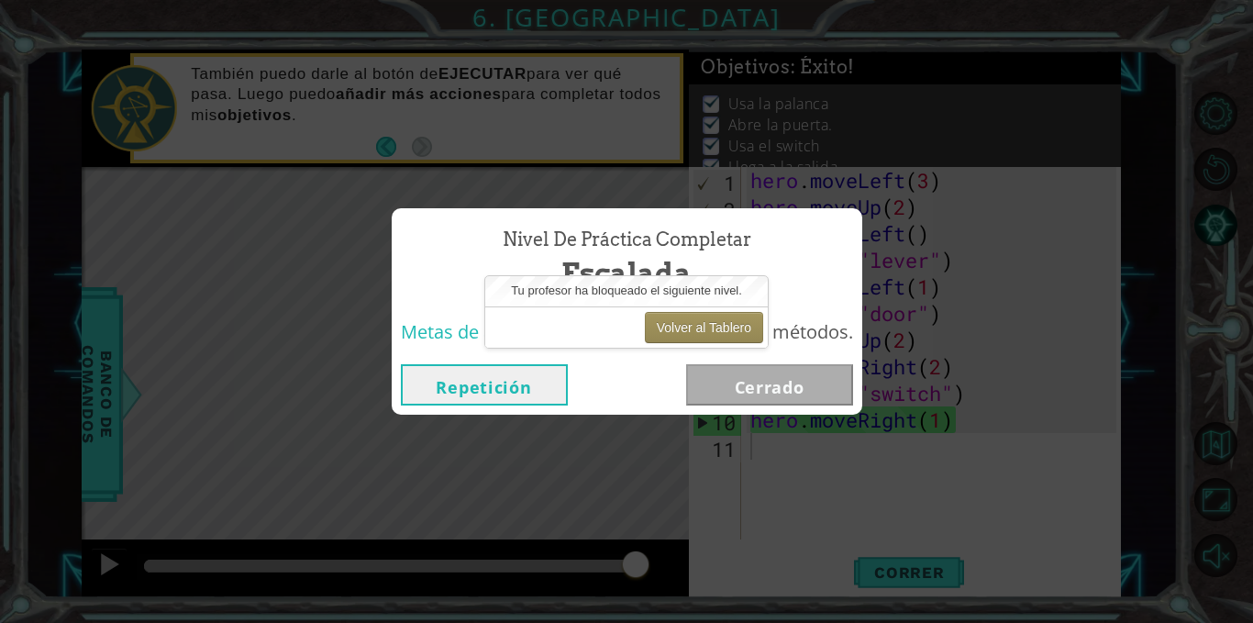
click at [462, 392] on button "Repetición" at bounding box center [484, 384] width 167 height 41
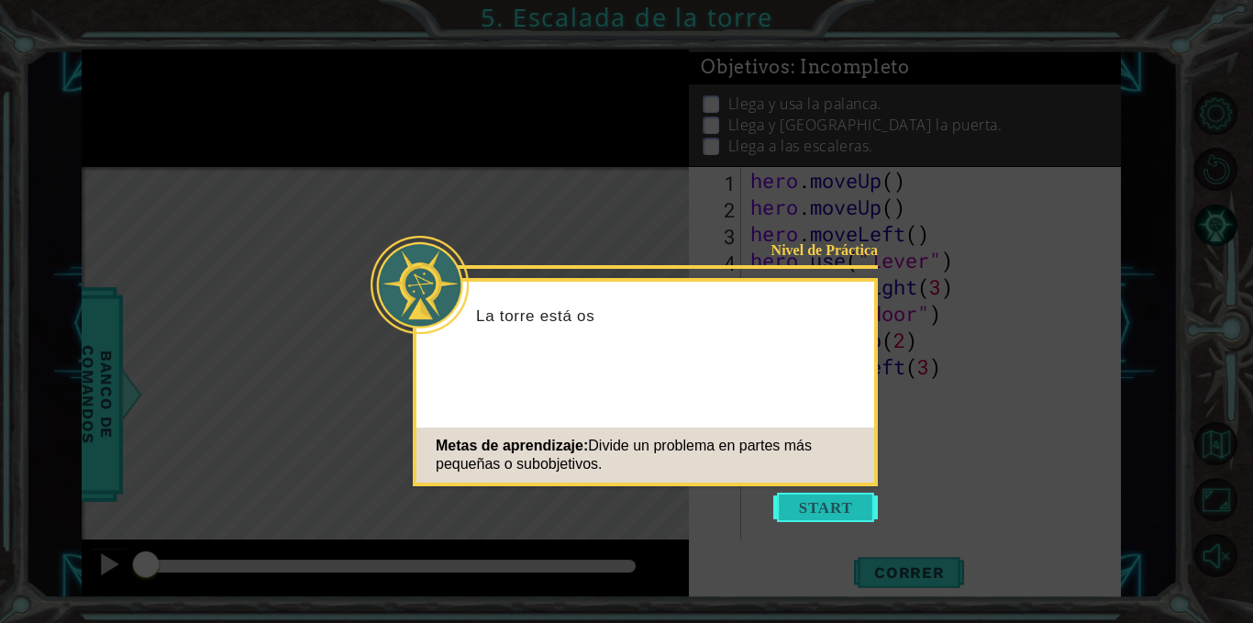
click at [823, 503] on button "Start" at bounding box center [826, 507] width 105 height 29
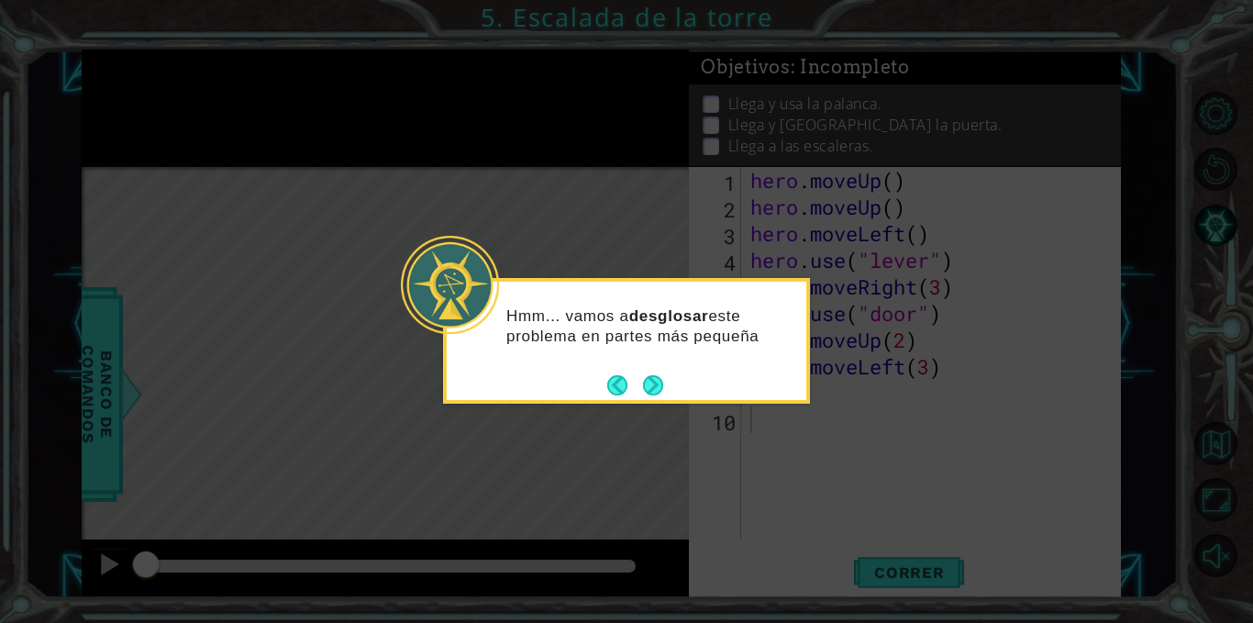
click at [669, 381] on div "Hmm... vamos a desglosar este problema en partes más pequeña" at bounding box center [627, 335] width 360 height 93
click at [645, 383] on button "Next" at bounding box center [653, 385] width 20 height 20
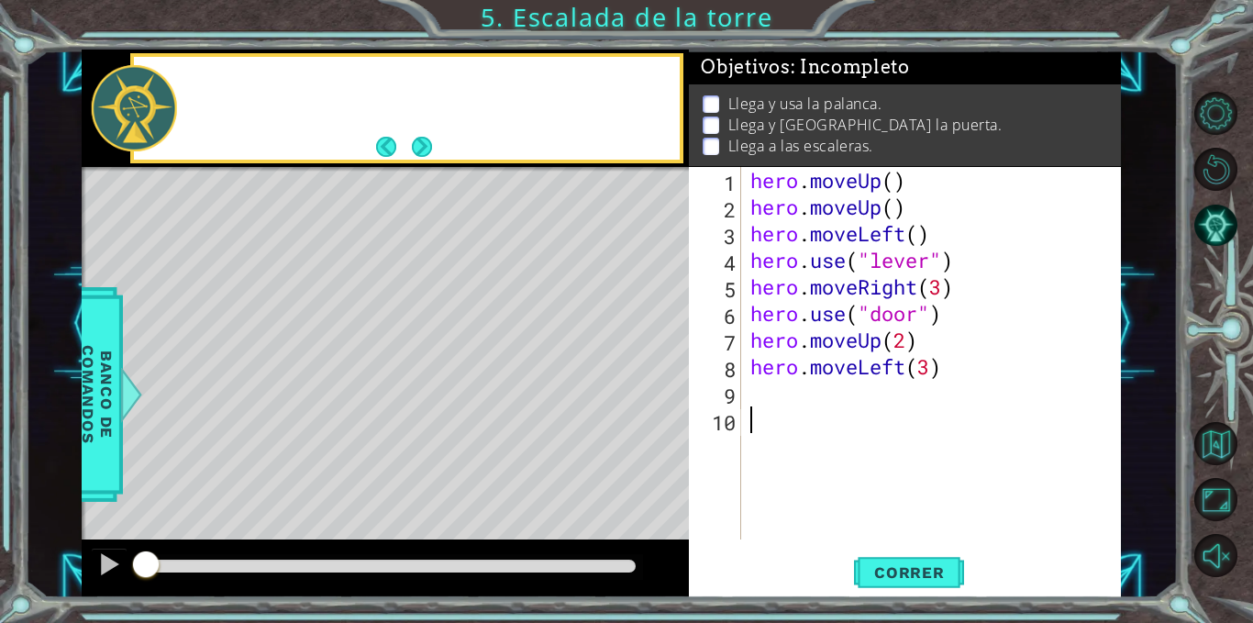
click at [645, 383] on div "Level Map" at bounding box center [506, 437] width 848 height 540
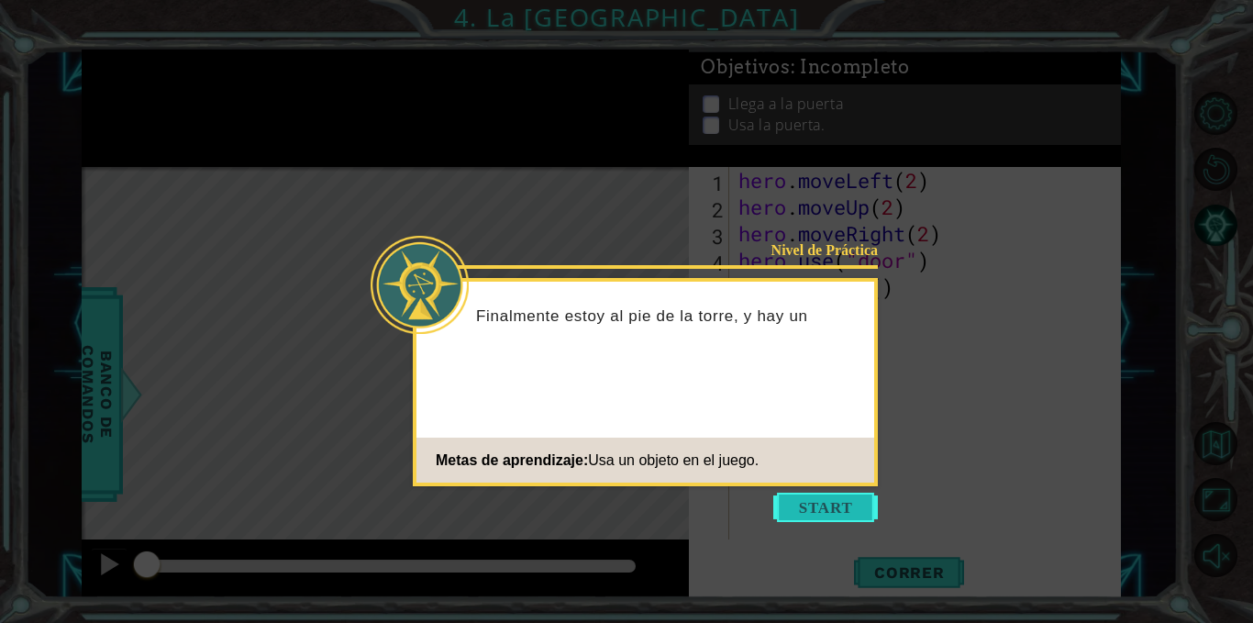
click at [868, 497] on button "Start" at bounding box center [826, 507] width 105 height 29
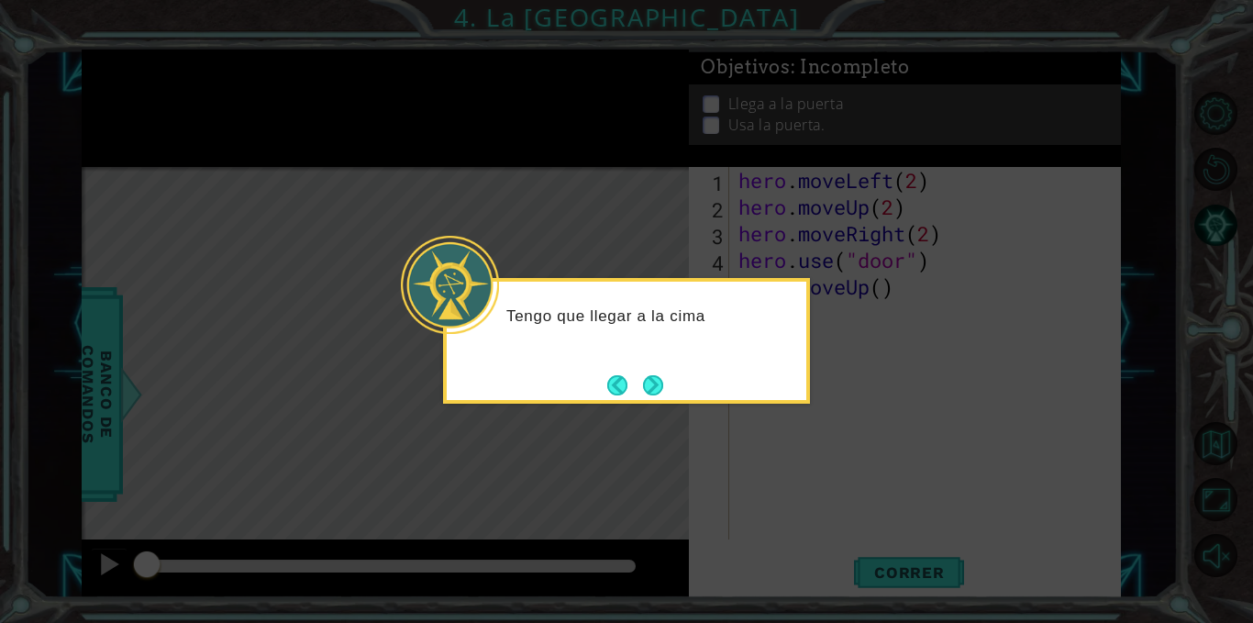
click at [671, 393] on div "Tengo que llegar a la cima" at bounding box center [626, 341] width 367 height 126
click at [659, 388] on button "Next" at bounding box center [653, 384] width 21 height 21
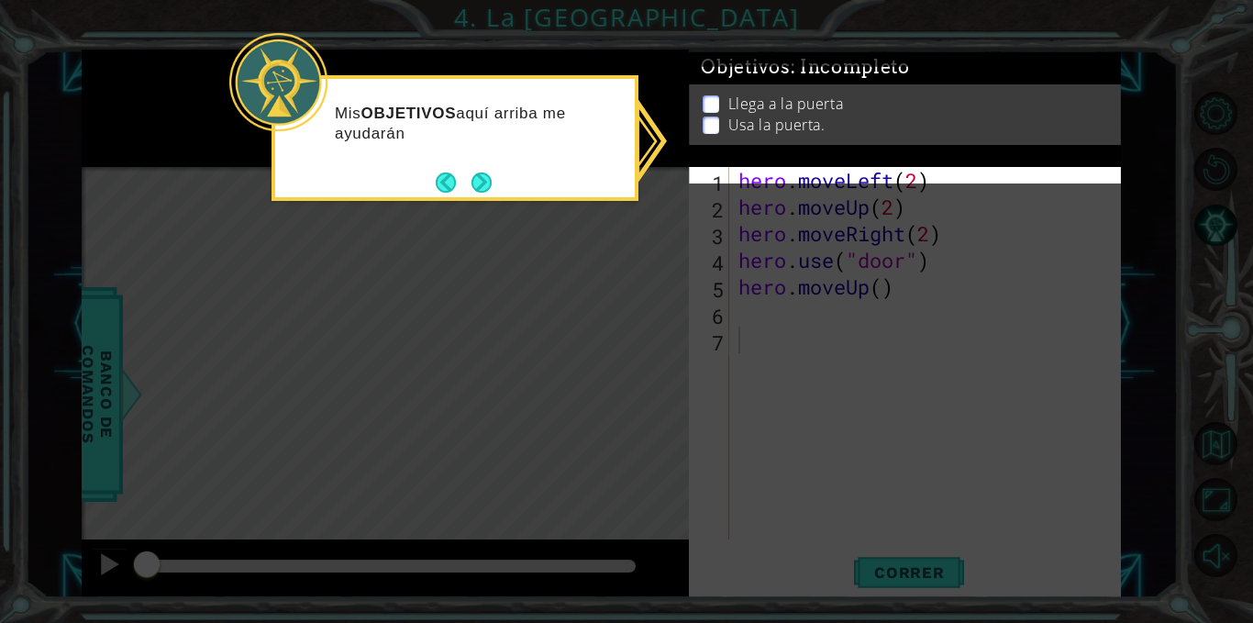
click at [242, 80] on div at bounding box center [278, 82] width 98 height 98
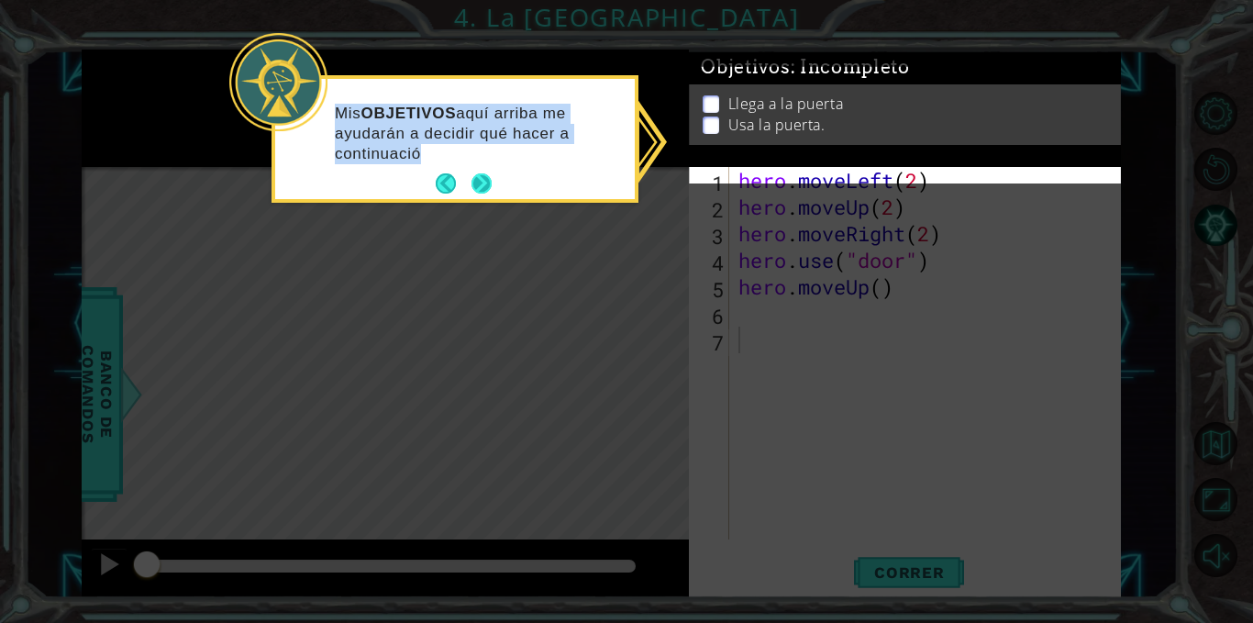
click at [488, 192] on div "Mis OBJETIVOS aquí arriba me ayudarán a decidir qué hacer a continuació" at bounding box center [455, 139] width 367 height 128
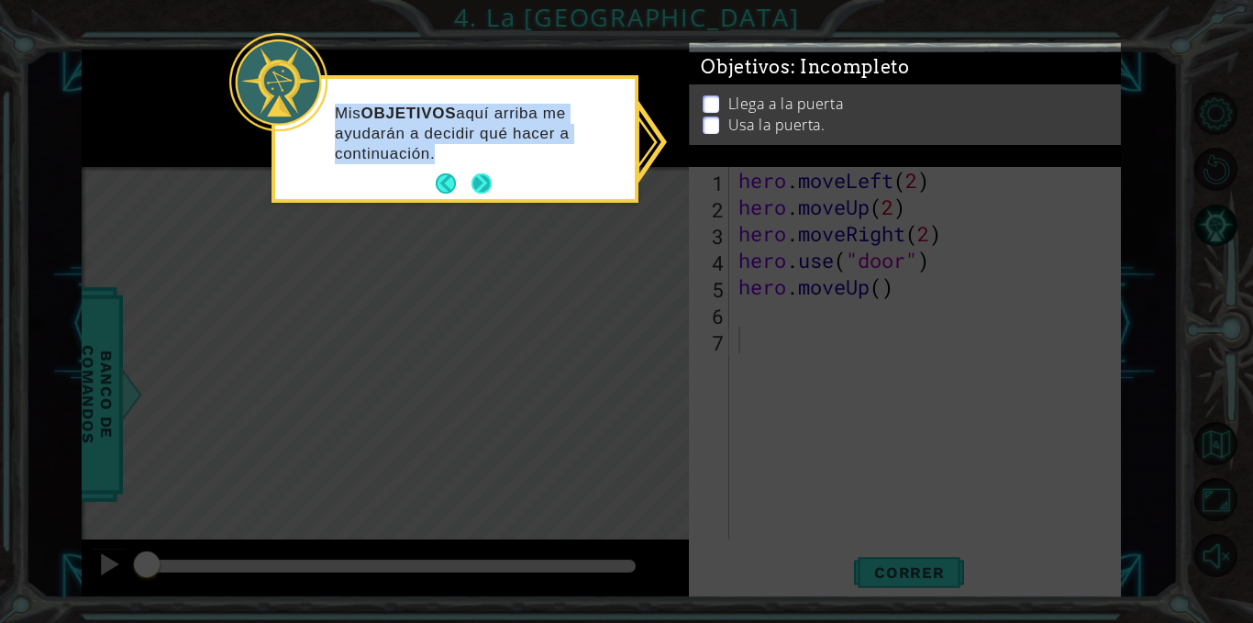
click at [488, 192] on button "Next" at bounding box center [482, 183] width 21 height 21
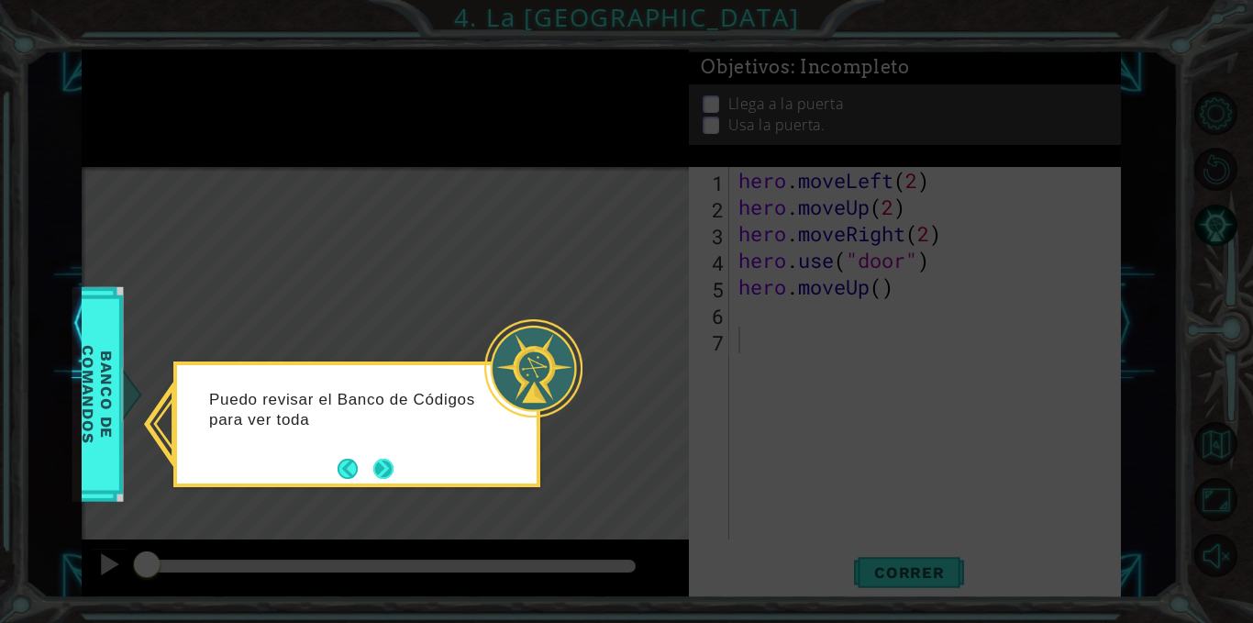
click at [373, 476] on button "Next" at bounding box center [383, 469] width 20 height 20
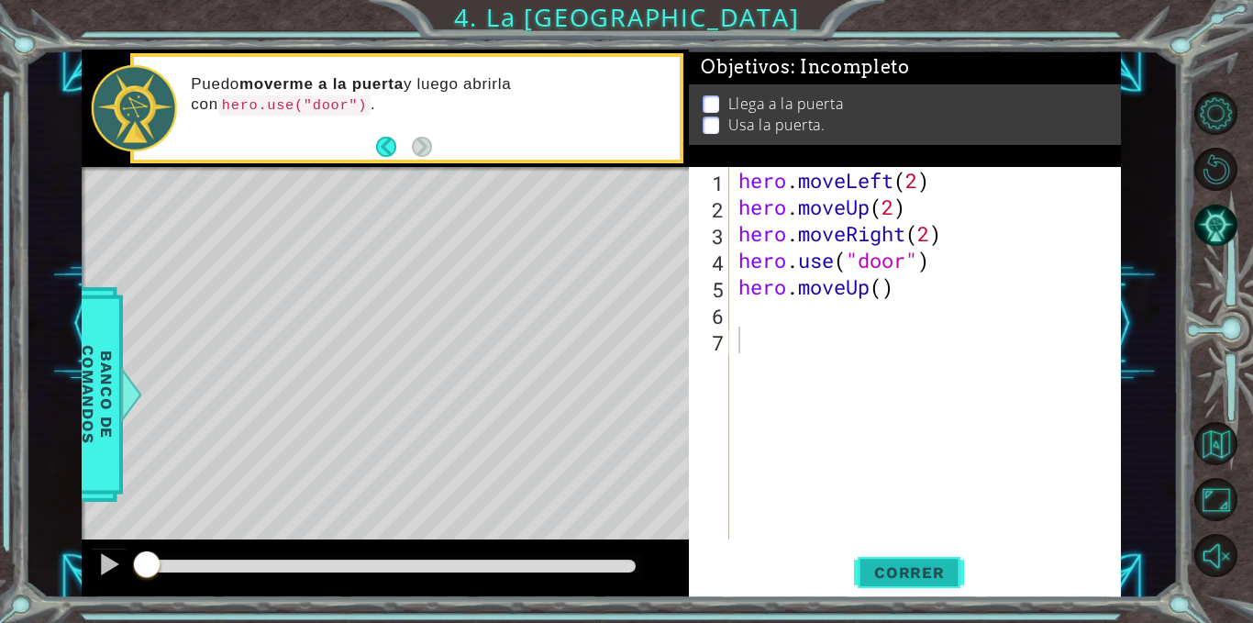
click at [883, 558] on button "Correr" at bounding box center [909, 573] width 110 height 43
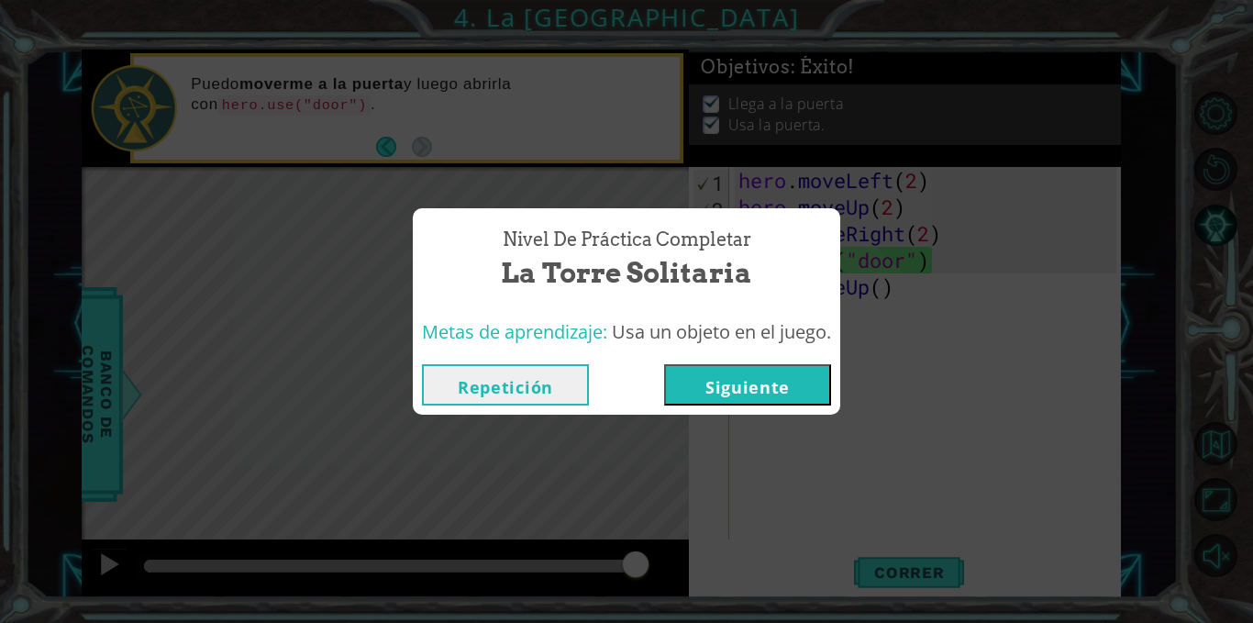
click at [529, 383] on button "Repetición" at bounding box center [505, 384] width 167 height 41
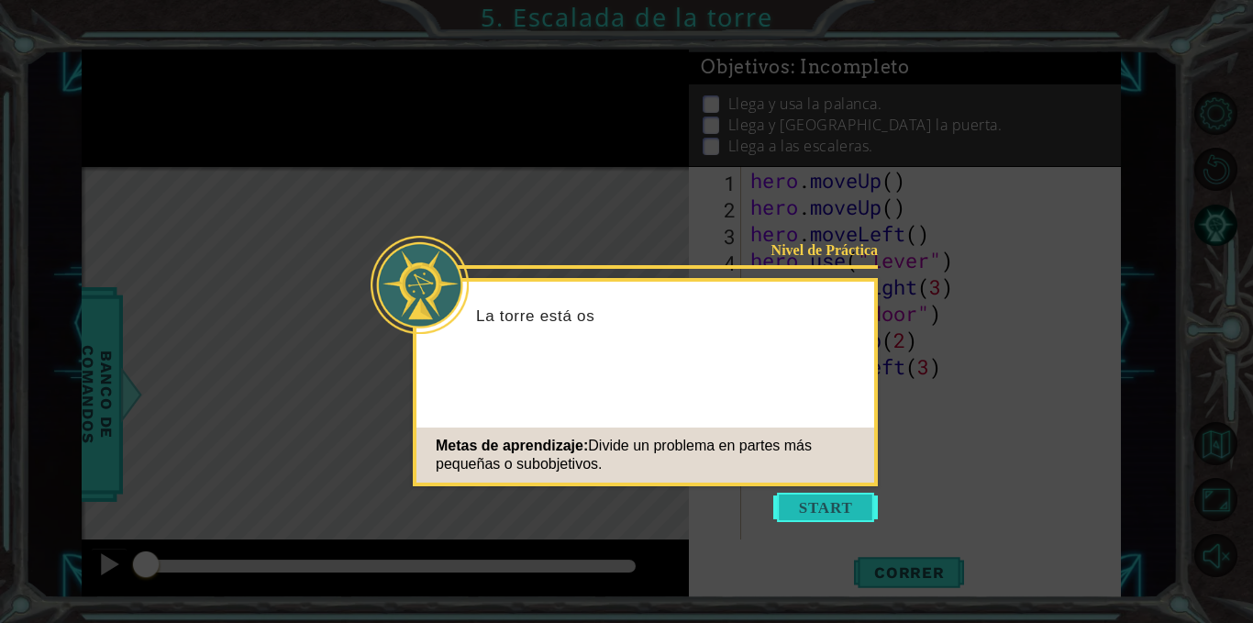
click at [837, 509] on button "Start" at bounding box center [826, 507] width 105 height 29
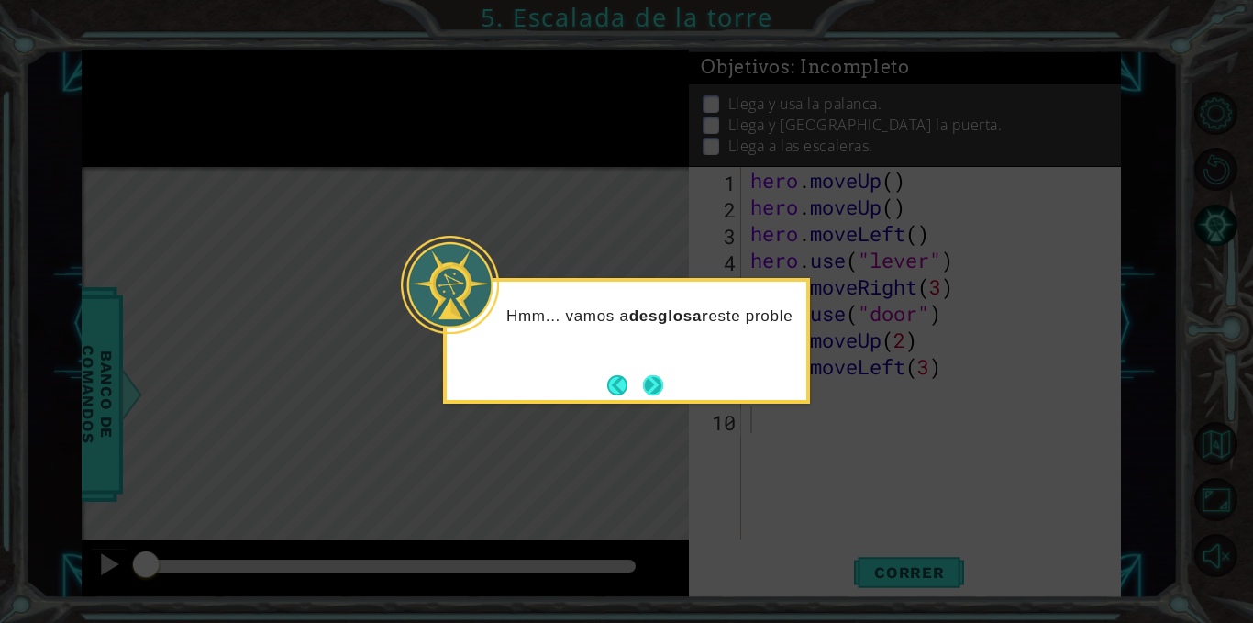
click at [660, 380] on button "Next" at bounding box center [653, 385] width 20 height 20
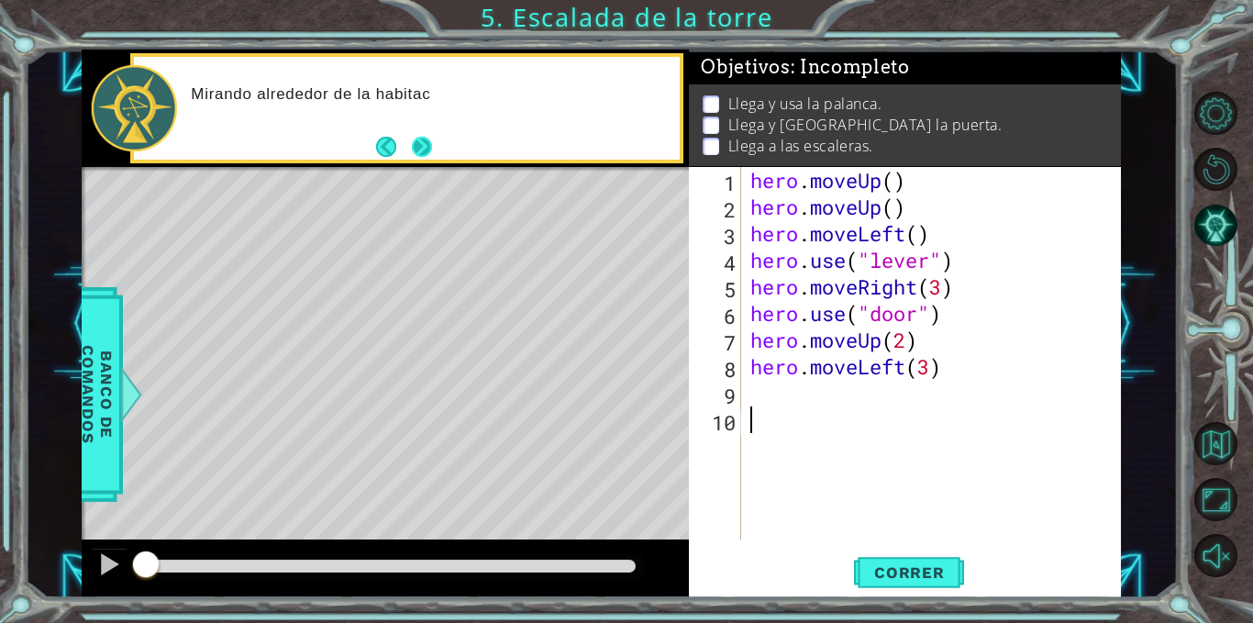
click at [419, 146] on button "Next" at bounding box center [422, 147] width 20 height 20
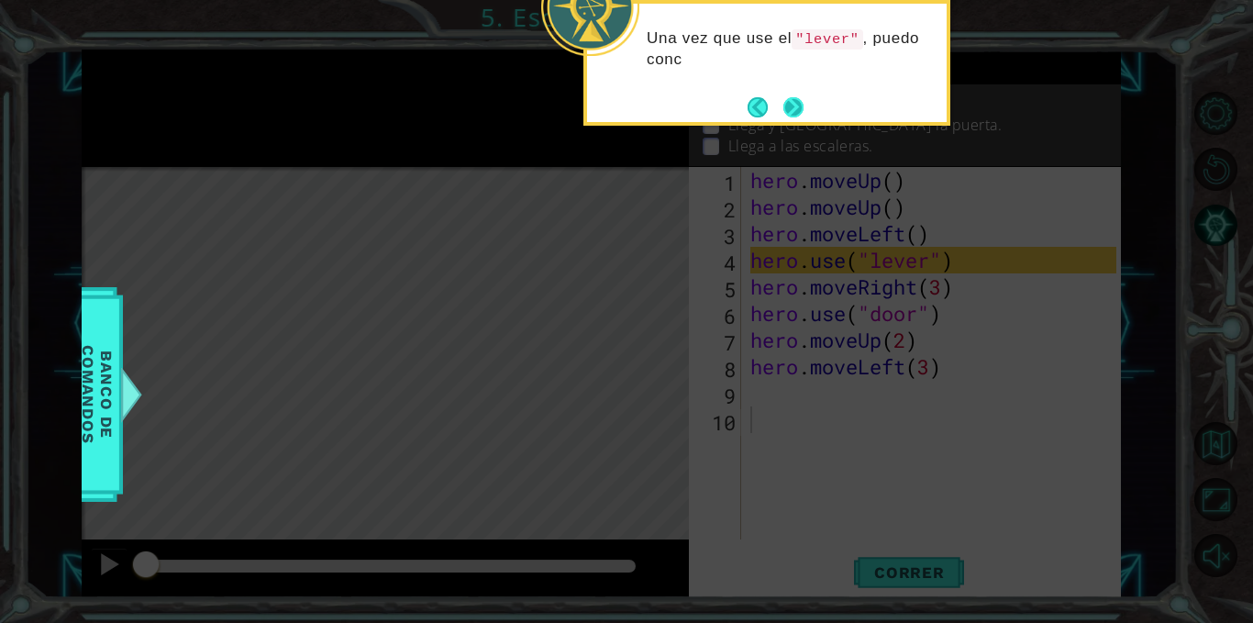
click at [784, 104] on button "Next" at bounding box center [794, 107] width 20 height 20
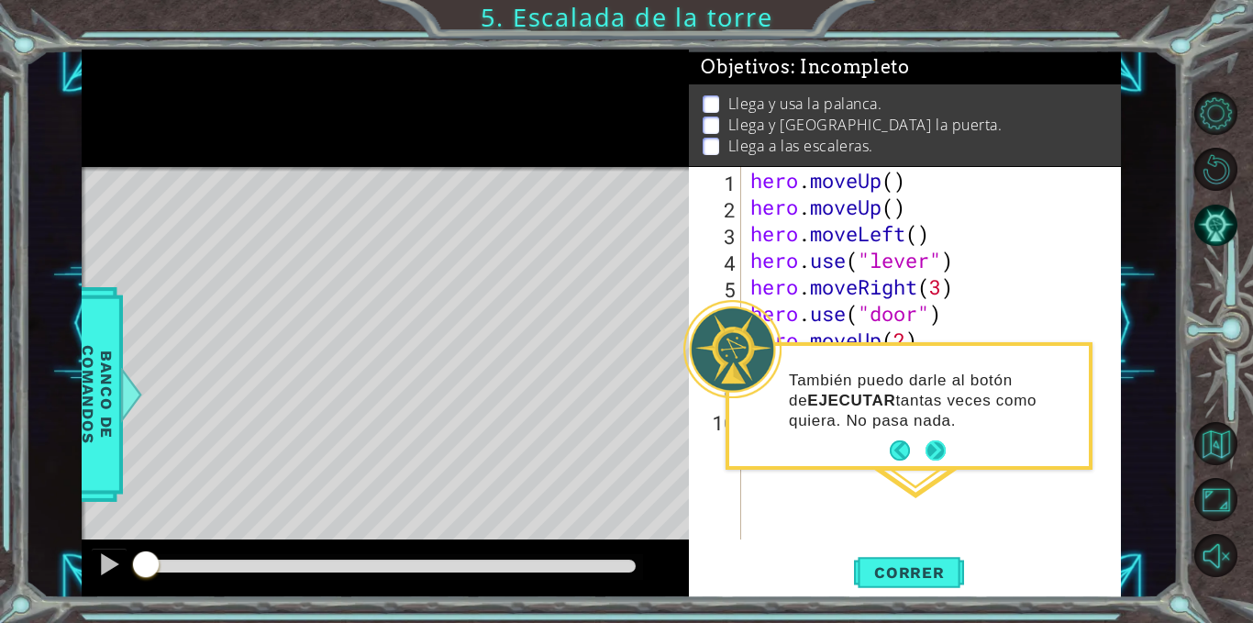
click at [930, 447] on button "Next" at bounding box center [936, 450] width 21 height 21
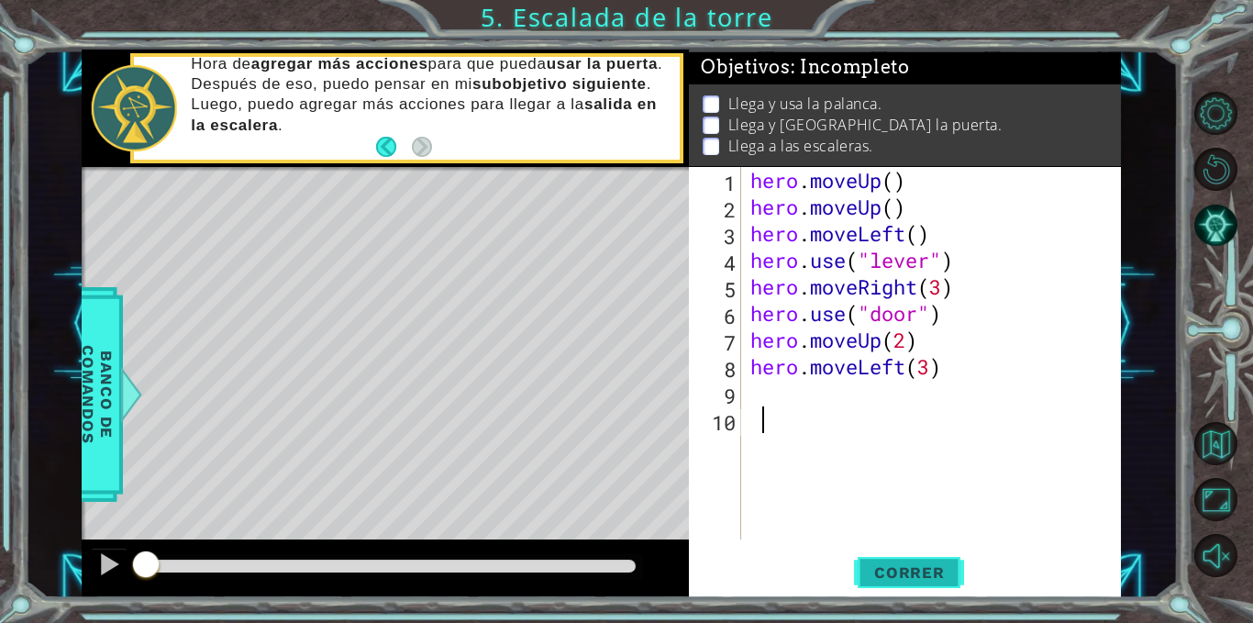
click at [920, 561] on button "Correr" at bounding box center [909, 573] width 110 height 43
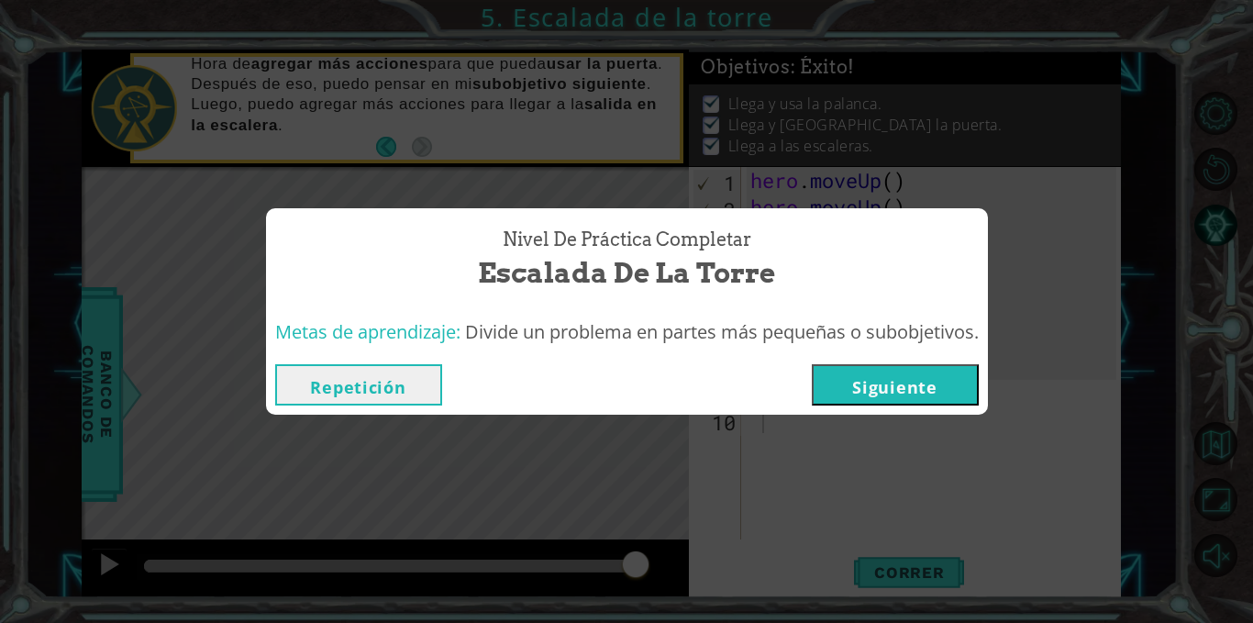
click at [327, 398] on button "Repetición" at bounding box center [358, 384] width 167 height 41
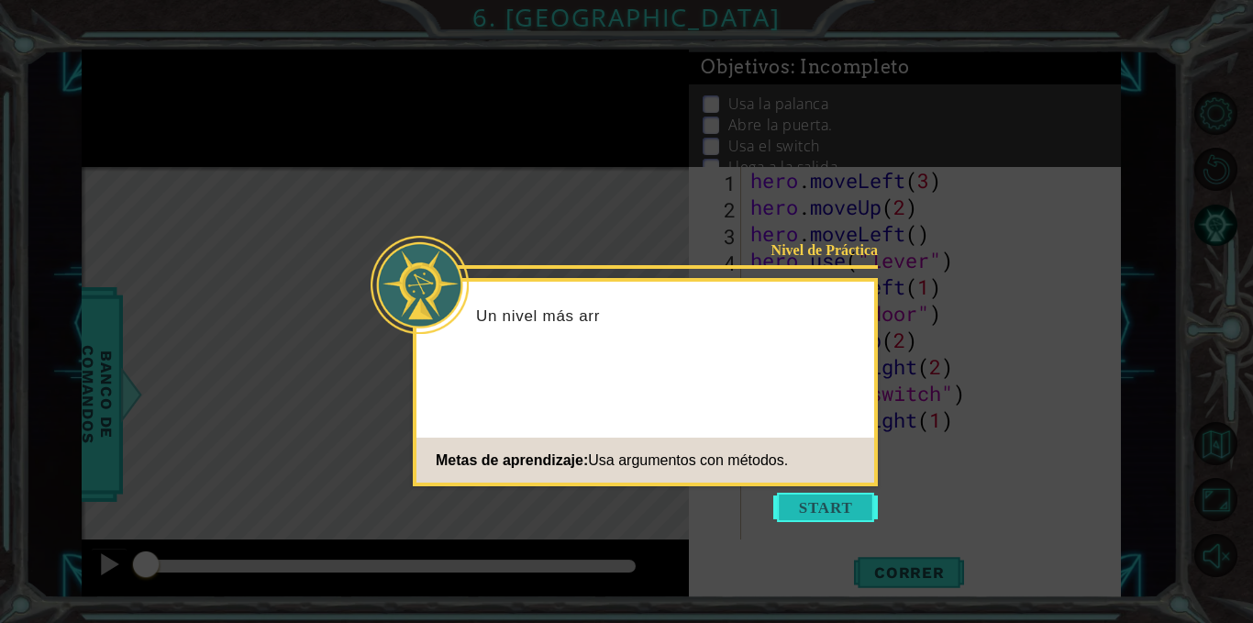
click at [849, 505] on button "Start" at bounding box center [826, 507] width 105 height 29
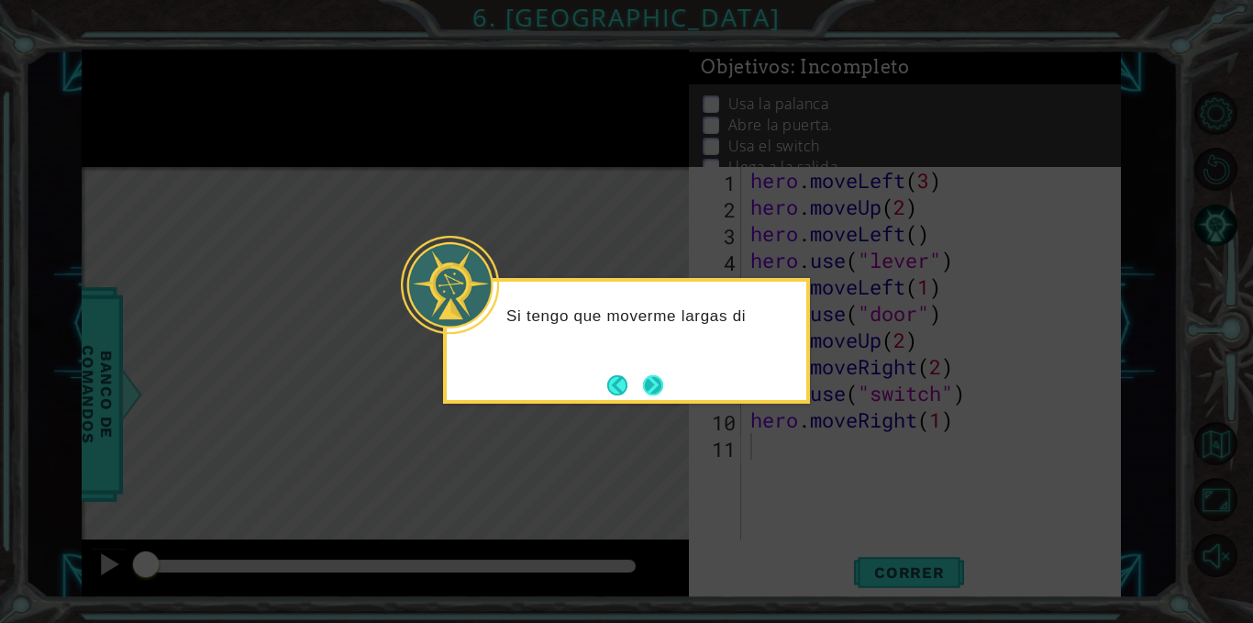
click at [649, 382] on button "Next" at bounding box center [653, 385] width 20 height 20
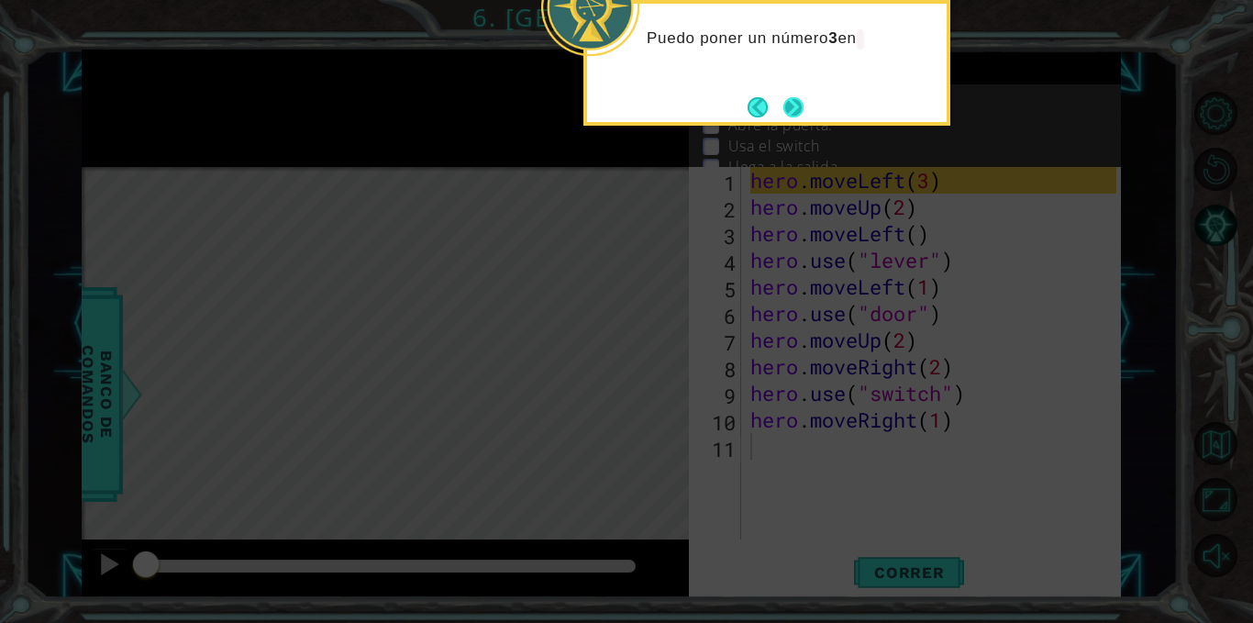
click at [784, 106] on button "Next" at bounding box center [794, 107] width 20 height 20
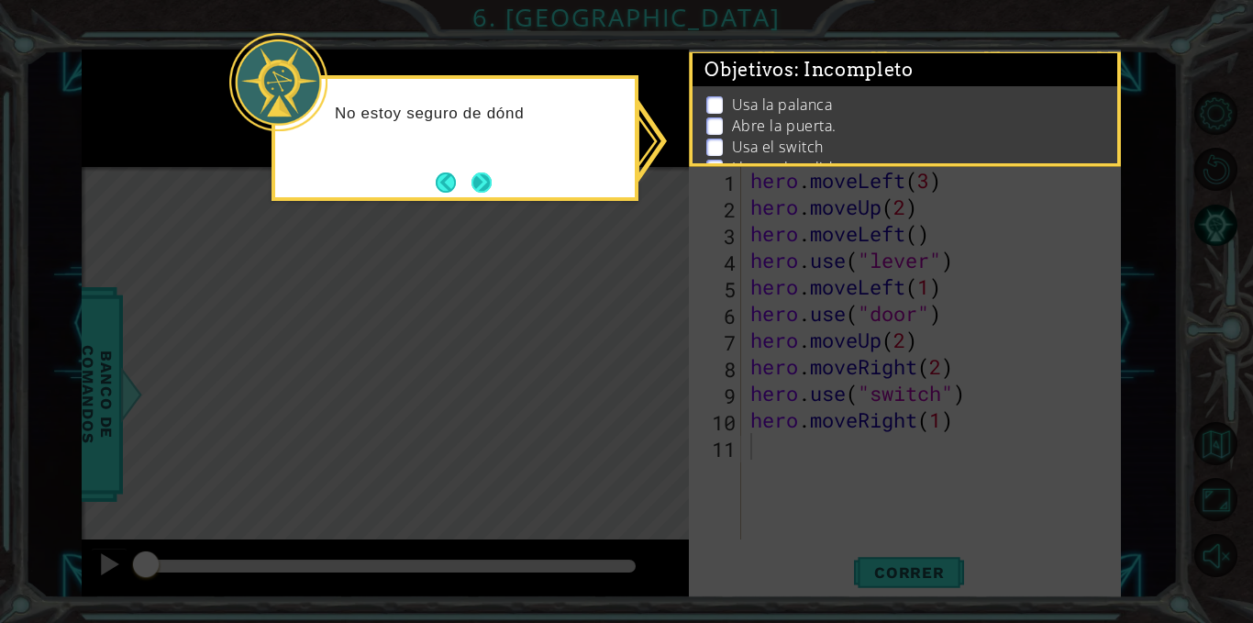
click at [472, 174] on button "Next" at bounding box center [482, 183] width 20 height 20
